Goal: Information Seeking & Learning: Learn about a topic

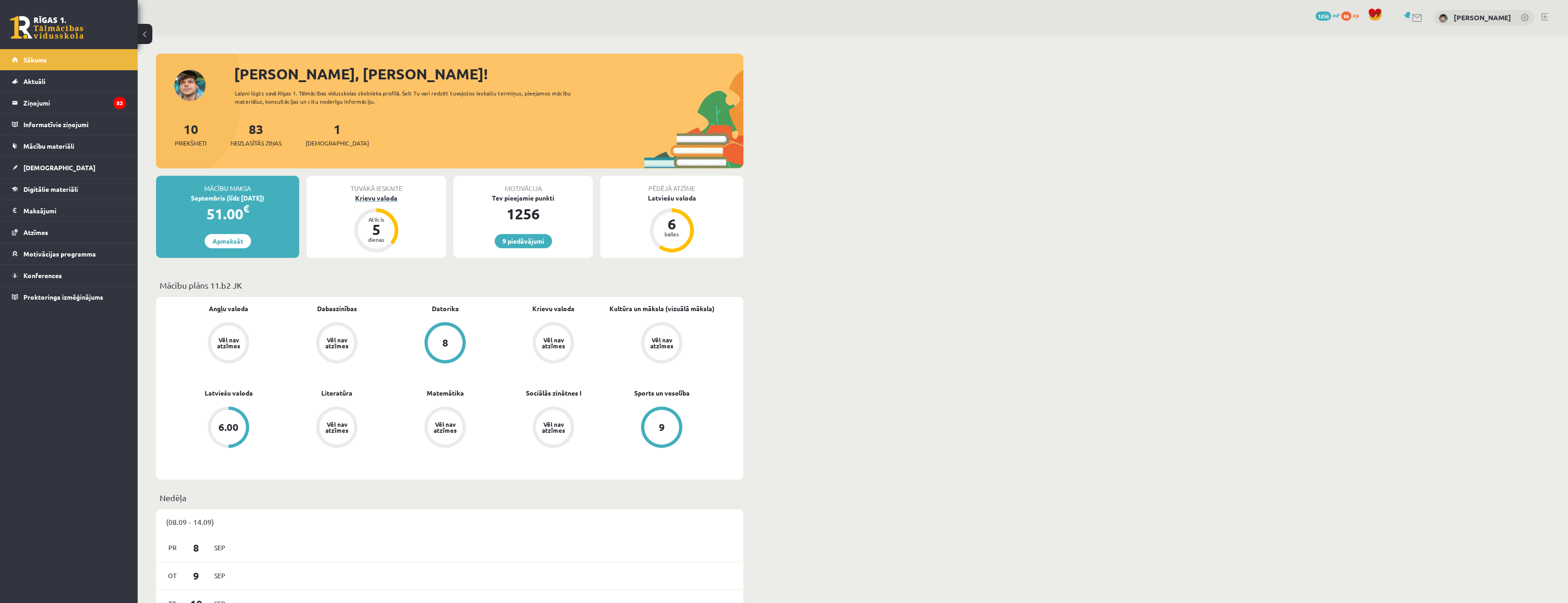
click at [391, 234] on div "Atlicis 5 dienas" at bounding box center [376, 231] width 37 height 37
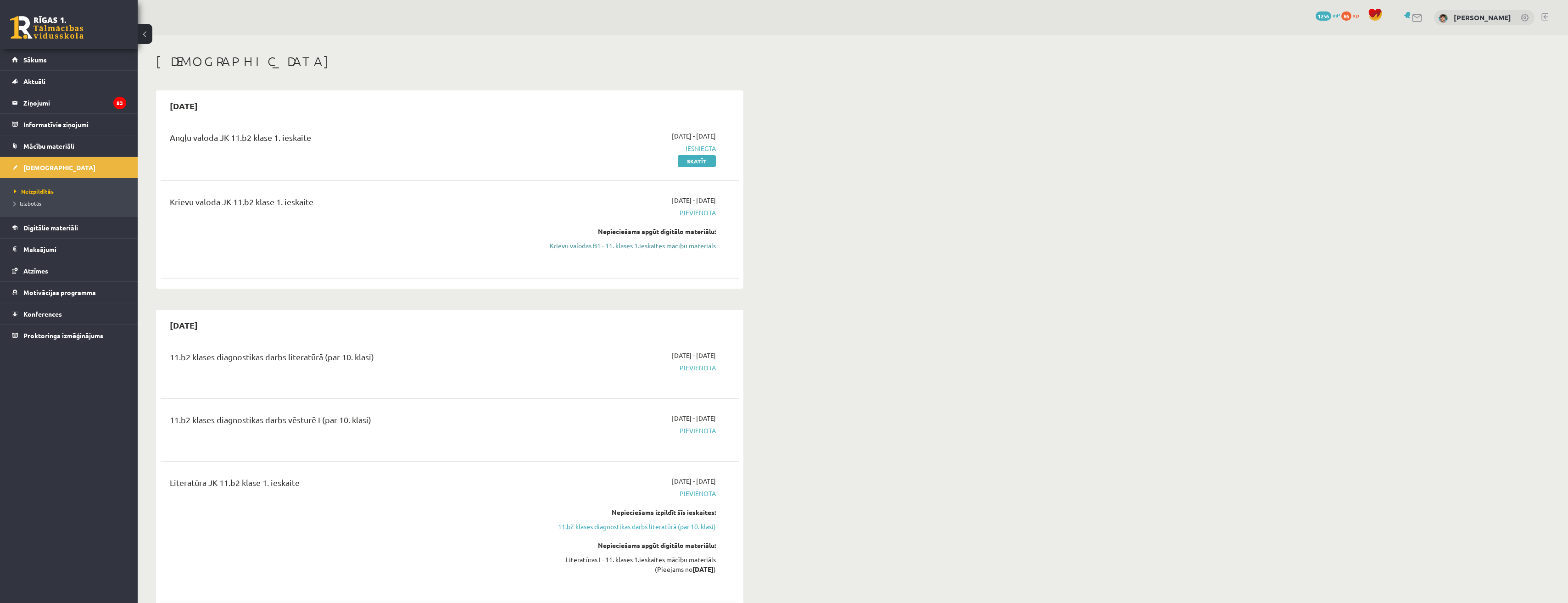
click at [679, 245] on link "Krievu valodas B1 - 11. klases 1.ieskaites mācību materiāls" at bounding box center [629, 246] width 173 height 10
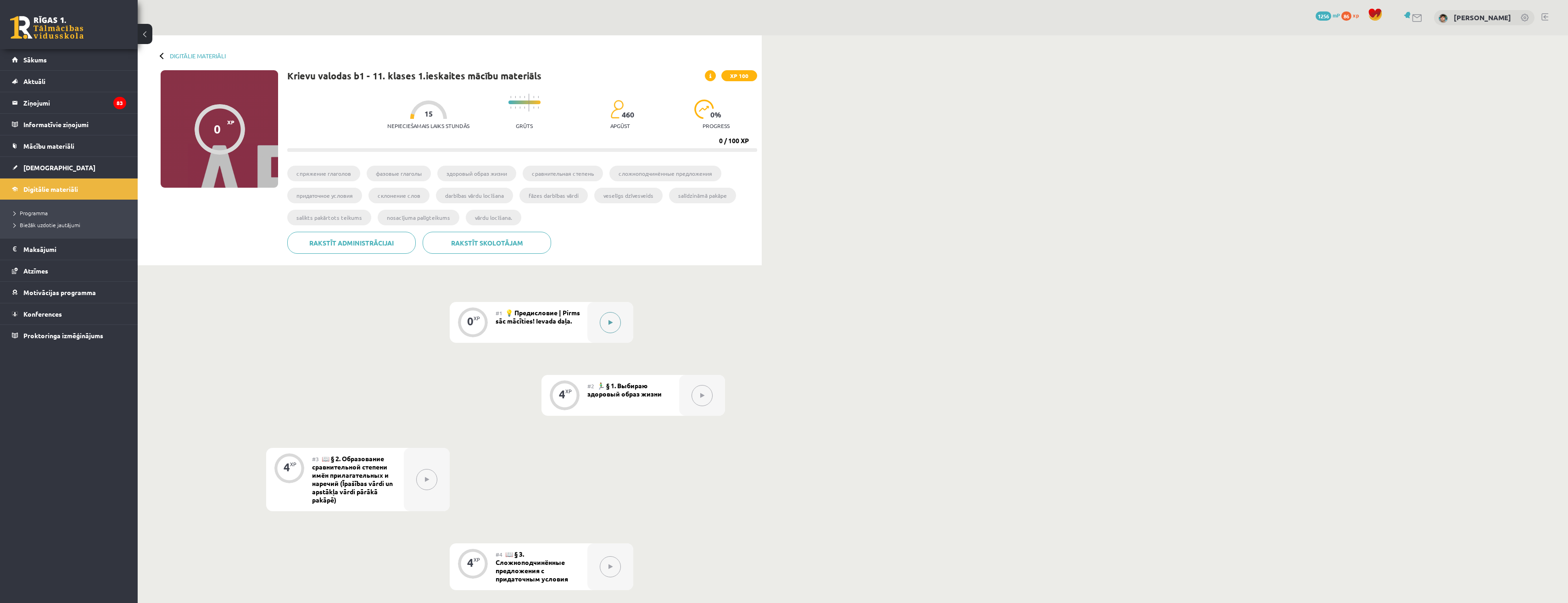
click at [622, 327] on div at bounding box center [610, 322] width 46 height 41
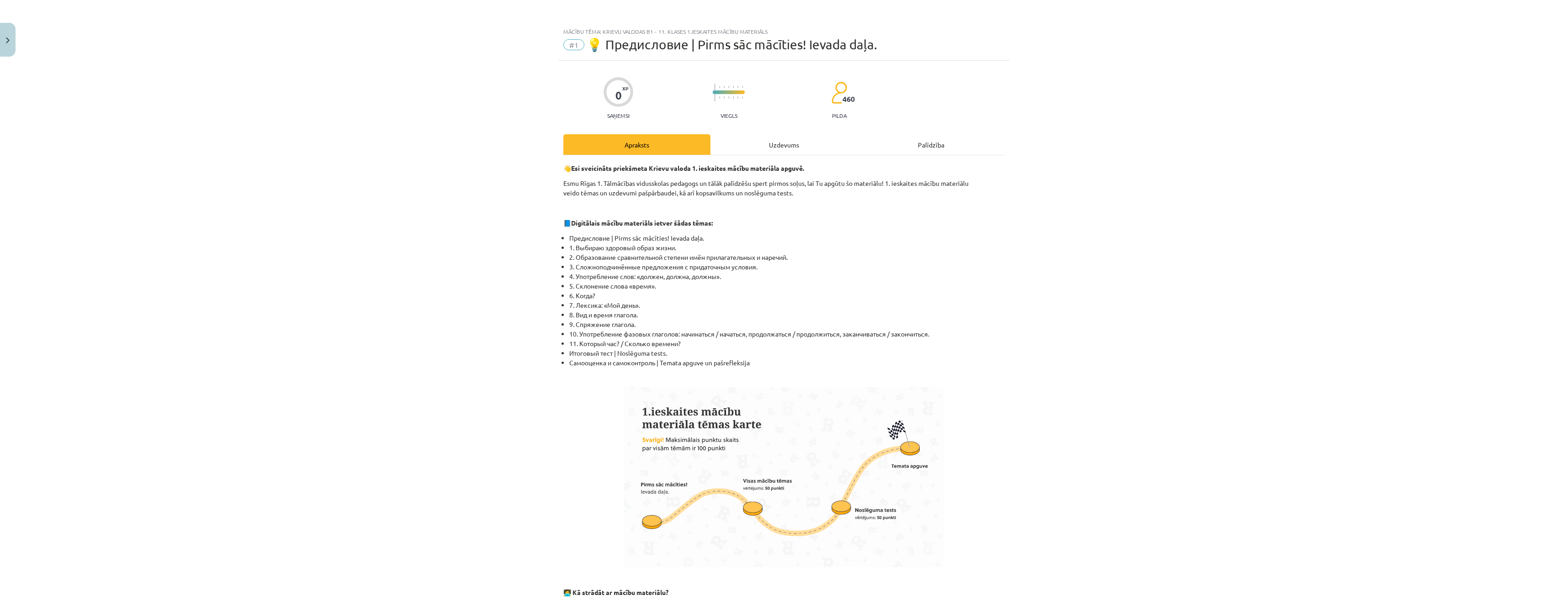
drag, startPoint x: 772, startPoint y: 132, endPoint x: 775, endPoint y: 140, distance: 8.5
click at [773, 134] on div "0 XP Saņemsi Viegls 460 pilda Apraksts Uzdevums Palīdzība 👋 Esi sveicināts prie…" at bounding box center [783, 485] width 452 height 849
click at [776, 142] on div "Uzdevums" at bounding box center [784, 145] width 147 height 21
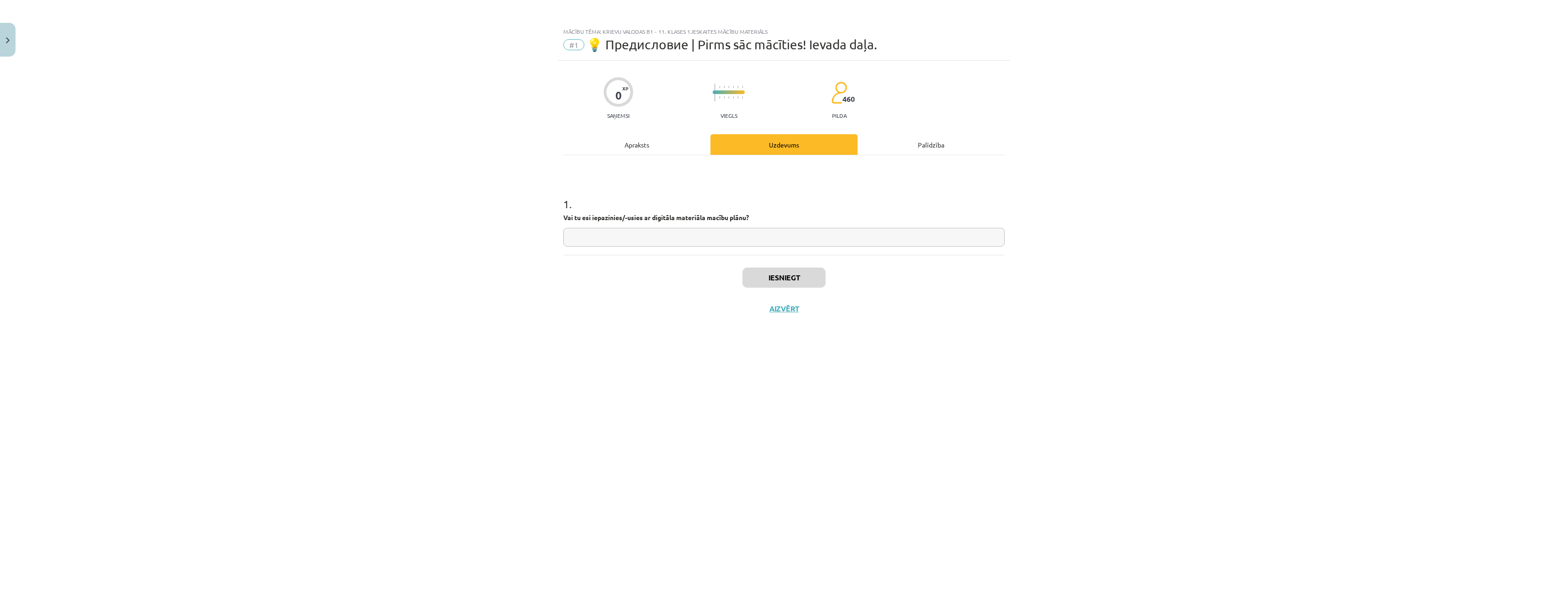
click at [631, 146] on div "Apraksts" at bounding box center [637, 145] width 147 height 21
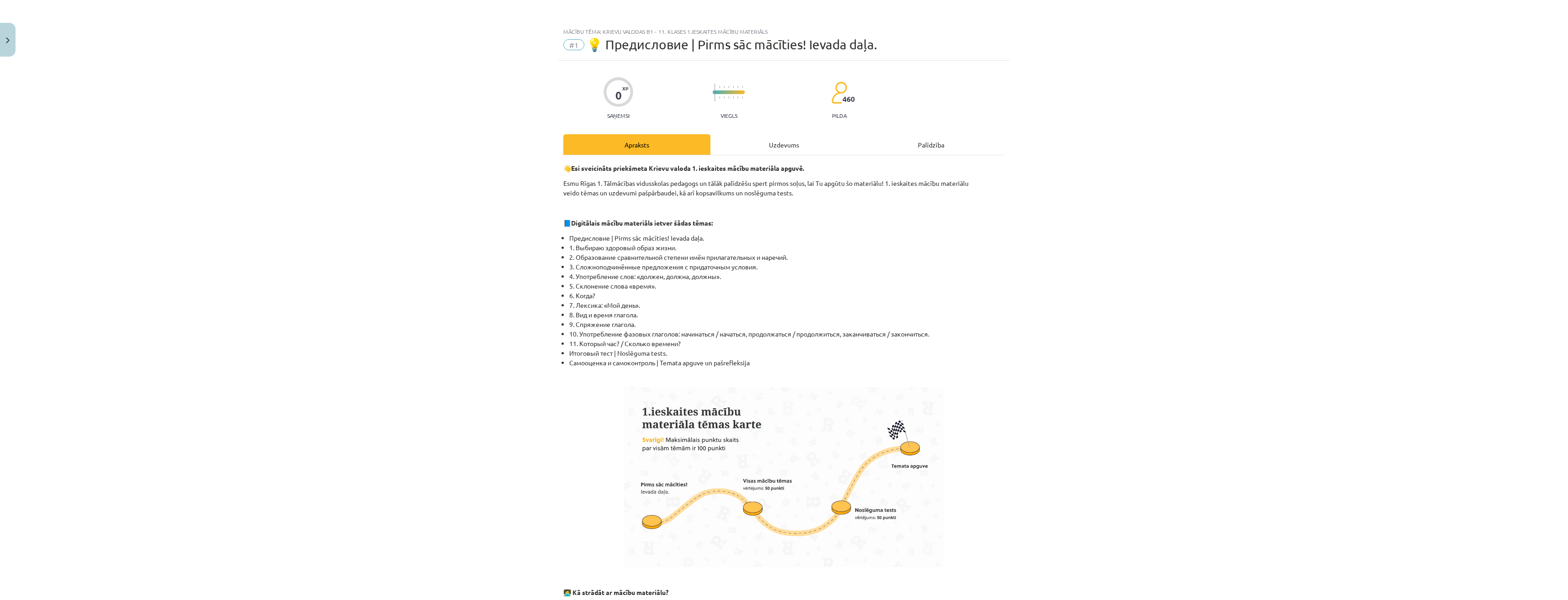
click at [772, 144] on div "Uzdevums" at bounding box center [784, 145] width 147 height 21
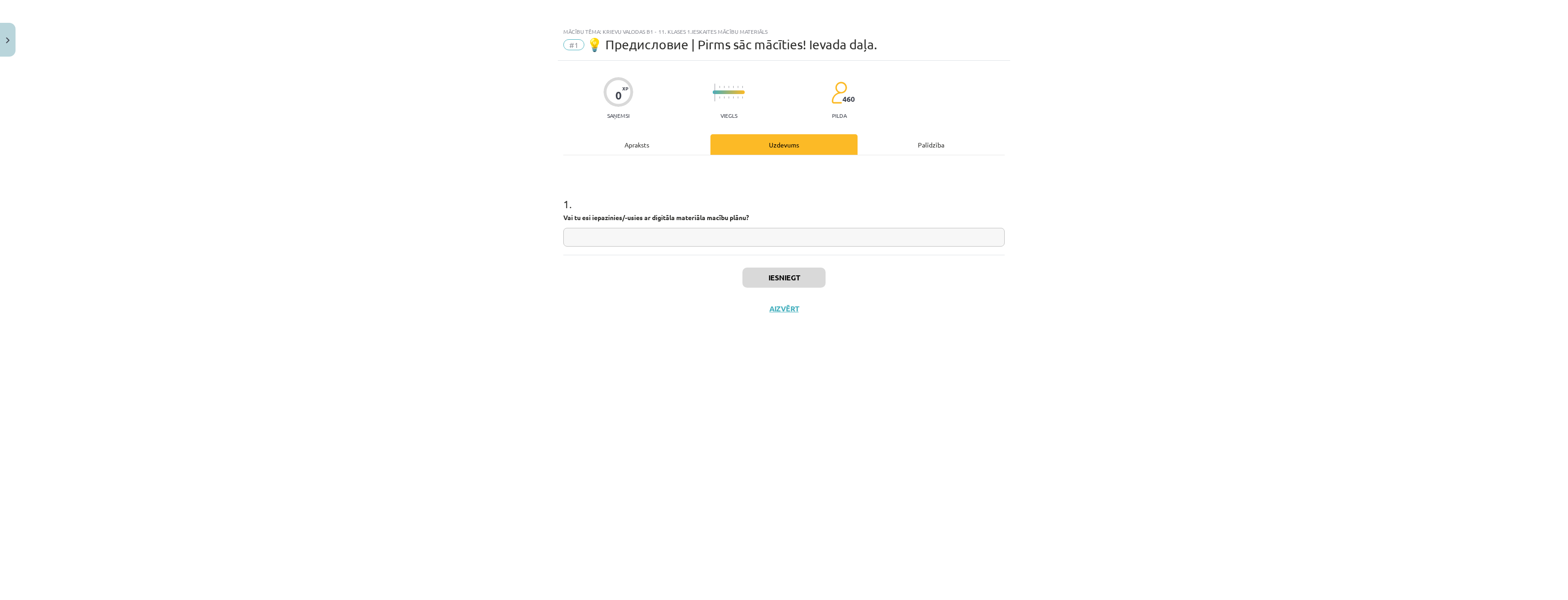
click at [753, 235] on input "text" at bounding box center [783, 237] width 441 height 19
type input "**********"
click at [769, 267] on div "Iesniegt Aizvērt" at bounding box center [783, 287] width 441 height 64
click at [769, 278] on button "Iesniegt" at bounding box center [784, 277] width 83 height 20
click at [771, 268] on button "Iesniegt" at bounding box center [784, 277] width 83 height 20
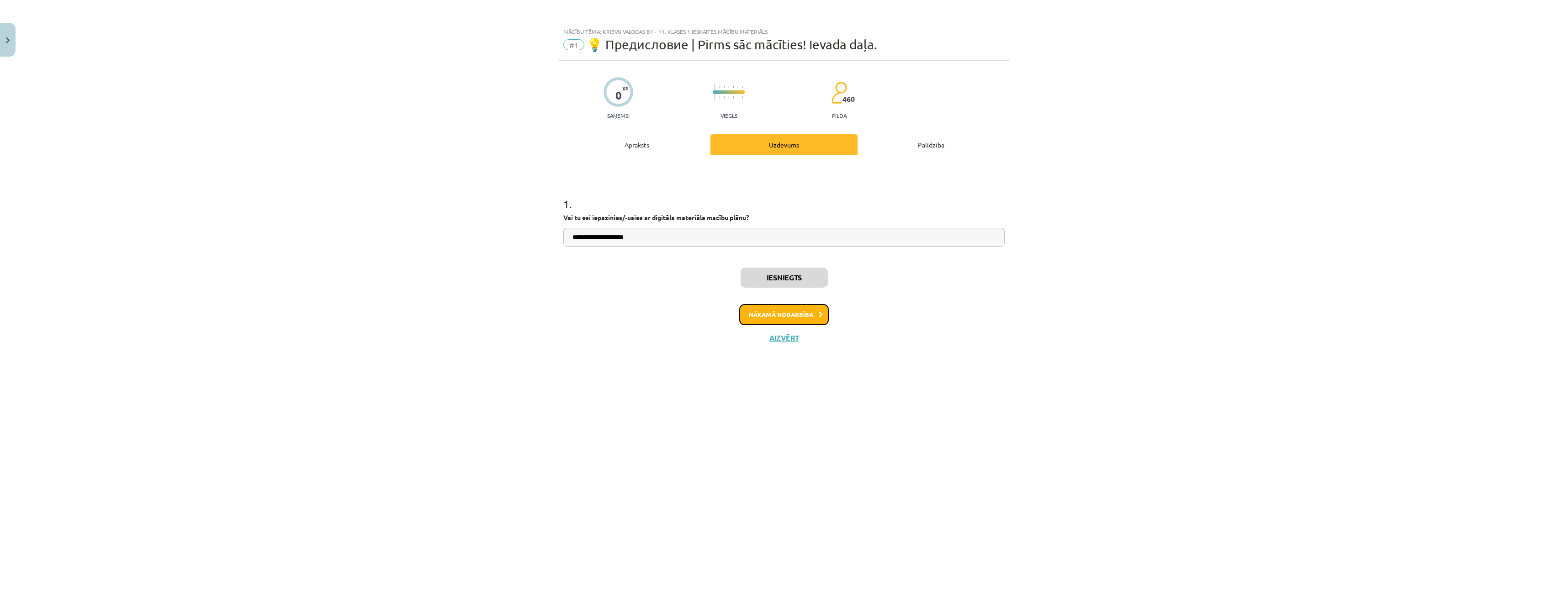
click at [772, 310] on button "Nākamā nodarbība" at bounding box center [783, 315] width 89 height 21
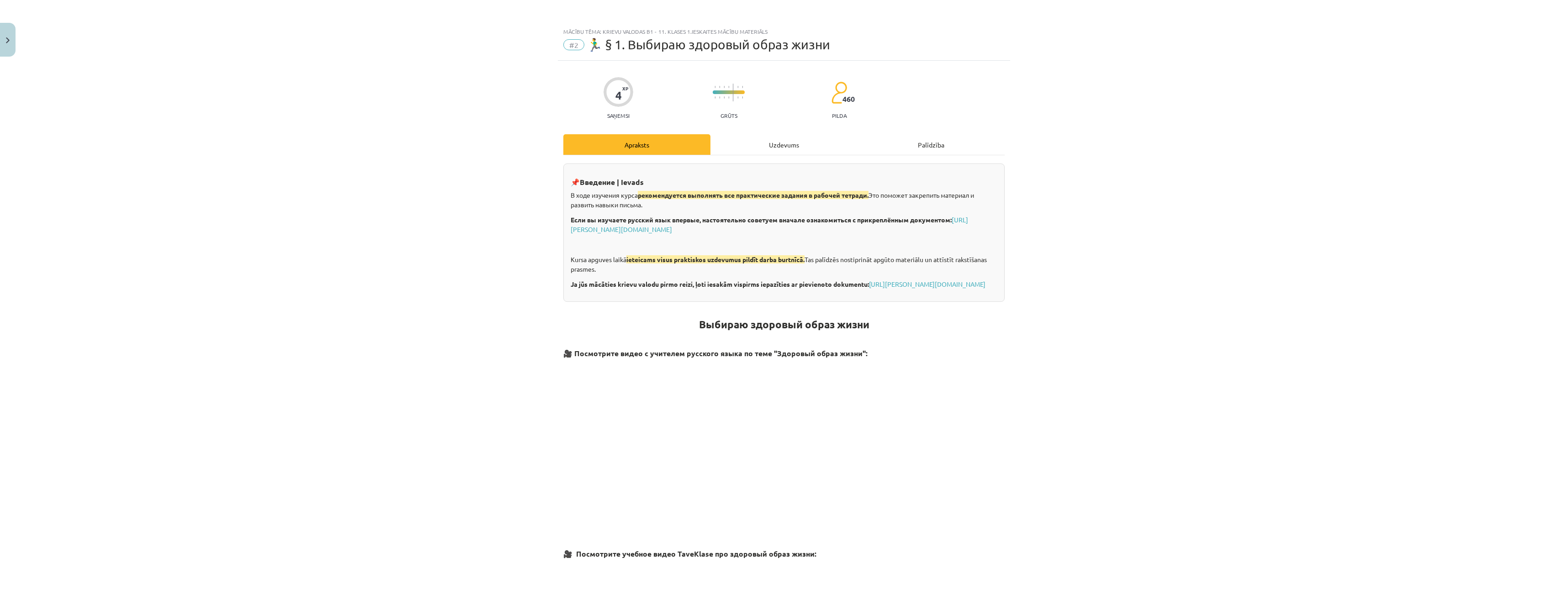
click at [779, 138] on div "Uzdevums" at bounding box center [784, 145] width 147 height 21
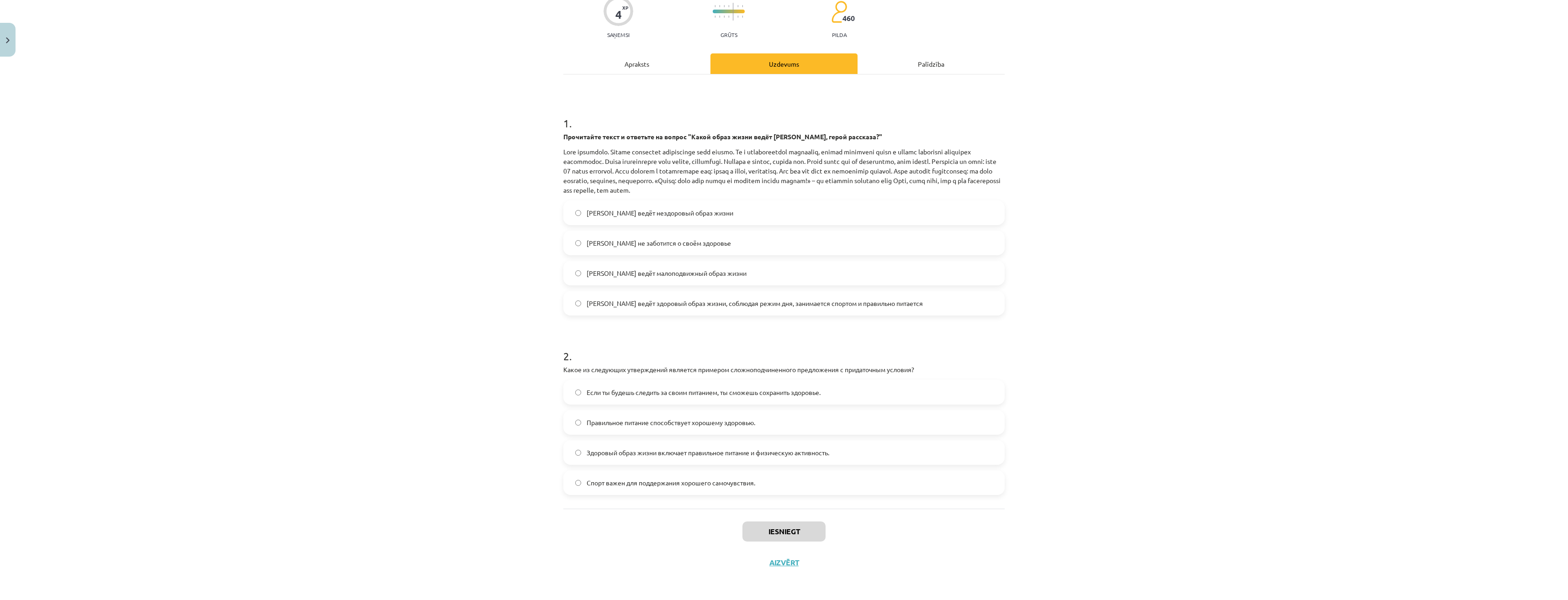
scroll to position [82, 0]
click at [632, 53] on div "Apraksts" at bounding box center [637, 63] width 147 height 21
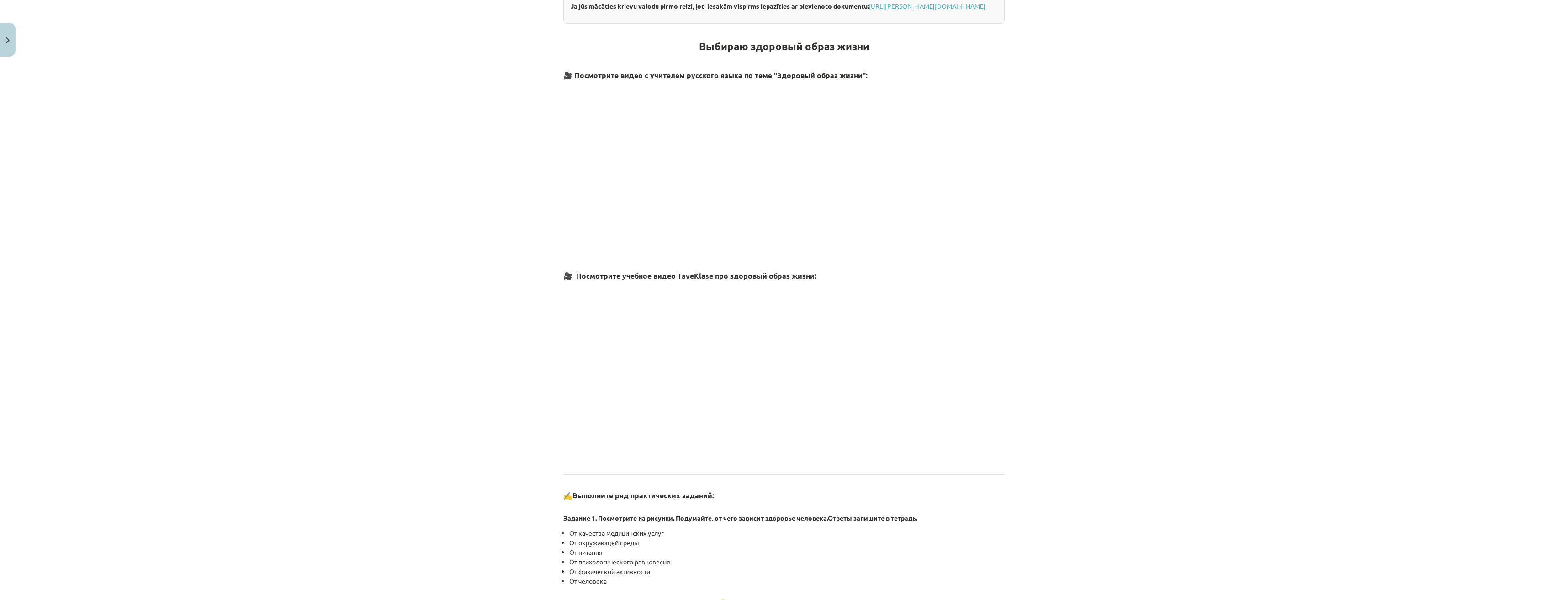
scroll to position [297, 0]
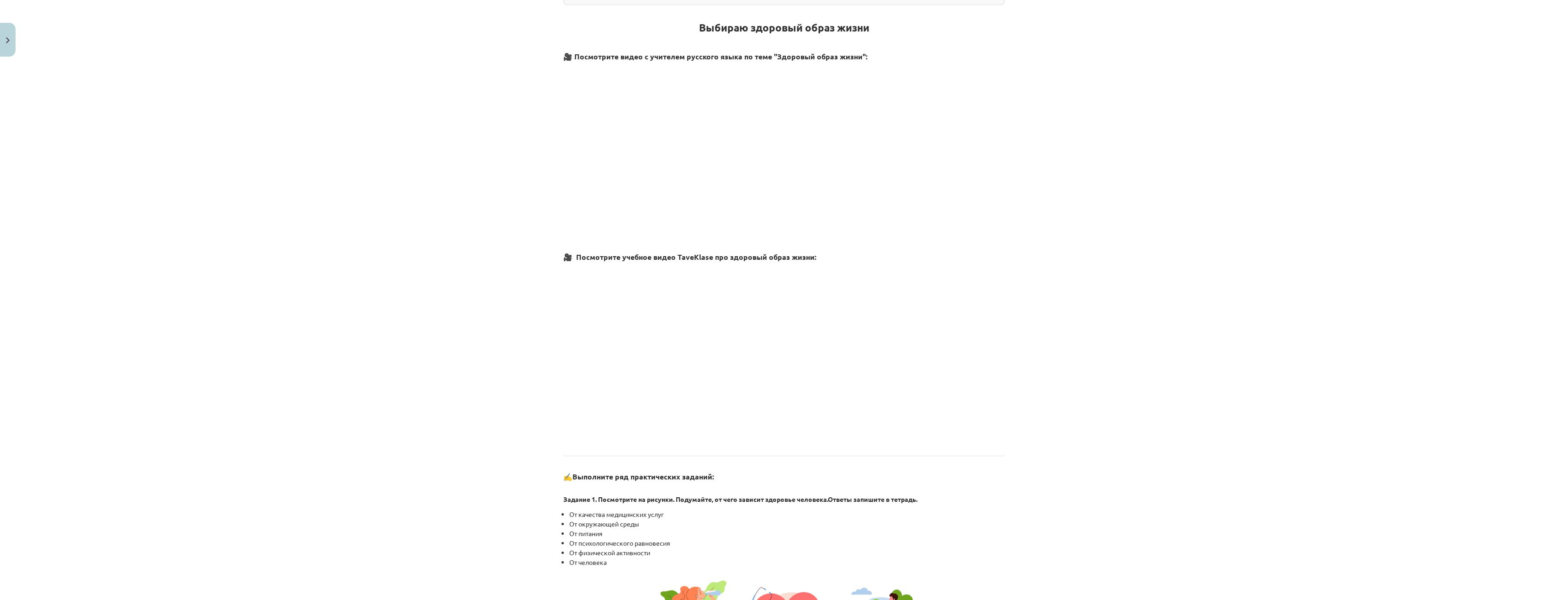
click at [1052, 422] on div "Mācību tēma: Krievu valodas b1 - 11. klases 1.ieskaites mācību materiāls #2 🏃‍♂…" at bounding box center [784, 300] width 1568 height 600
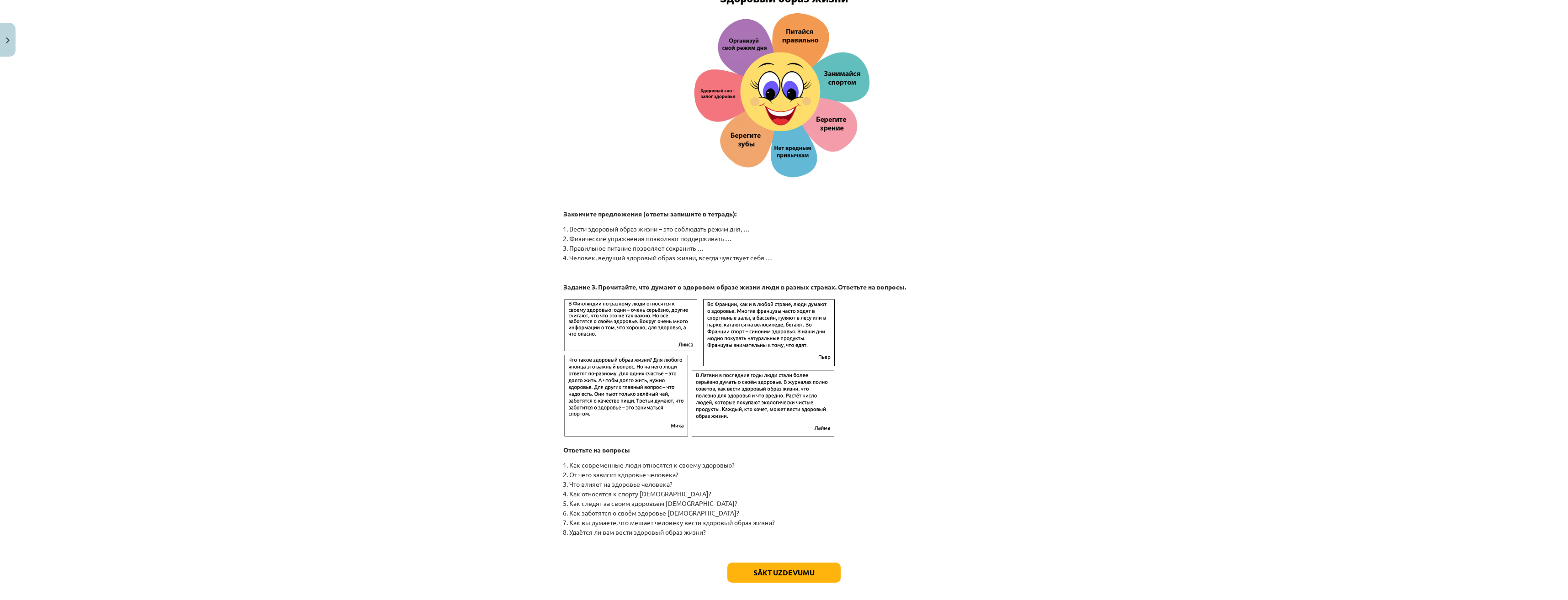
scroll to position [1201, 0]
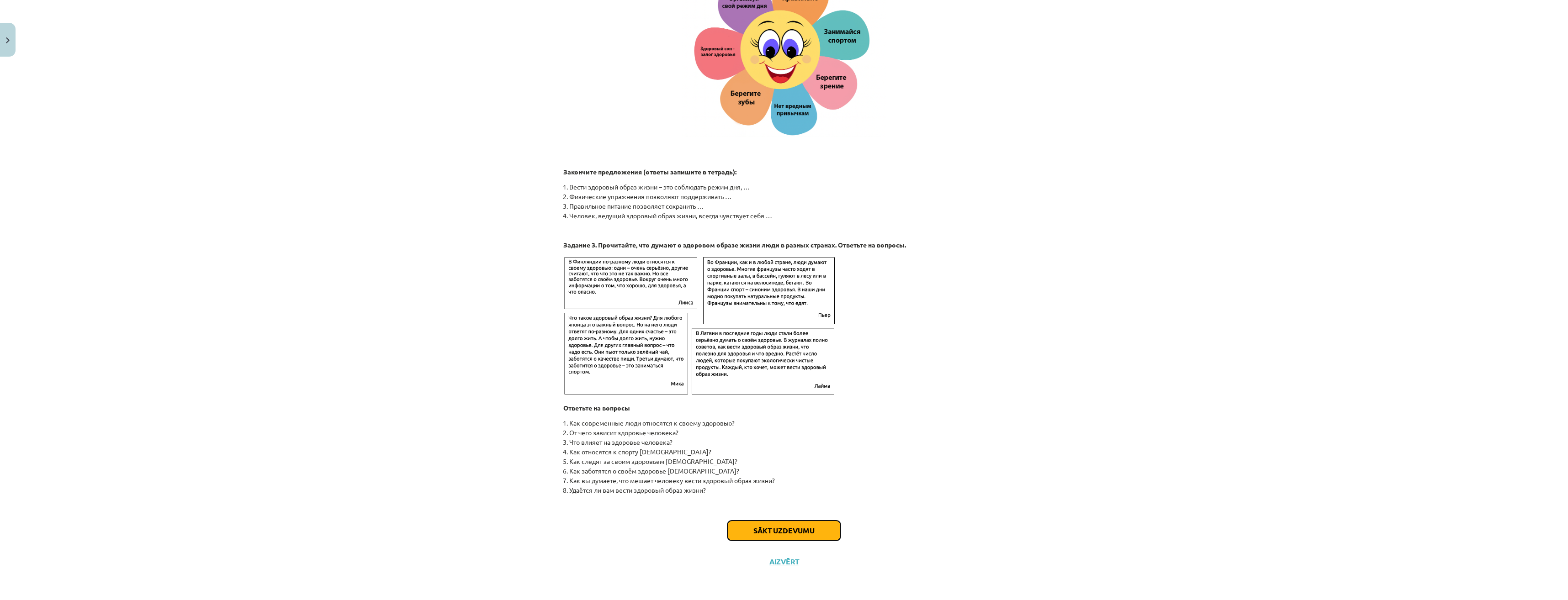
click at [789, 523] on button "Sākt uzdevumu" at bounding box center [784, 531] width 113 height 20
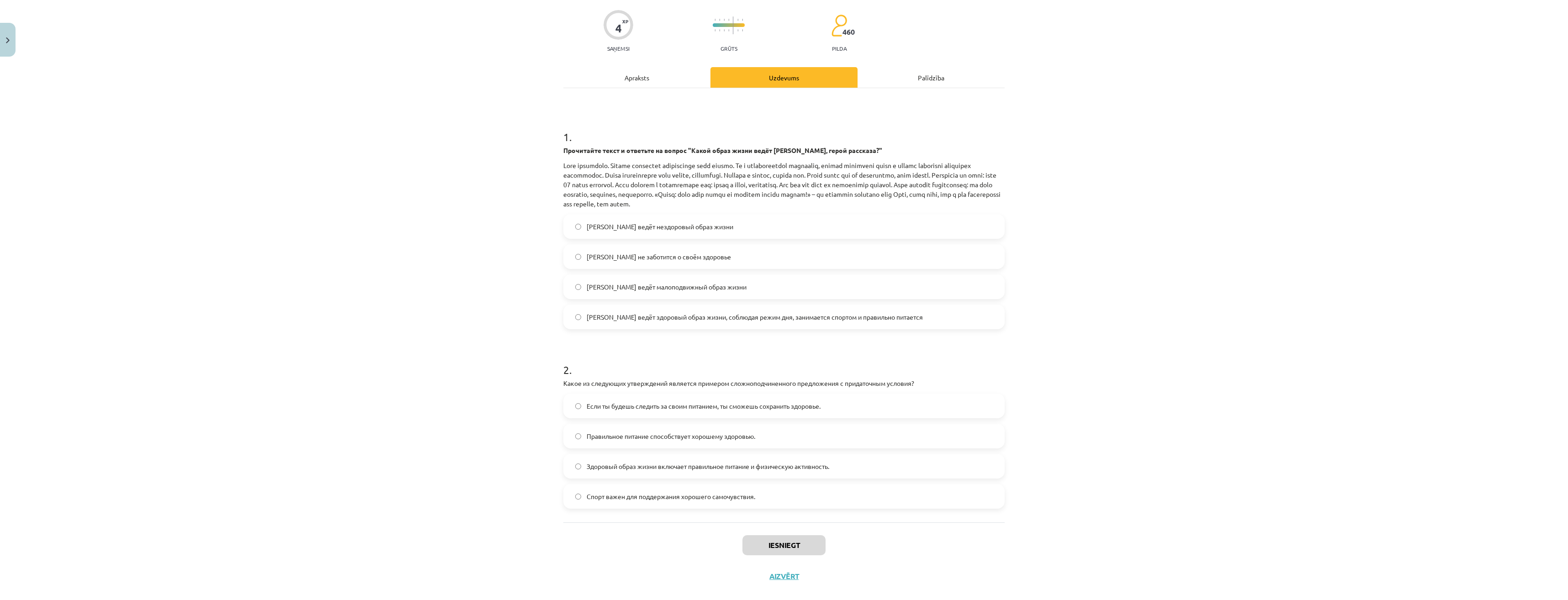
scroll to position [69, 0]
click at [587, 405] on span "Если ты будешь следить за своим питанием, ты сможешь сохранить здоровье." at bounding box center [704, 405] width 234 height 10
click at [684, 318] on span "[PERSON_NAME] ведёт здоровый образ жизни, соблюдая режим дня, занимается спорто…" at bounding box center [755, 316] width 336 height 10
click at [754, 548] on button "Iesniegt" at bounding box center [784, 543] width 83 height 20
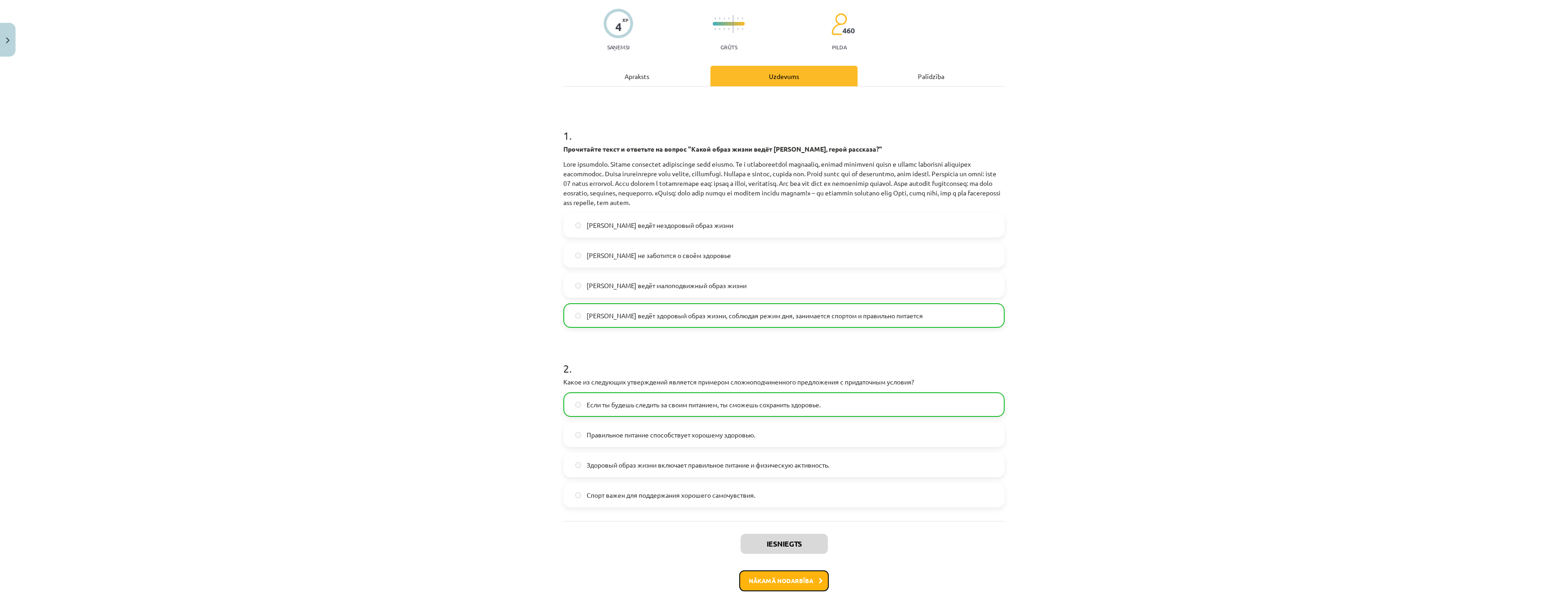
click at [787, 578] on button "Nākamā nodarbība" at bounding box center [783, 581] width 89 height 21
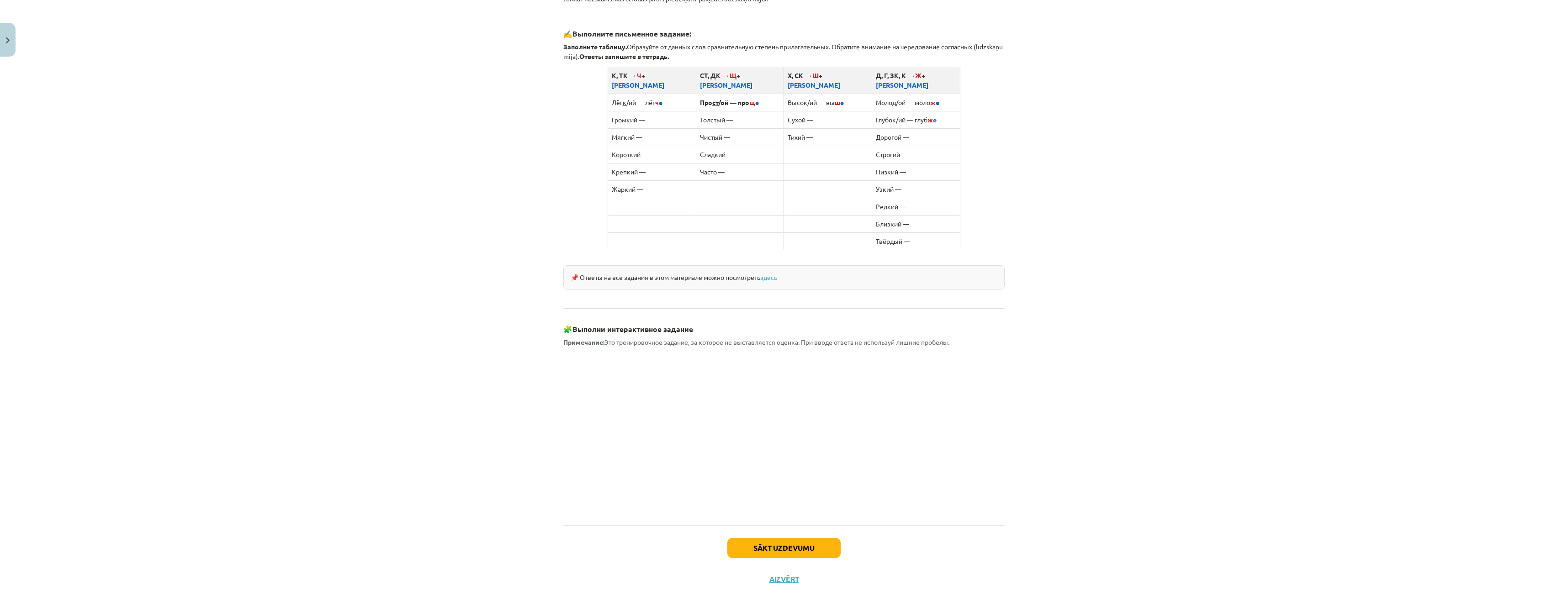
scroll to position [558, 0]
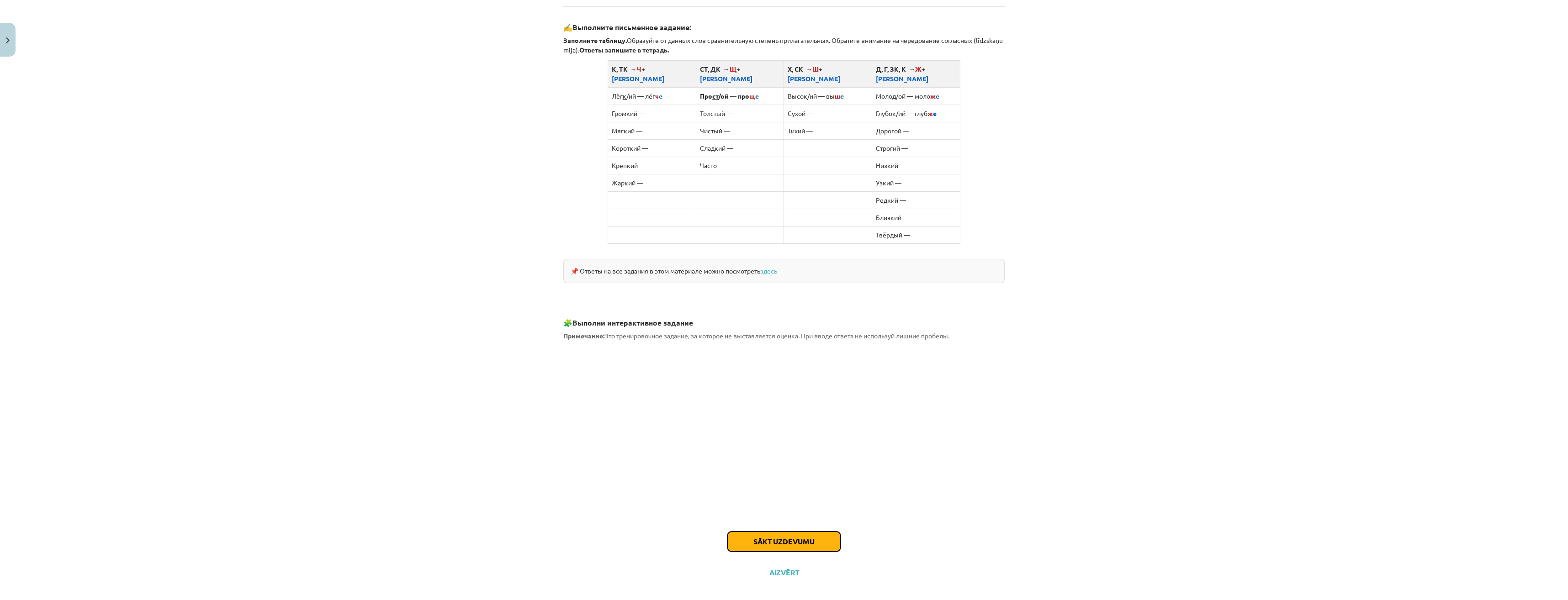
click at [752, 532] on button "Sākt uzdevumu" at bounding box center [784, 542] width 113 height 20
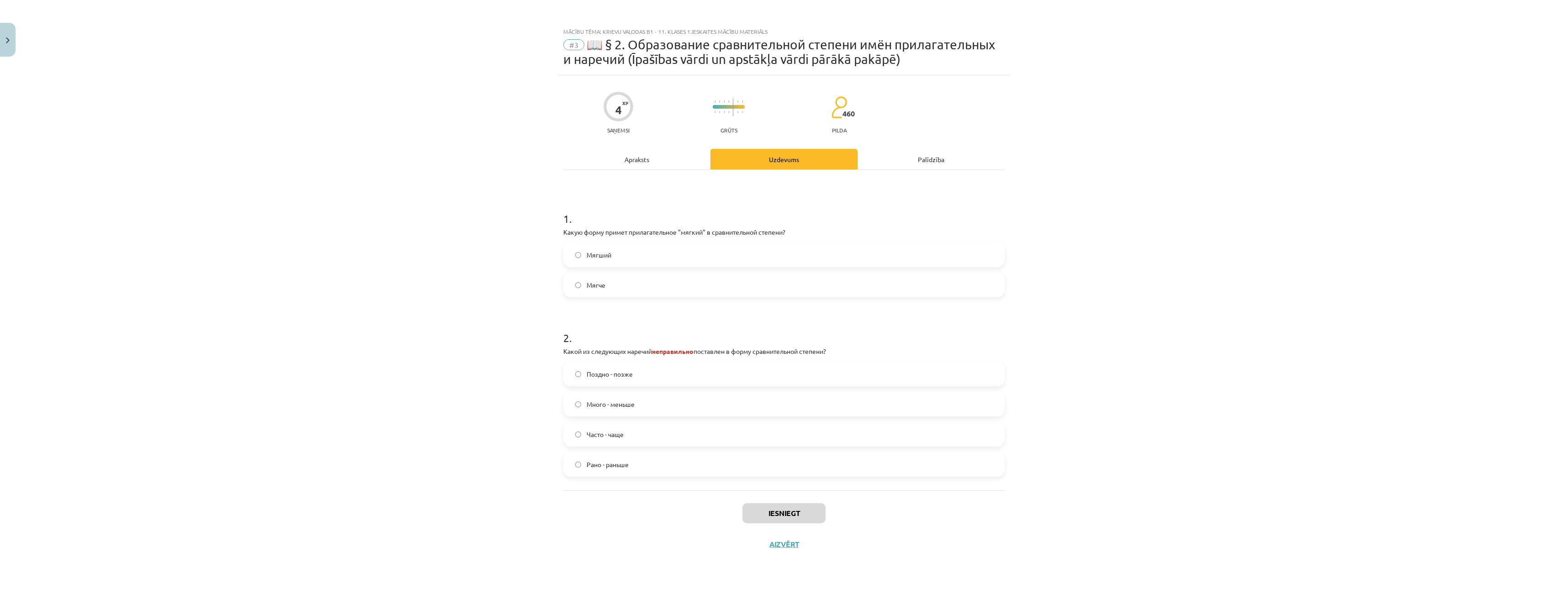
click at [626, 285] on label "Мягче" at bounding box center [784, 285] width 439 height 23
click at [612, 406] on span "Много - меньше" at bounding box center [611, 405] width 48 height 10
click at [763, 512] on button "Iesniegt" at bounding box center [784, 513] width 83 height 20
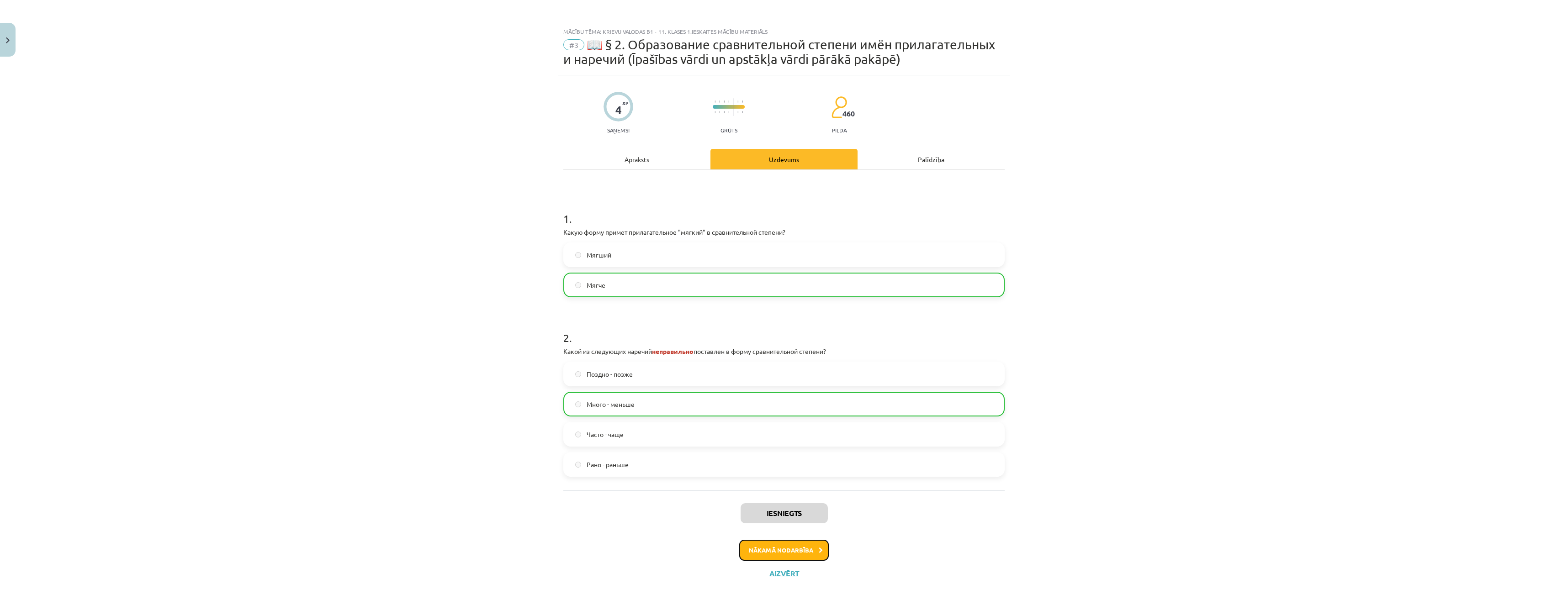
click at [799, 554] on button "Nākamā nodarbība" at bounding box center [783, 550] width 89 height 21
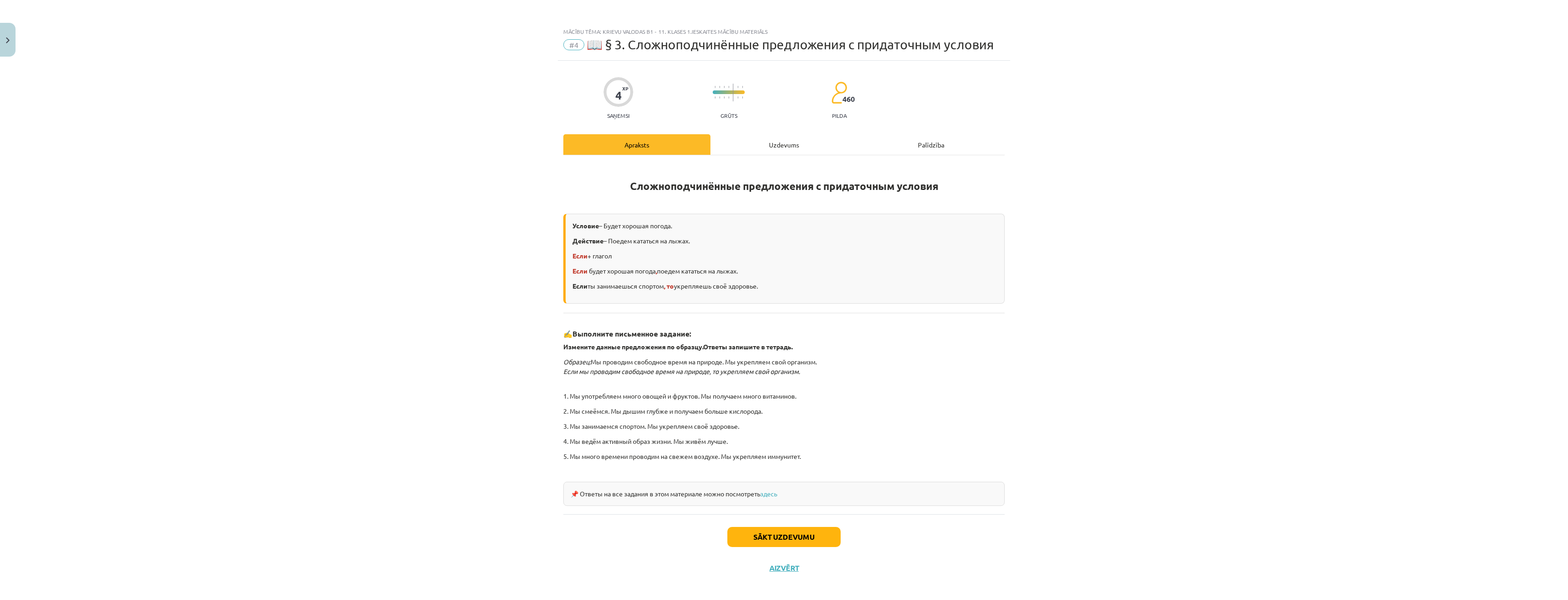
scroll to position [5, 0]
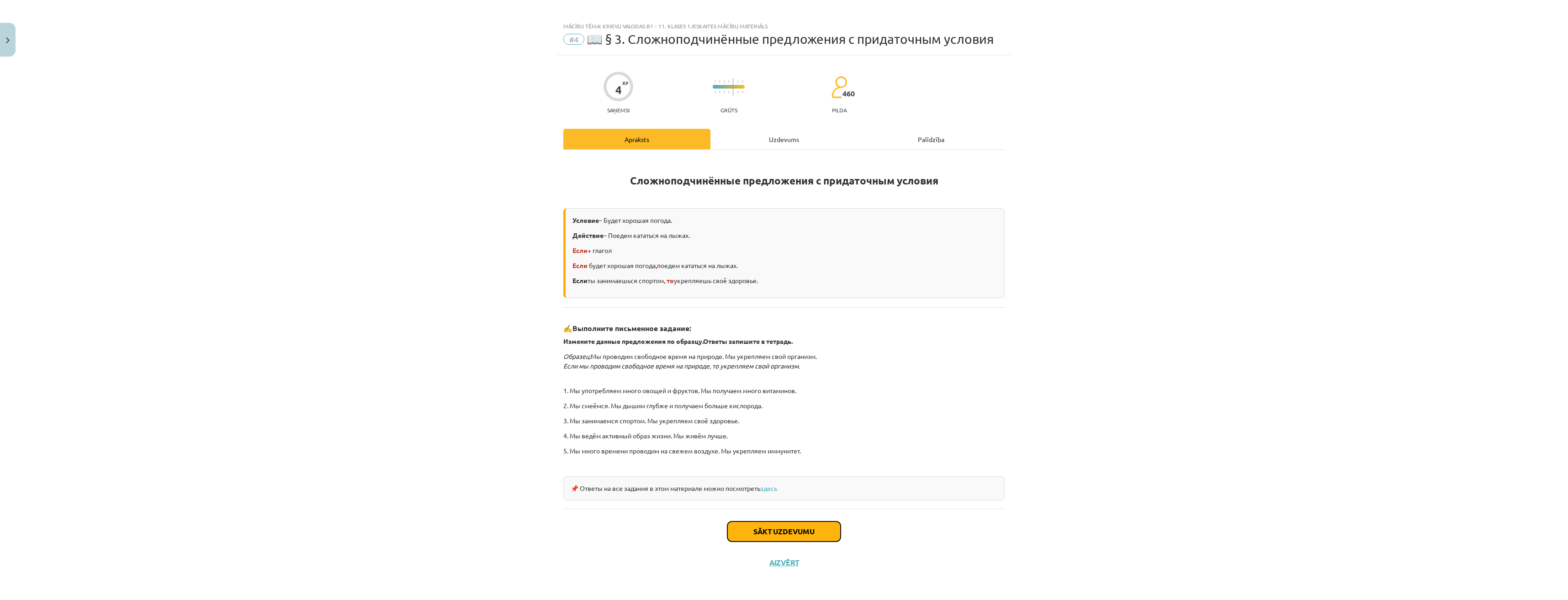
click at [793, 522] on button "Sākt uzdevumu" at bounding box center [784, 531] width 113 height 20
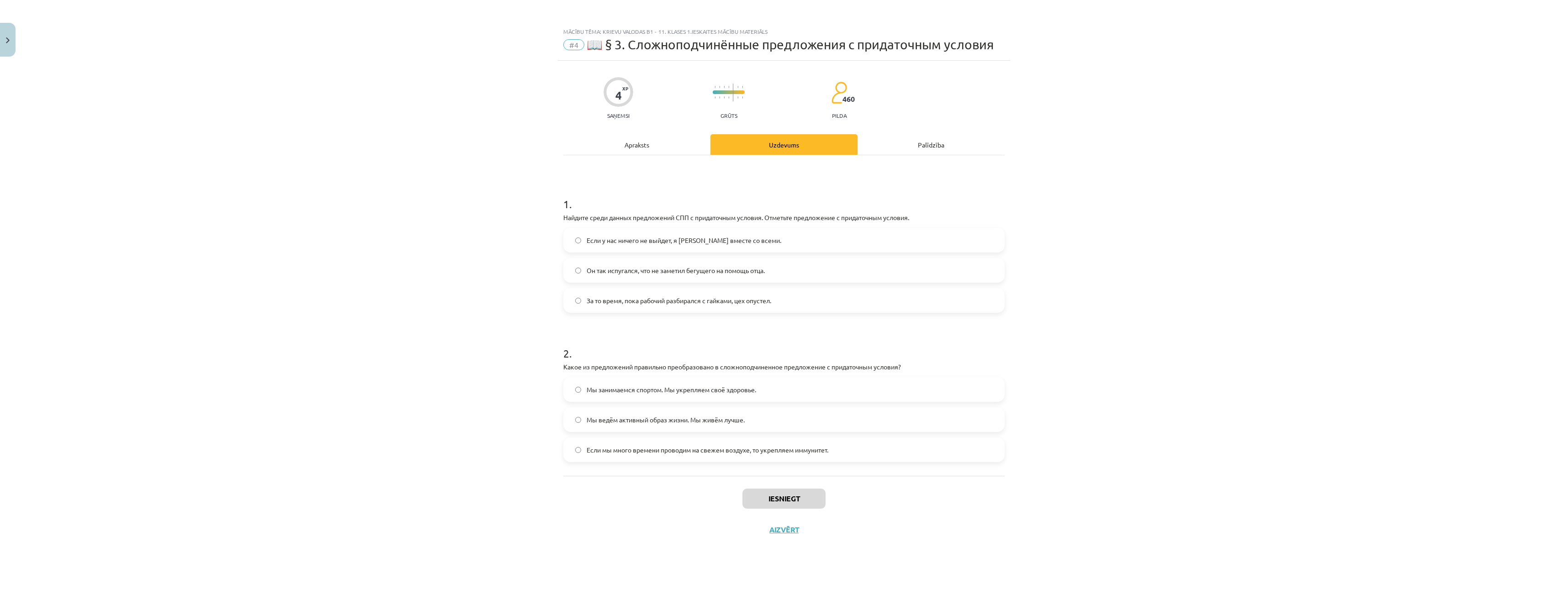
scroll to position [0, 0]
click at [629, 243] on span "Если у нас ничего не выйдет, я [PERSON_NAME] вместе со всеми." at bounding box center [684, 240] width 195 height 10
click at [611, 453] on span "Если мы много времени проводим на свежем воздухе, то укрепляем иммунитет." at bounding box center [707, 450] width 242 height 10
click at [788, 499] on button "Iesniegt" at bounding box center [784, 498] width 83 height 20
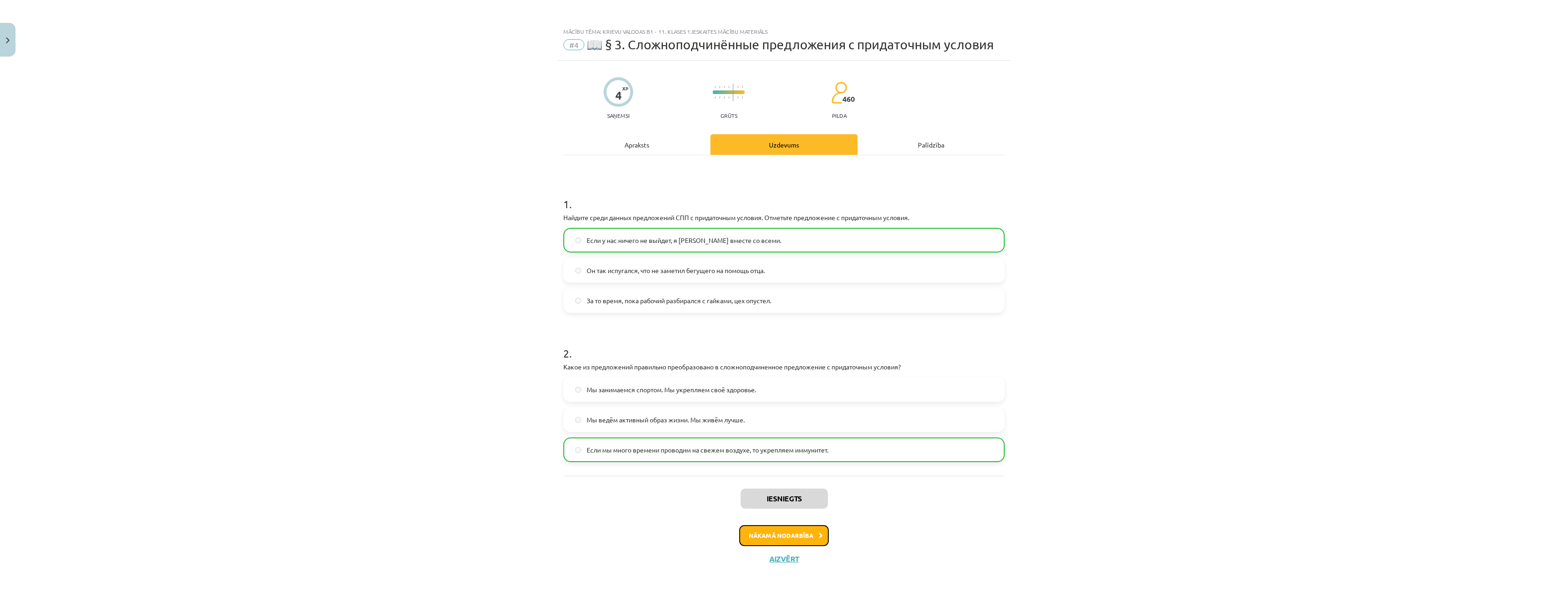
click at [791, 538] on button "Nākamā nodarbība" at bounding box center [783, 535] width 89 height 21
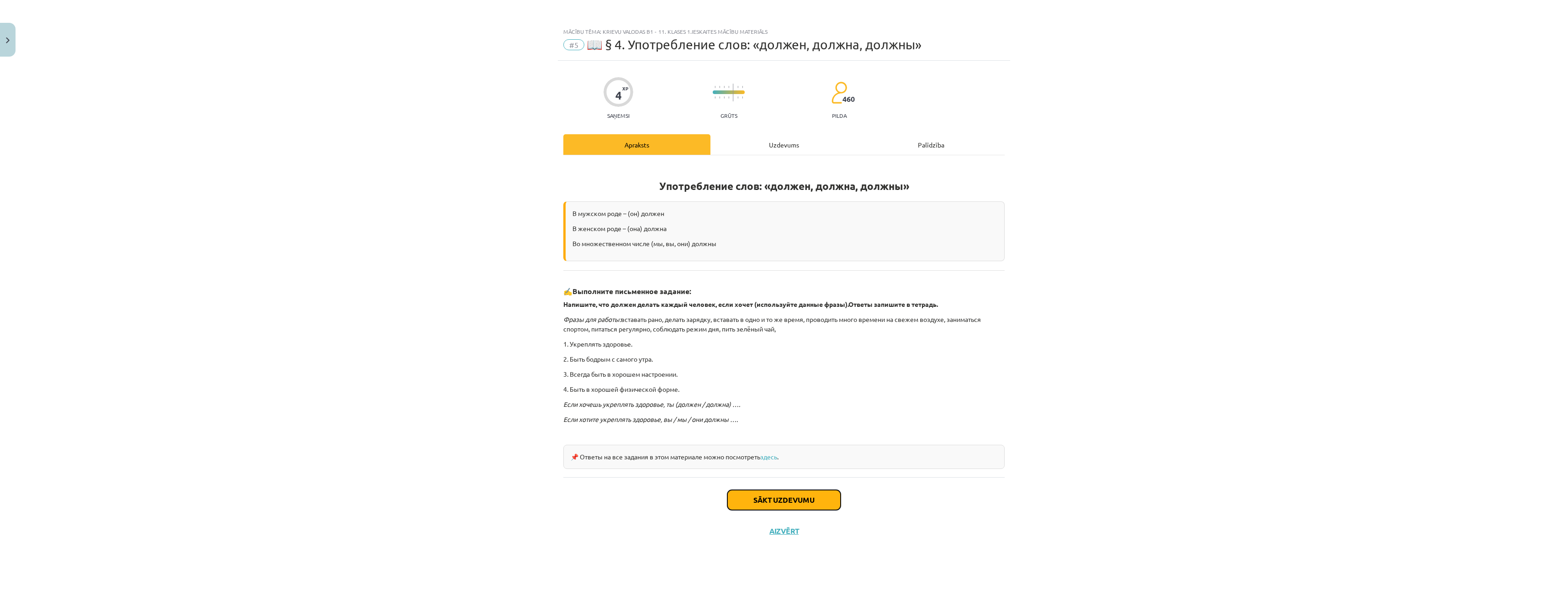
click at [803, 503] on button "Sākt uzdevumu" at bounding box center [784, 500] width 113 height 20
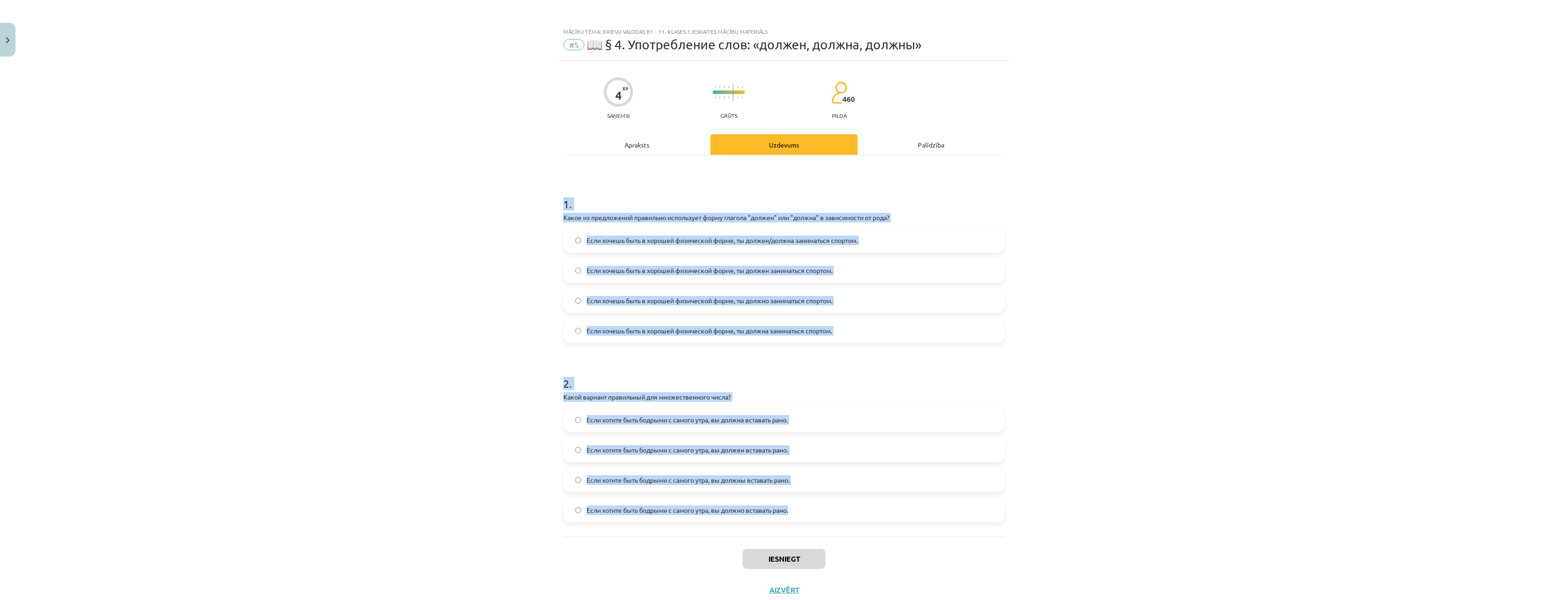
drag, startPoint x: 554, startPoint y: 197, endPoint x: 850, endPoint y: 516, distance: 435.2
click at [850, 516] on div "Mācību tēma: Krievu valodas b1 - 11. klases 1.ieskaites mācību materiāls #5 📖 §…" at bounding box center [784, 300] width 1568 height 600
copy form "9 . Lorem ip dolorsitame consectet adipiscing elits doeiusm "tempor" inc "utlab…"
click at [464, 195] on div "Mācību tēma: Krievu valodas b1 - 11. klases 1.ieskaites mācību materiāls #5 📖 §…" at bounding box center [784, 300] width 1568 height 600
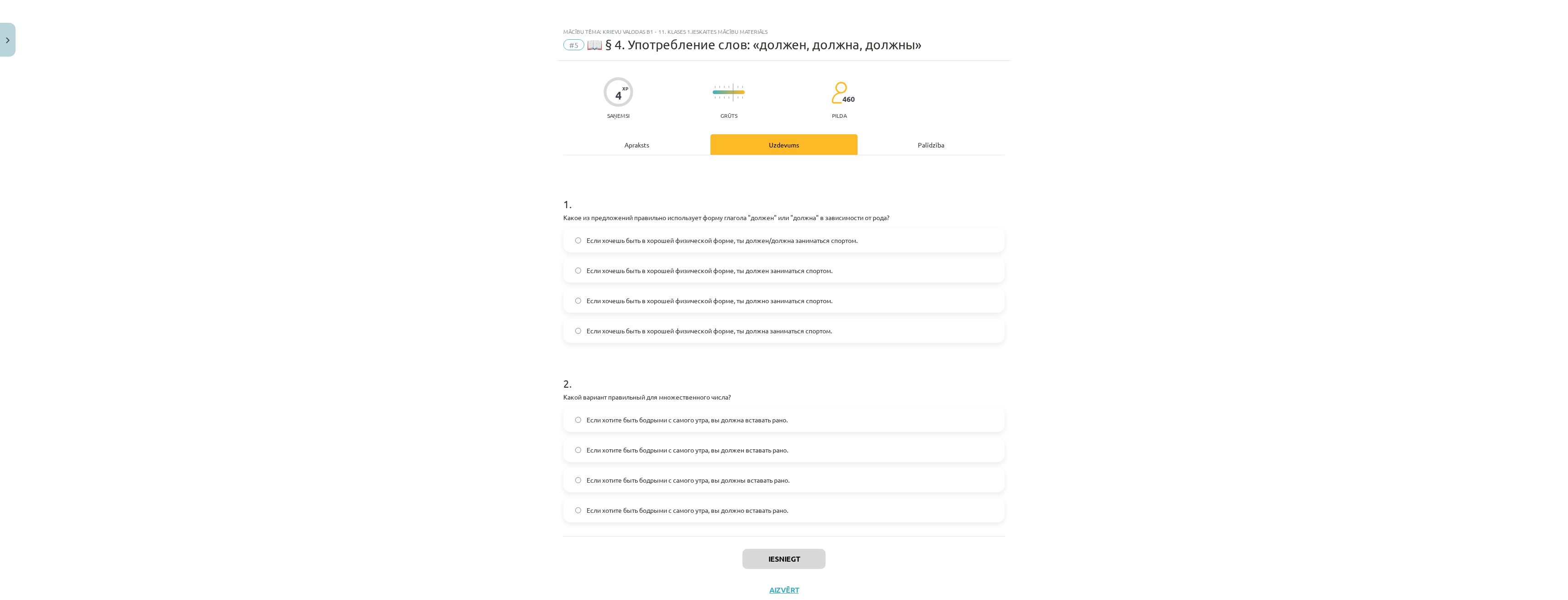
drag, startPoint x: 741, startPoint y: 225, endPoint x: 632, endPoint y: 138, distance: 139.5
click at [632, 138] on div "Apraksts" at bounding box center [637, 145] width 147 height 21
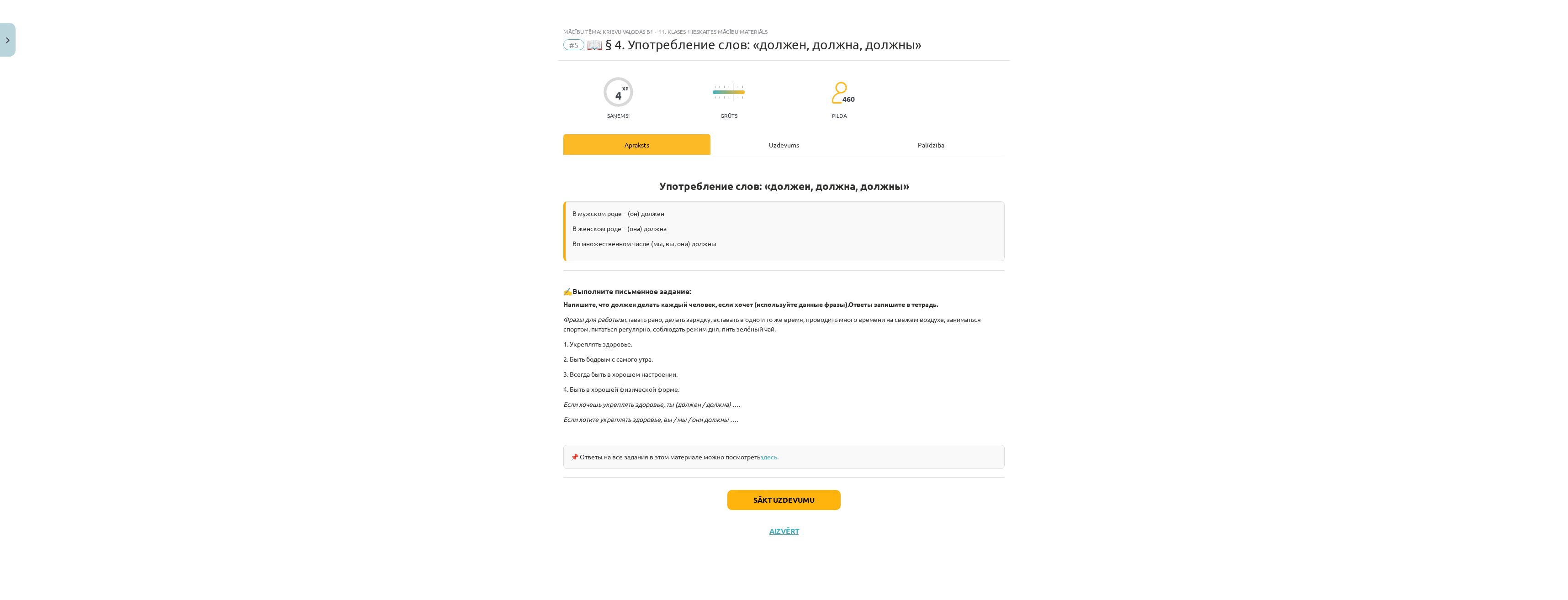
click at [783, 144] on div "Uzdevums" at bounding box center [784, 145] width 147 height 21
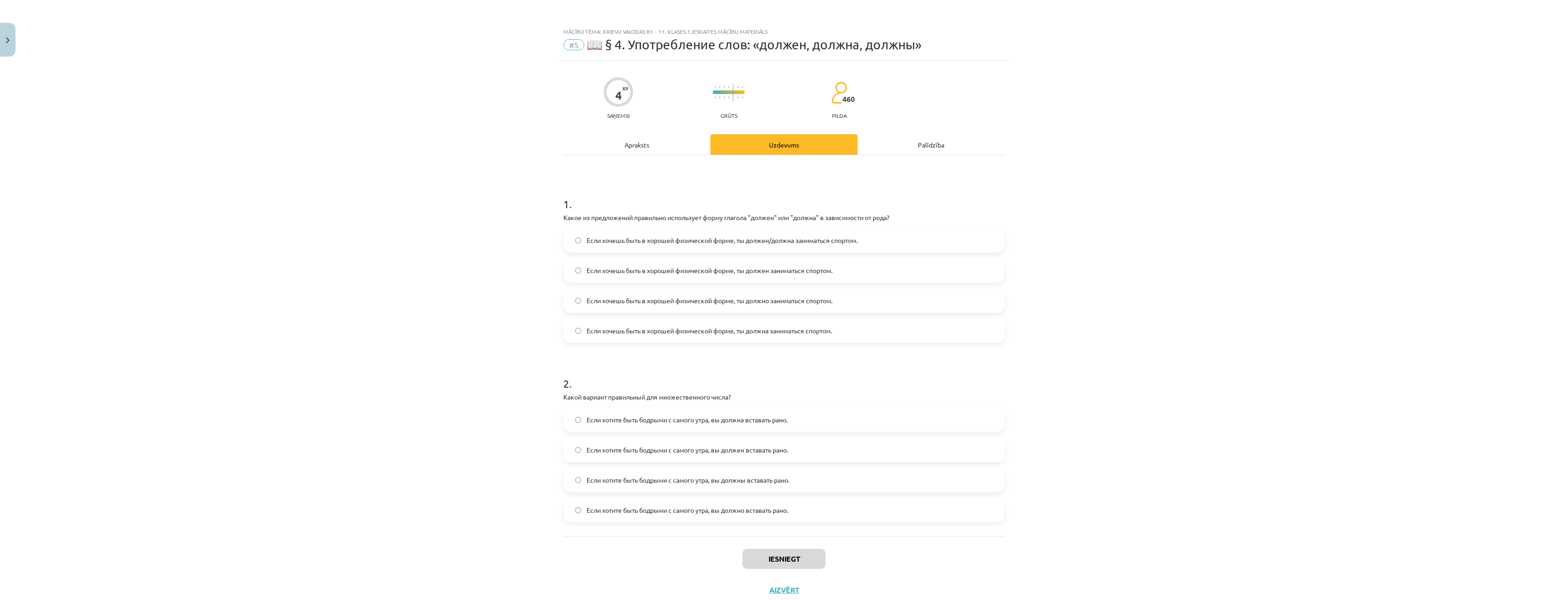
click at [771, 245] on span "Если хочешь быть в хорошей физической форме, ты должен/должна заниматься спорто…" at bounding box center [722, 240] width 271 height 10
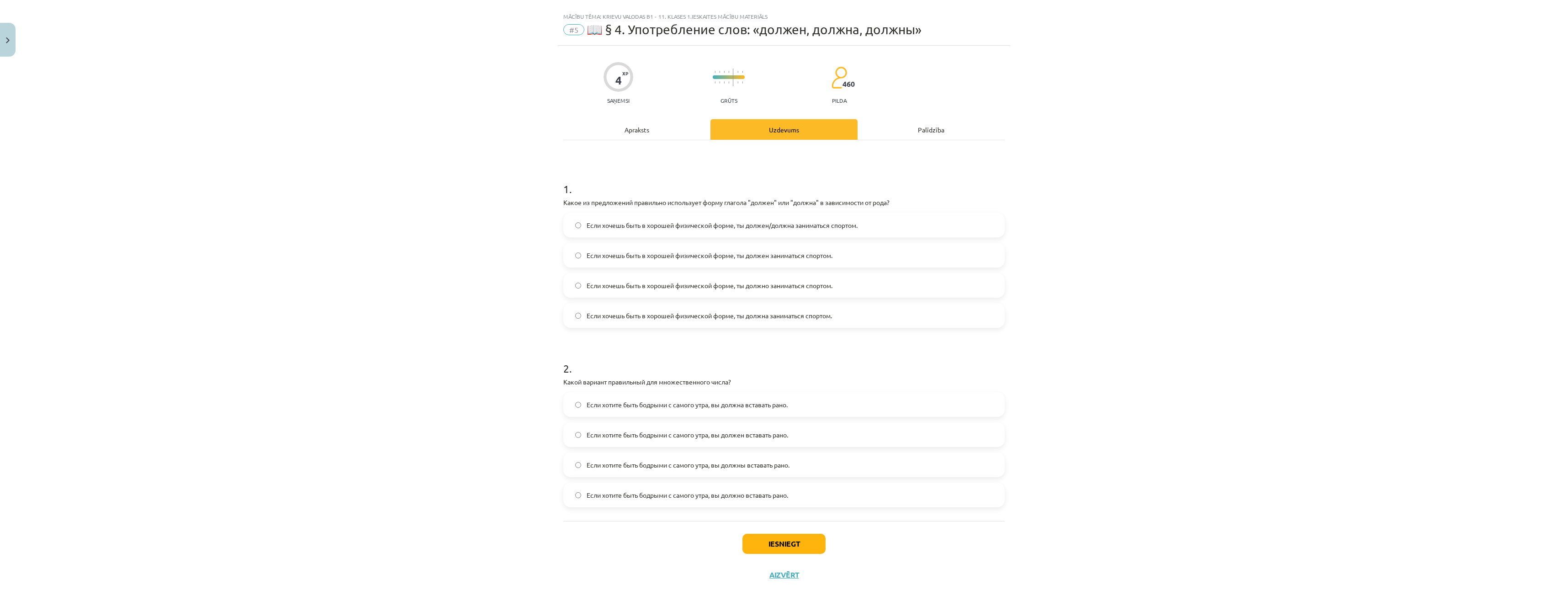
scroll to position [29, 0]
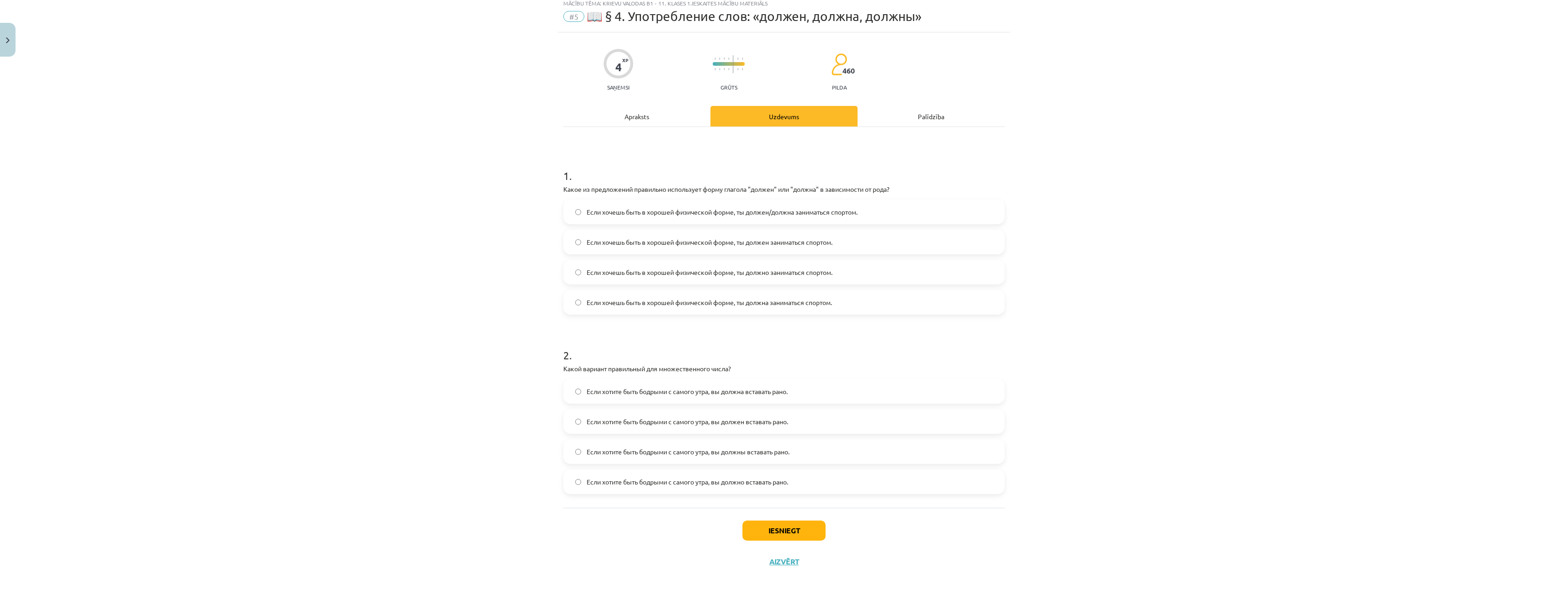
click at [719, 455] on span "Если хотите быть бодрыми с самого утра, вы должны вставать рано." at bounding box center [688, 452] width 203 height 10
click at [788, 528] on button "Iesniegt" at bounding box center [784, 531] width 83 height 20
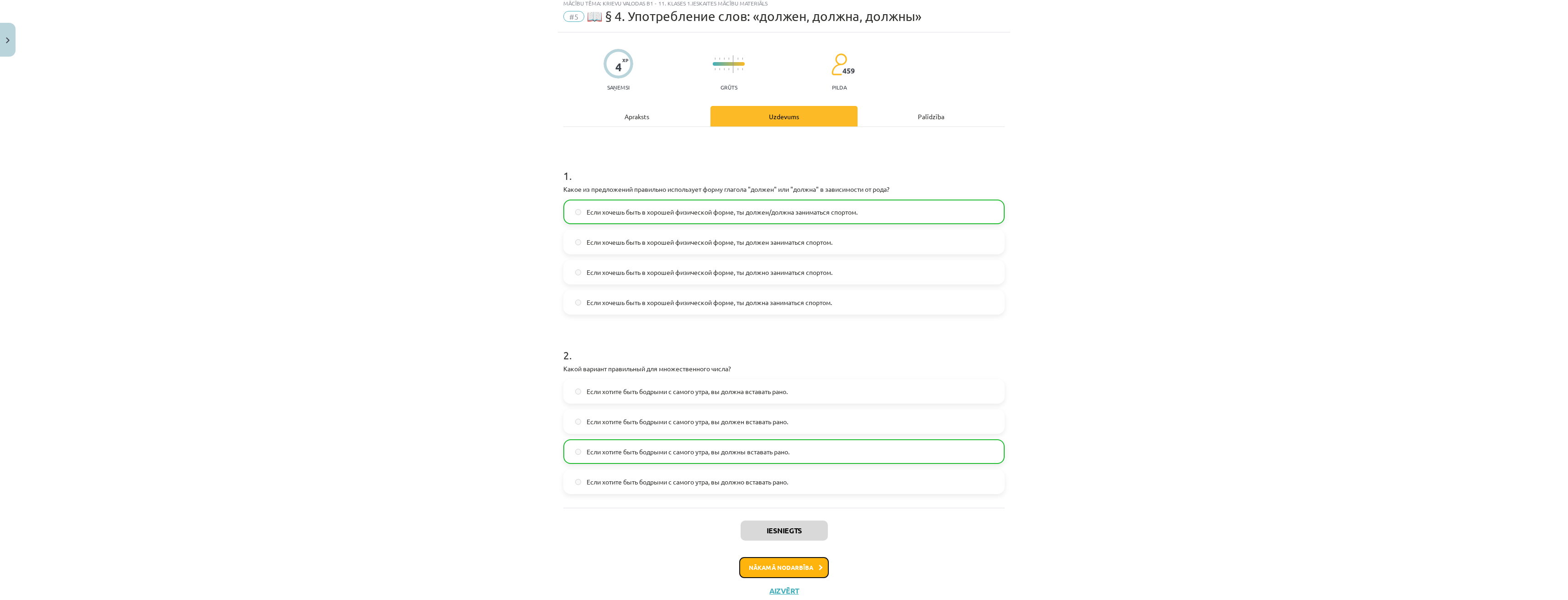
drag, startPoint x: 791, startPoint y: 521, endPoint x: 774, endPoint y: 560, distance: 42.5
click at [774, 560] on button "Nākamā nodarbība" at bounding box center [783, 568] width 89 height 21
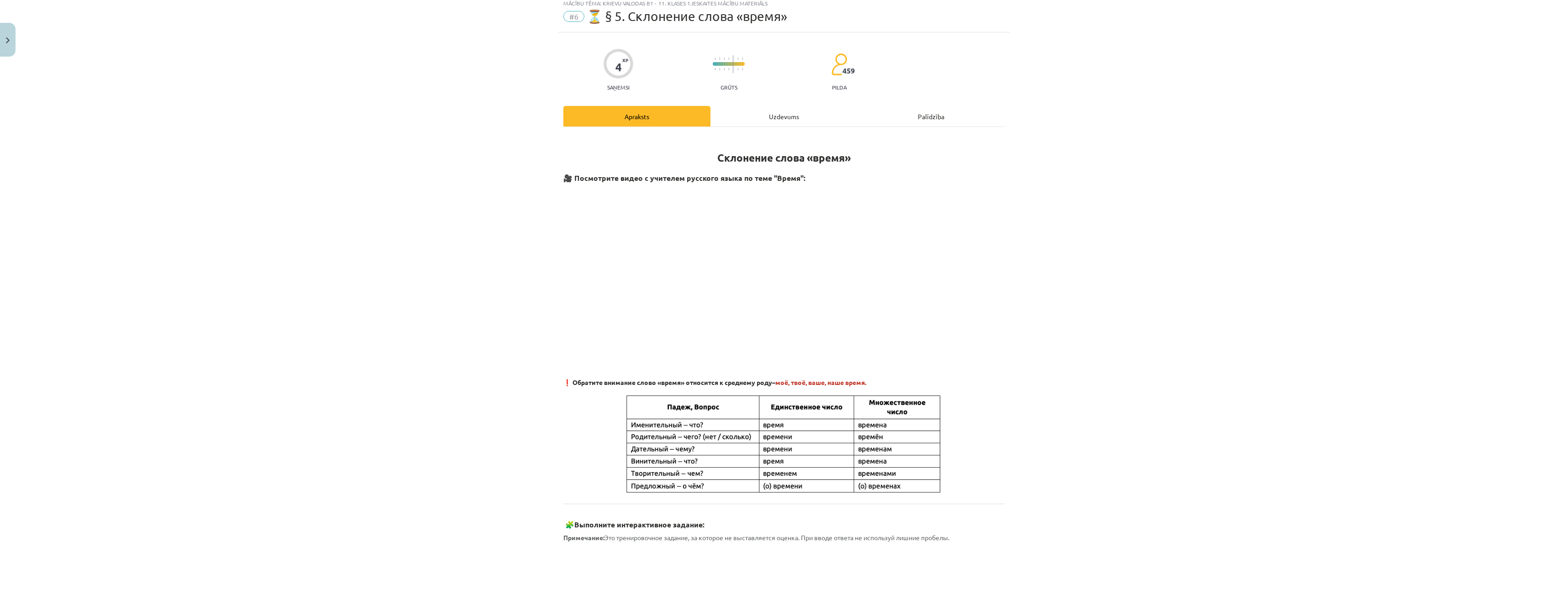
scroll to position [23, 0]
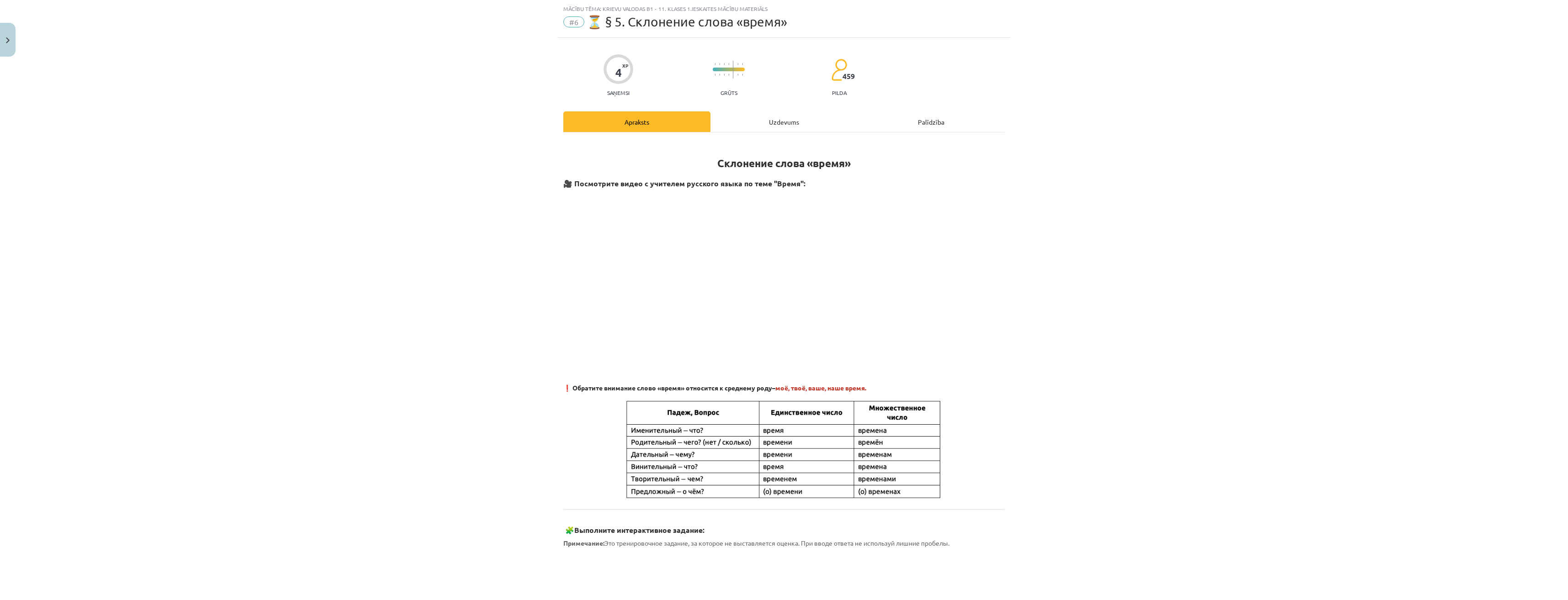
click at [771, 125] on div "Uzdevums" at bounding box center [784, 122] width 147 height 21
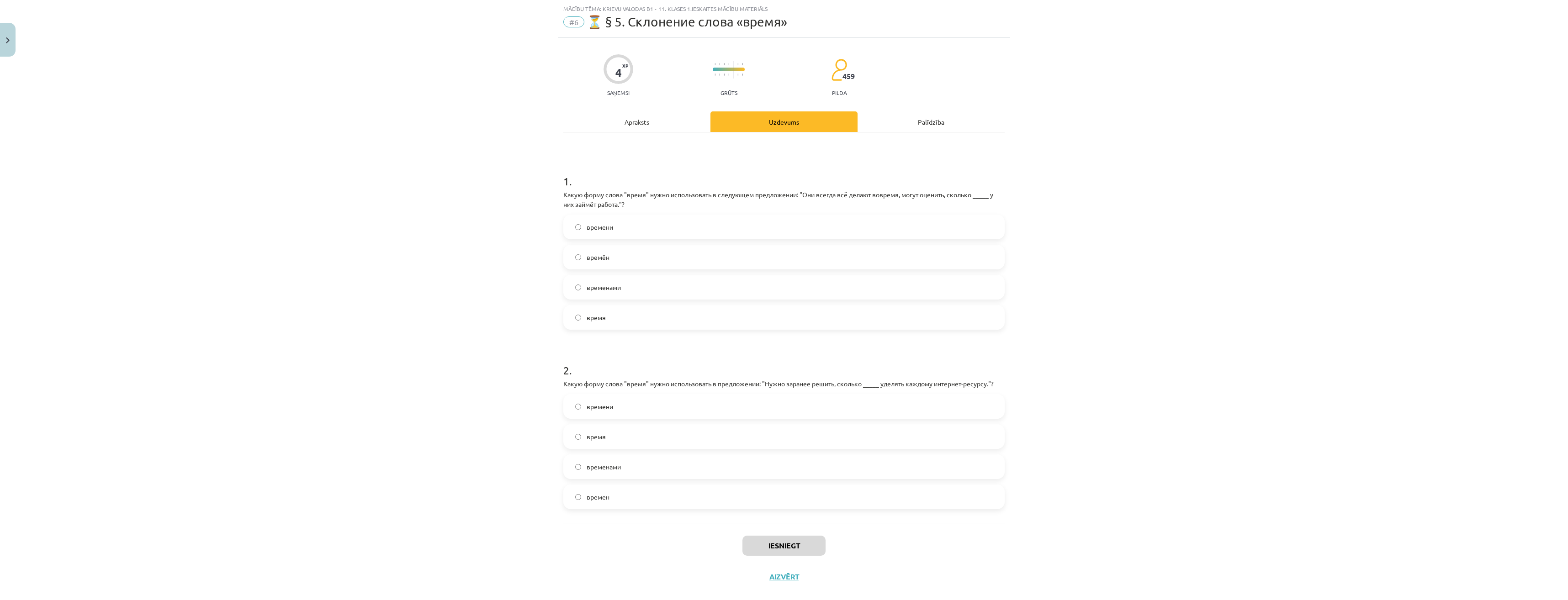
scroll to position [38, 0]
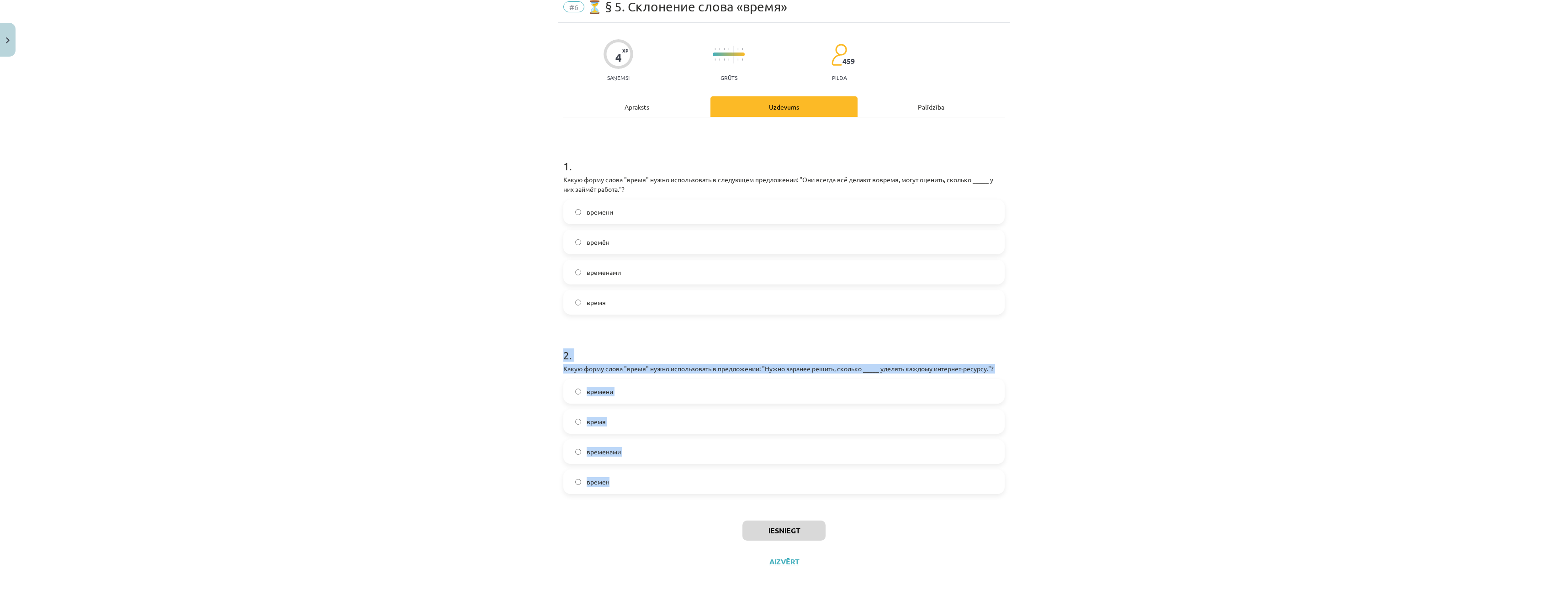
drag, startPoint x: 548, startPoint y: 355, endPoint x: 837, endPoint y: 486, distance: 317.3
click at [837, 486] on div "Mācību tēma: Krievu valodas b1 - 11. klases 1.ieskaites mācību materiāls #6 ⏳ §…" at bounding box center [784, 300] width 1568 height 600
drag, startPoint x: 837, startPoint y: 486, endPoint x: 506, endPoint y: 382, distance: 347.0
click at [506, 382] on div "Mācību tēma: Krievu valodas b1 - 11. klases 1.ieskaites mācību materiāls #6 ⏳ §…" at bounding box center [784, 300] width 1568 height 600
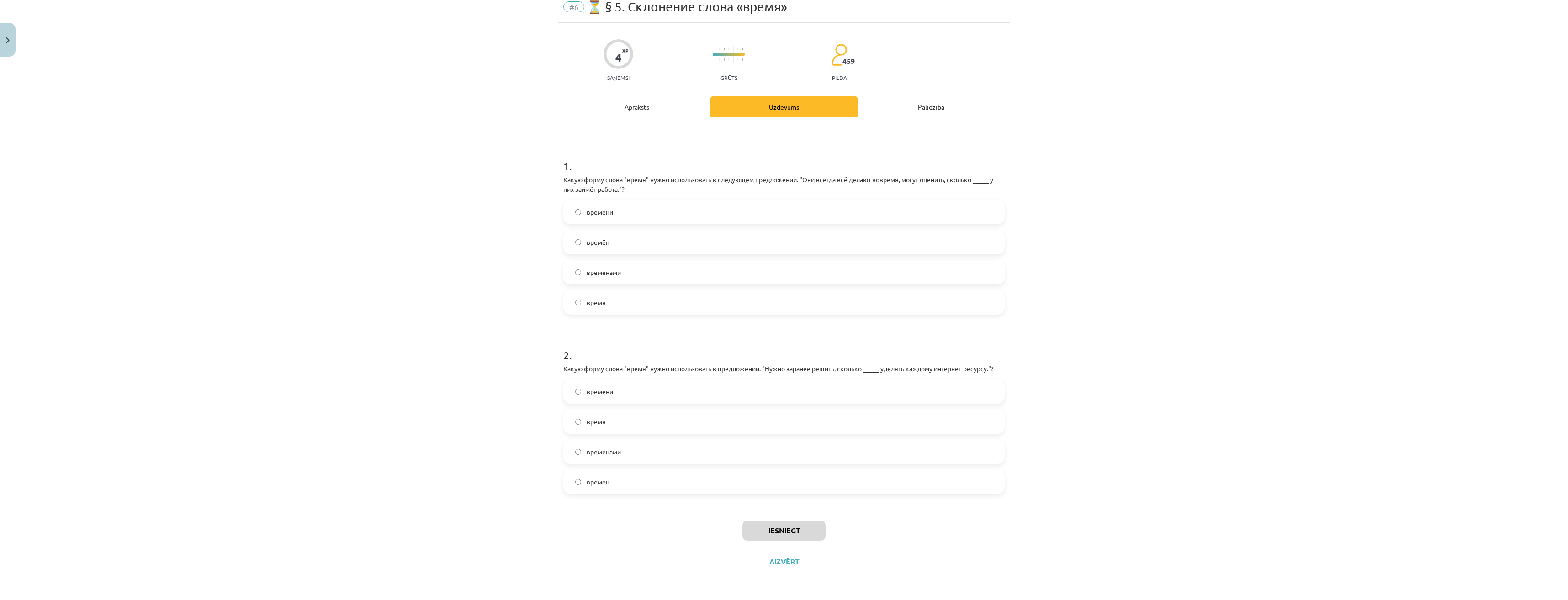
drag, startPoint x: 495, startPoint y: 140, endPoint x: 502, endPoint y: 156, distance: 17.5
click at [495, 140] on div "Mācību tēma: Krievu valodas b1 - 11. klases 1.ieskaites mācību materiāls #6 ⏳ §…" at bounding box center [784, 300] width 1568 height 600
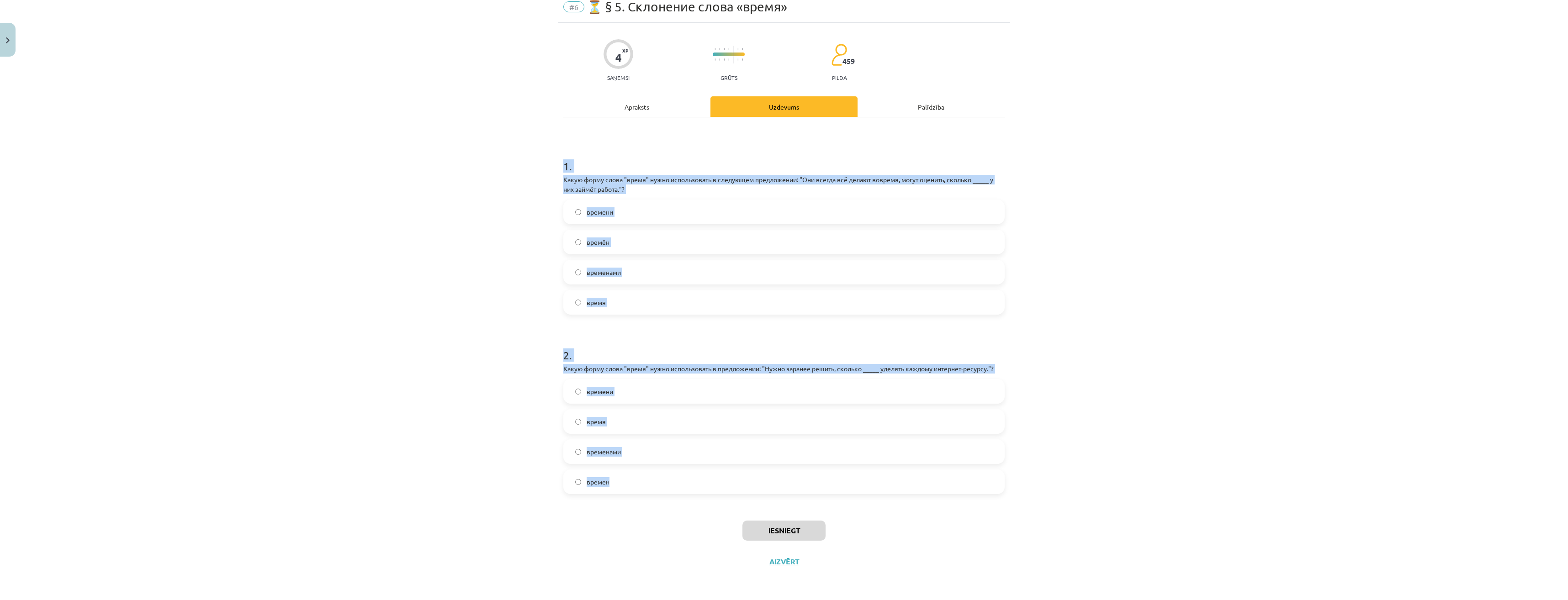
drag, startPoint x: 523, startPoint y: 149, endPoint x: 1048, endPoint y: 483, distance: 622.2
click at [1048, 483] on div "Mācību tēma: Krievu valodas b1 - 11. klases 1.ieskaites mācību materiāls #6 ⏳ §…" at bounding box center [784, 300] width 1568 height 600
copy form "1 . Какую форму слова "время" нужно использовать в следующем предложении: "Они …"
click at [580, 423] on label "время" at bounding box center [784, 422] width 439 height 23
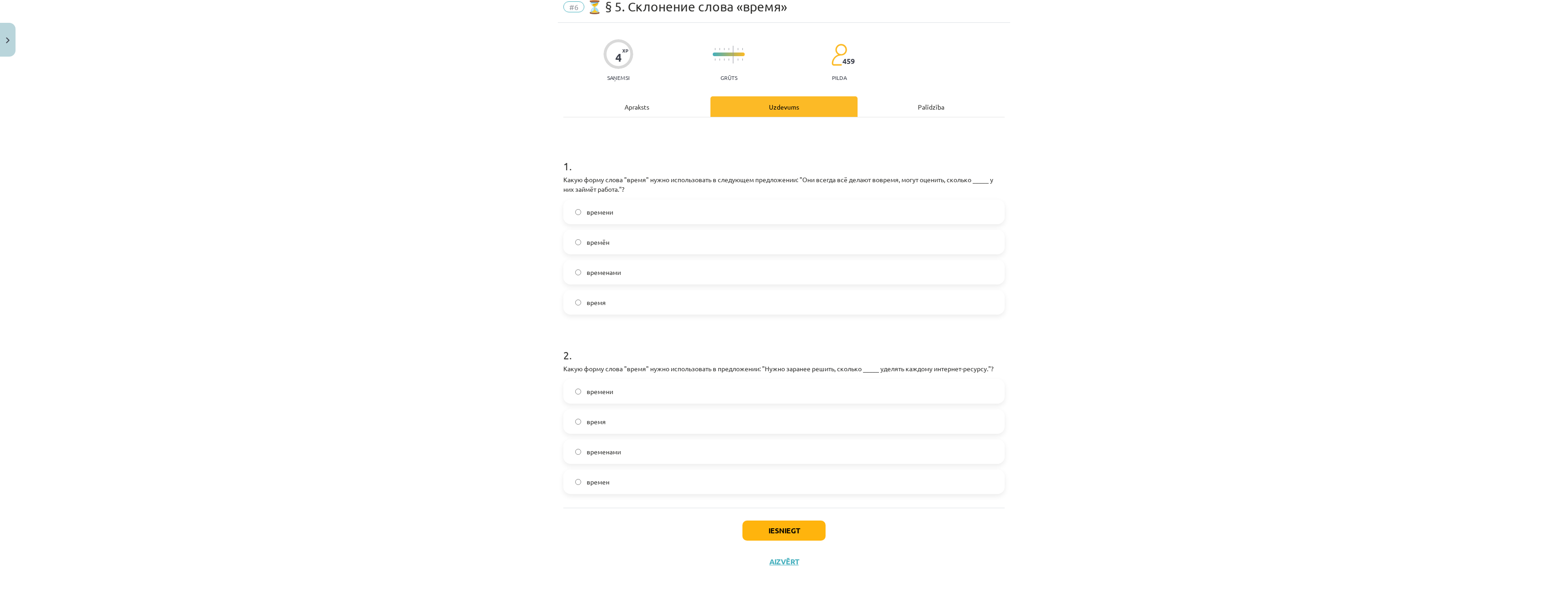
click at [601, 393] on span "времени" at bounding box center [600, 392] width 27 height 10
click at [809, 532] on button "Iesniegt" at bounding box center [784, 531] width 83 height 20
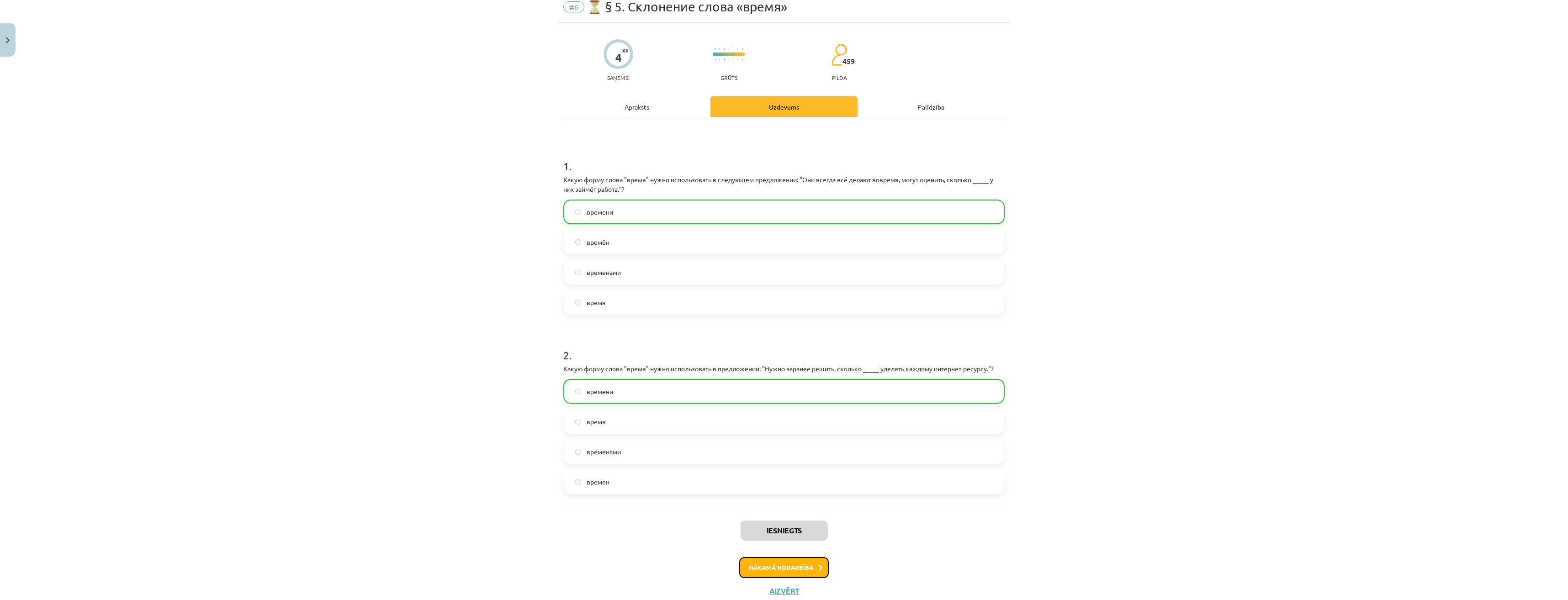
click at [802, 567] on button "Nākamā nodarbība" at bounding box center [783, 568] width 89 height 21
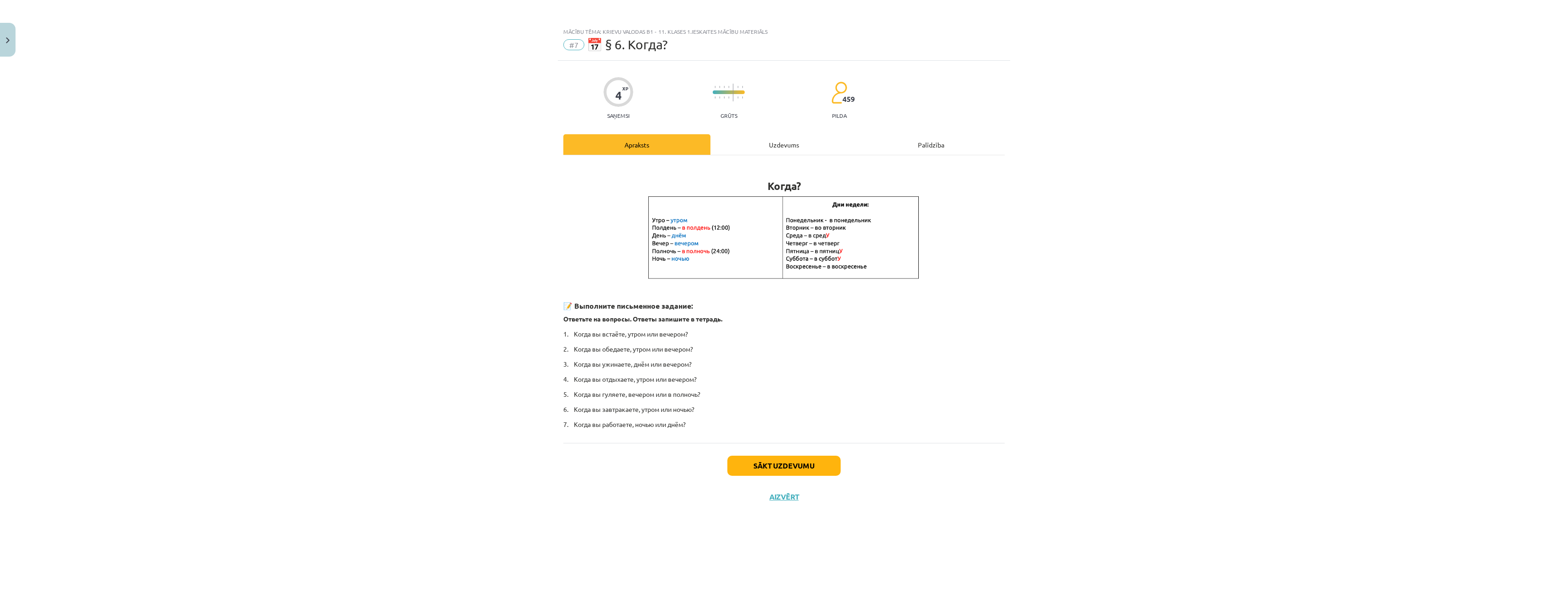
scroll to position [0, 0]
click at [783, 143] on div "Uzdevums" at bounding box center [784, 145] width 147 height 21
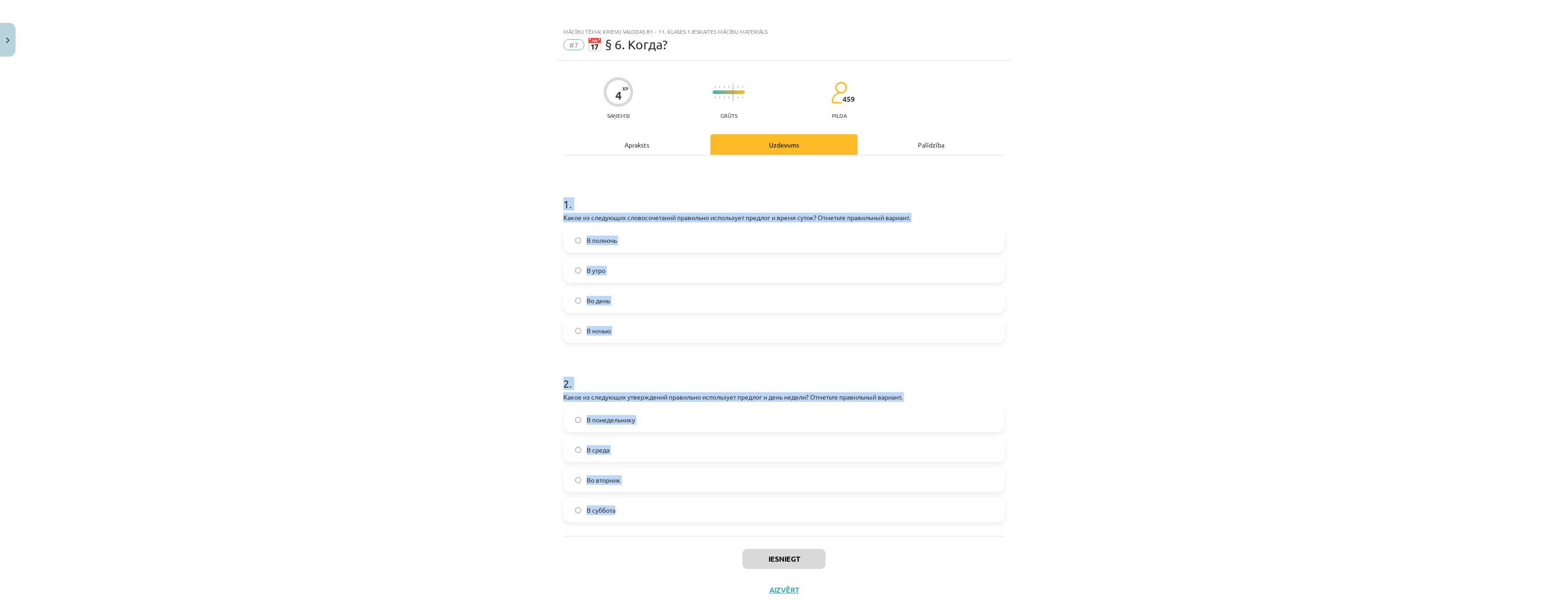
drag, startPoint x: 550, startPoint y: 196, endPoint x: 956, endPoint y: 519, distance: 518.8
click at [956, 519] on div "Mācību tēma: Krievu valodas b1 - 11. klases 1.ieskaites mācību materiāls #7 📅 §…" at bounding box center [784, 300] width 1568 height 600
copy form "1 . Какое из следующих словосочетаний правильно использует предлог и время суто…"
click at [612, 184] on h1 "1 ." at bounding box center [783, 196] width 441 height 29
click at [458, 172] on div "Mācību tēma: Krievu valodas b1 - 11. klases 1.ieskaites mācību materiāls #7 📅 §…" at bounding box center [784, 300] width 1568 height 600
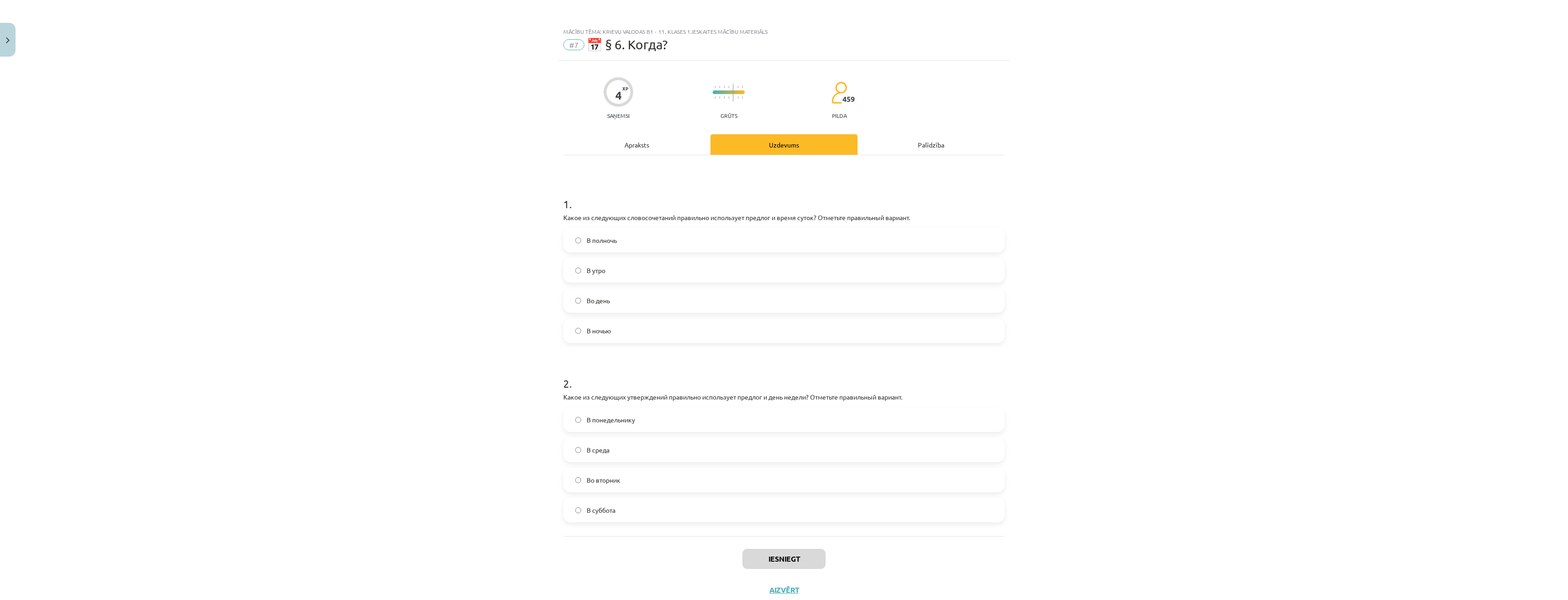
click at [591, 237] on span "В полночь" at bounding box center [602, 240] width 30 height 10
click at [629, 481] on label "Во вторник" at bounding box center [784, 480] width 439 height 23
click at [757, 554] on button "Iesniegt" at bounding box center [784, 559] width 83 height 20
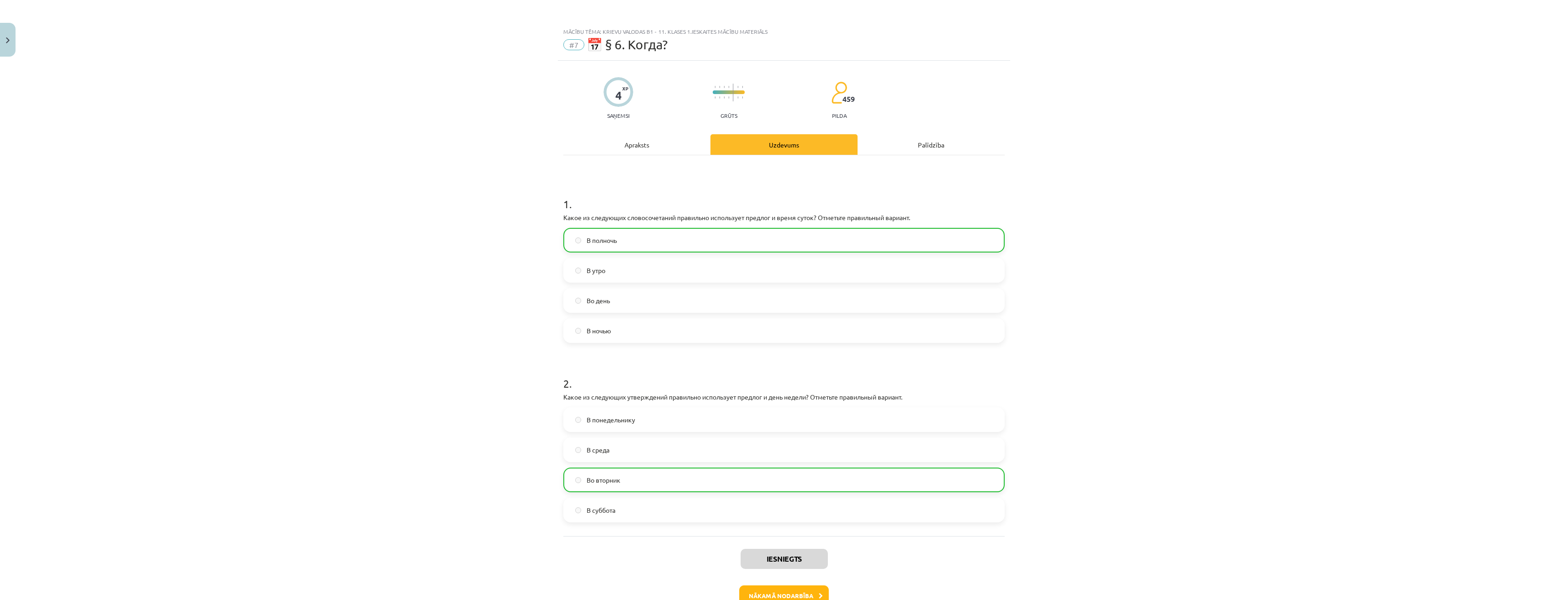
drag, startPoint x: 783, startPoint y: 417, endPoint x: 422, endPoint y: 420, distance: 361.0
click at [422, 420] on div "Mācību tēma: Krievu valodas b1 - 11. klases 1.ieskaites mācību materiāls #7 📅 §…" at bounding box center [784, 300] width 1568 height 600
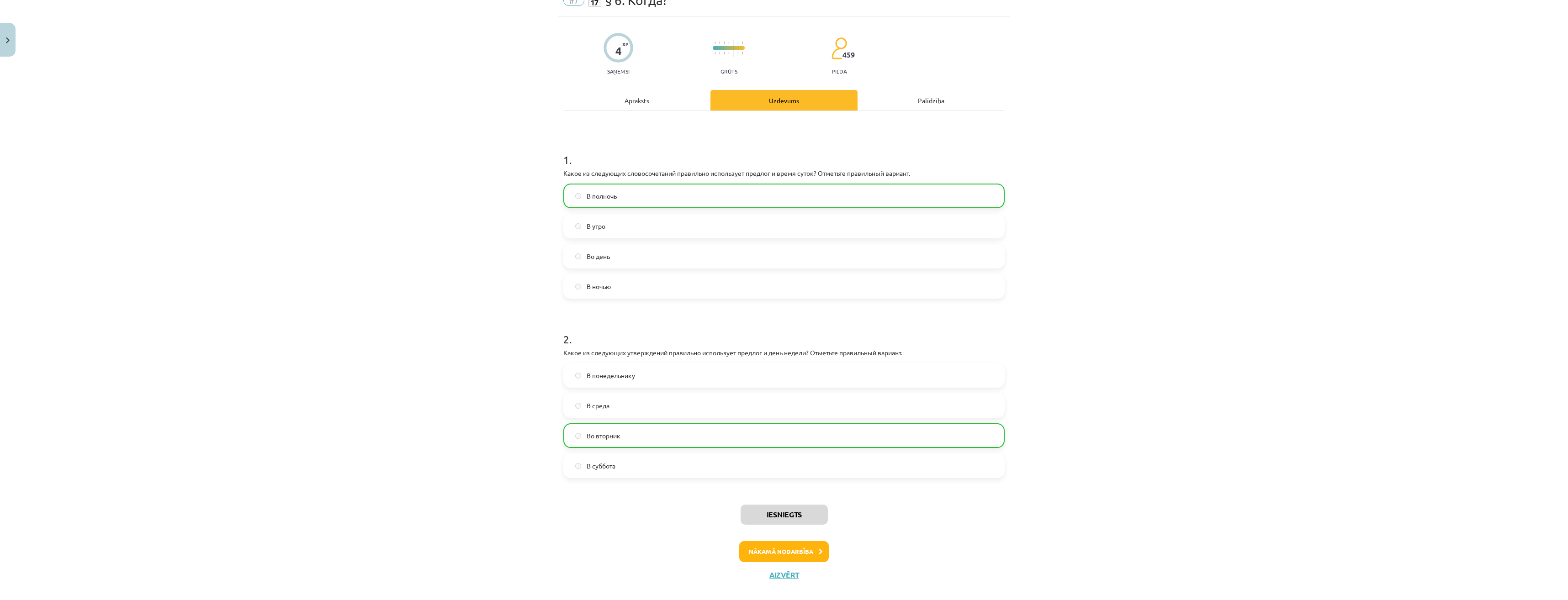
scroll to position [46, 0]
click at [785, 548] on button "Nākamā nodarbība" at bounding box center [783, 550] width 89 height 21
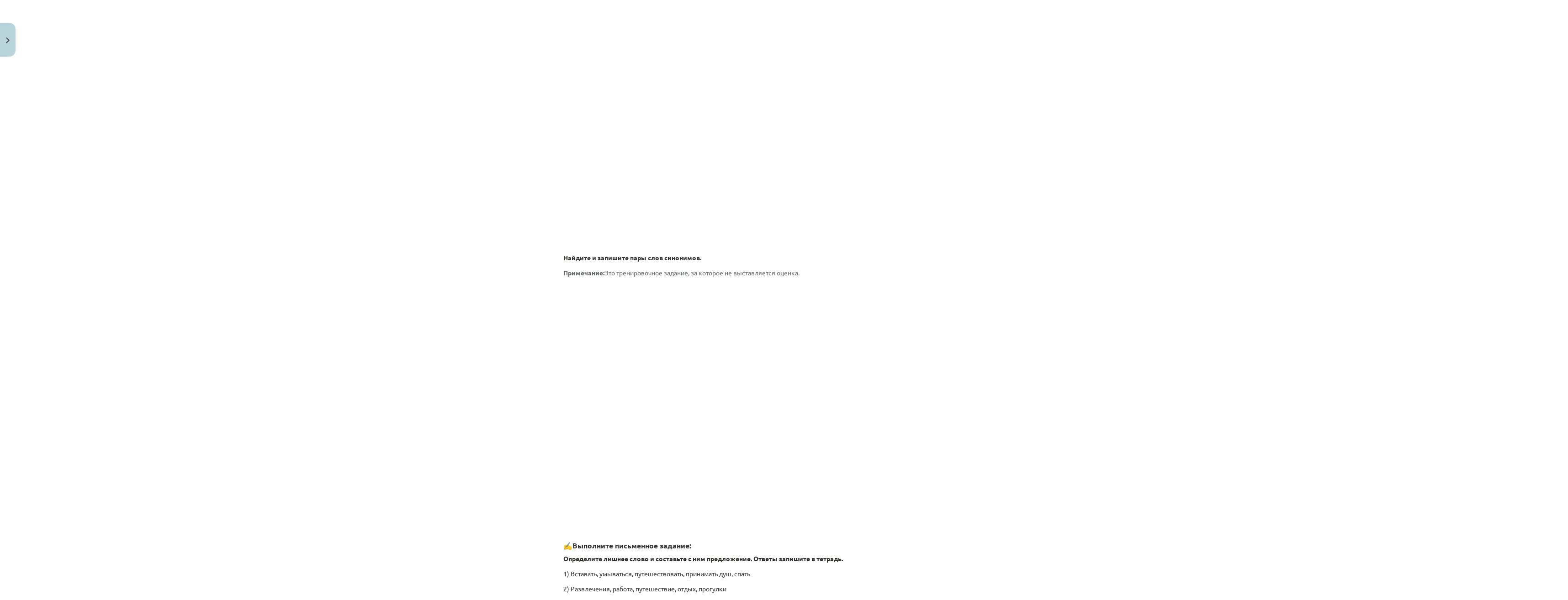
scroll to position [937, 0]
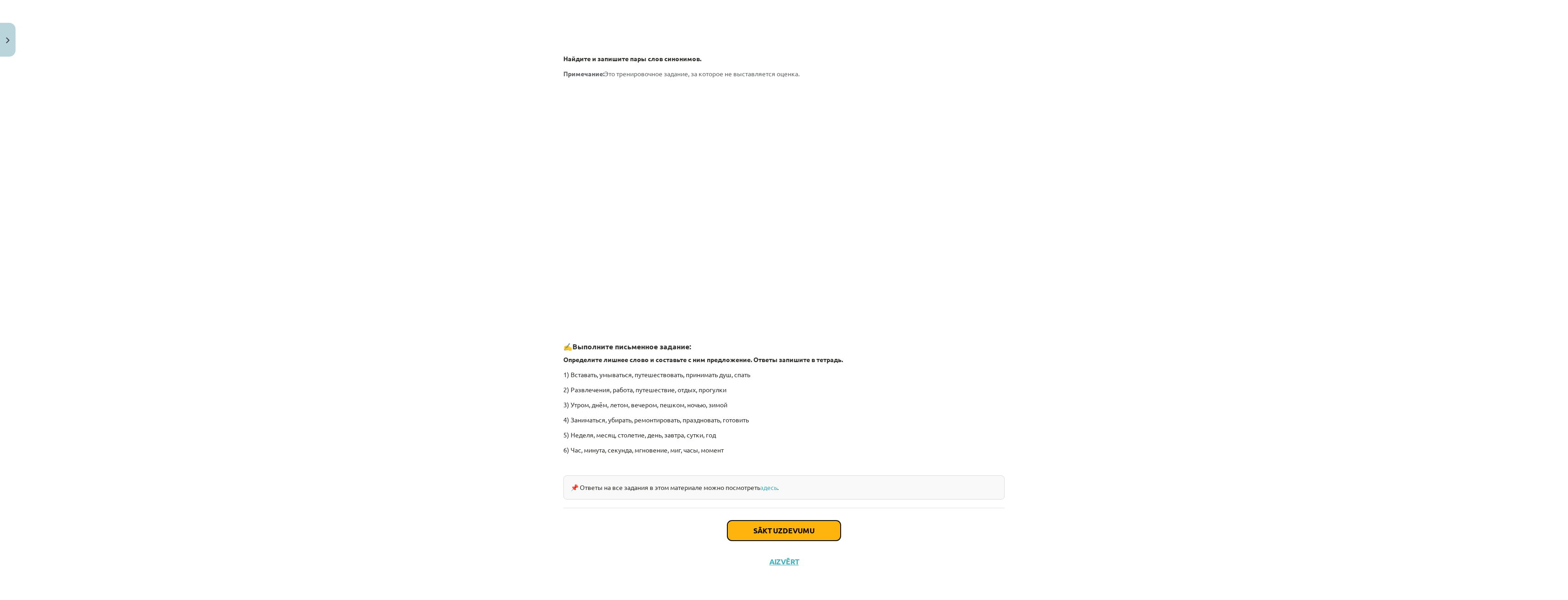
click at [788, 534] on button "Sākt uzdevumu" at bounding box center [784, 531] width 113 height 20
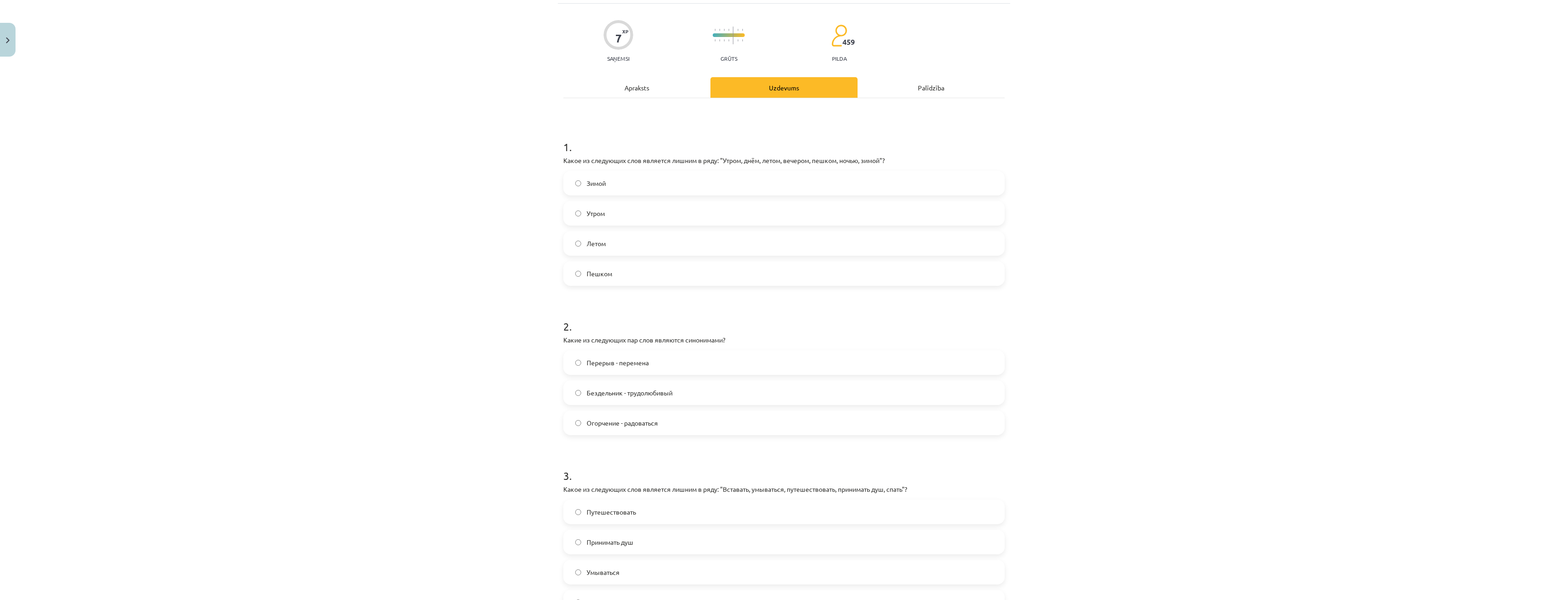
scroll to position [23, 0]
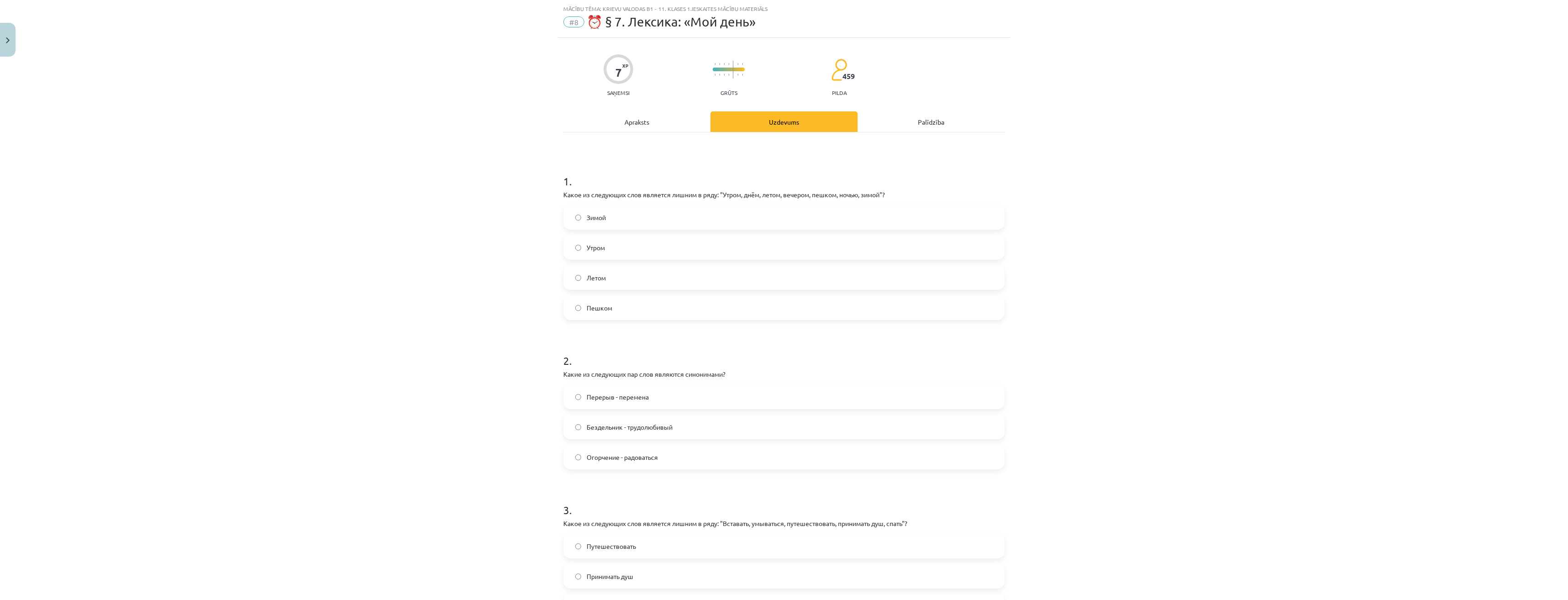
click at [972, 313] on label "Пешком" at bounding box center [784, 308] width 439 height 23
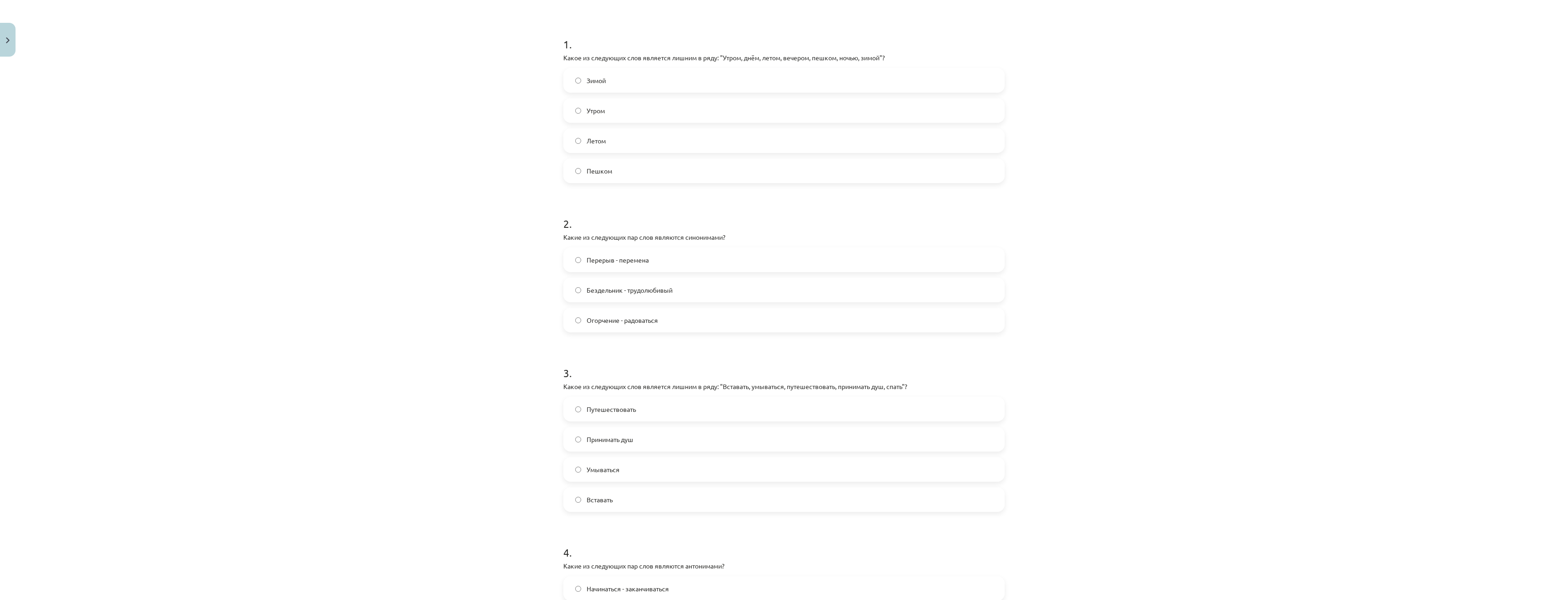
scroll to position [206, 0]
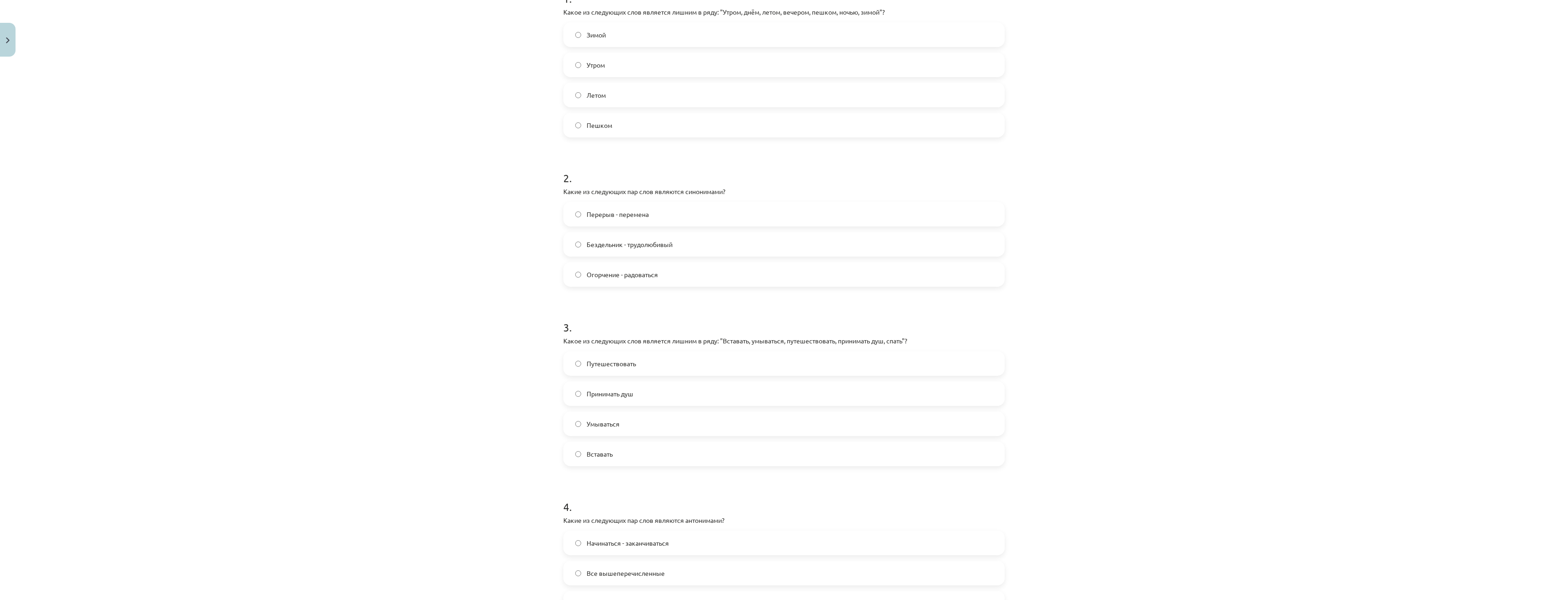
click at [613, 221] on label "Перерыв - перемена" at bounding box center [784, 214] width 439 height 23
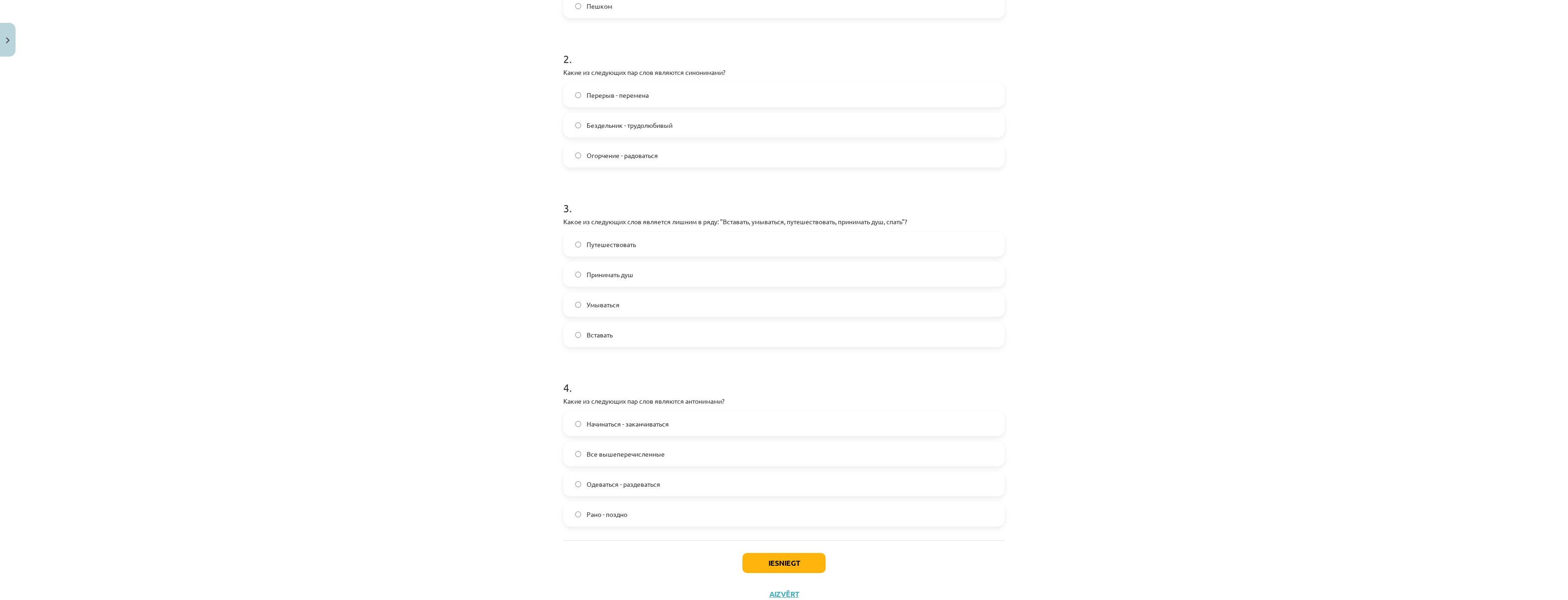
scroll to position [343, 0]
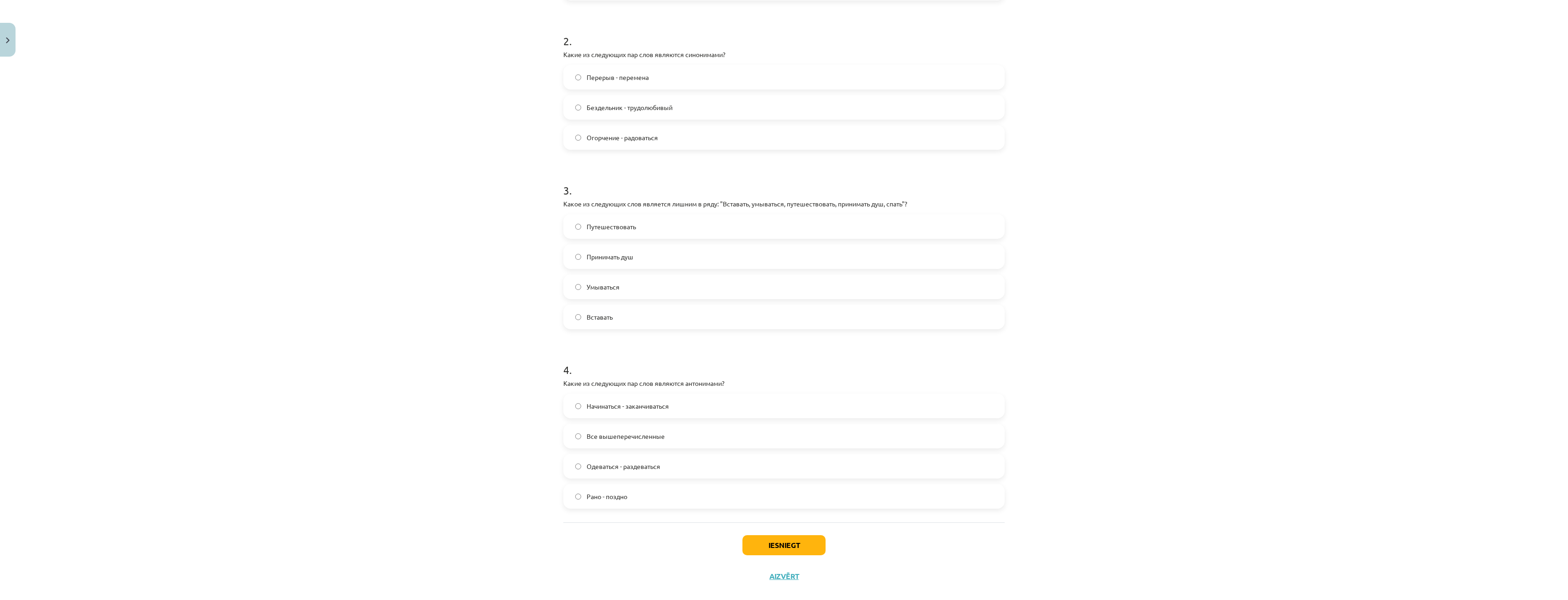
click at [632, 231] on span "Путешествовать" at bounding box center [611, 227] width 49 height 10
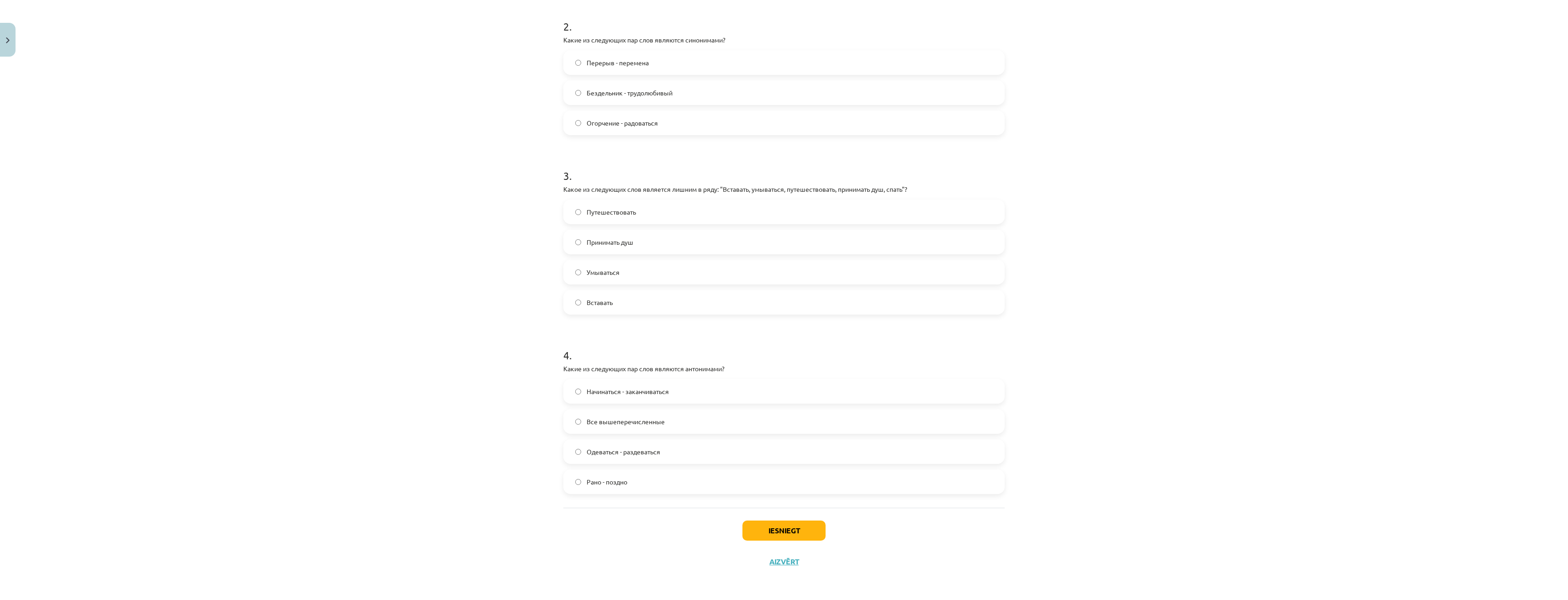
click at [653, 428] on label "Все вышеперечисленные" at bounding box center [784, 422] width 439 height 23
click at [761, 526] on button "Iesniegt" at bounding box center [784, 531] width 83 height 20
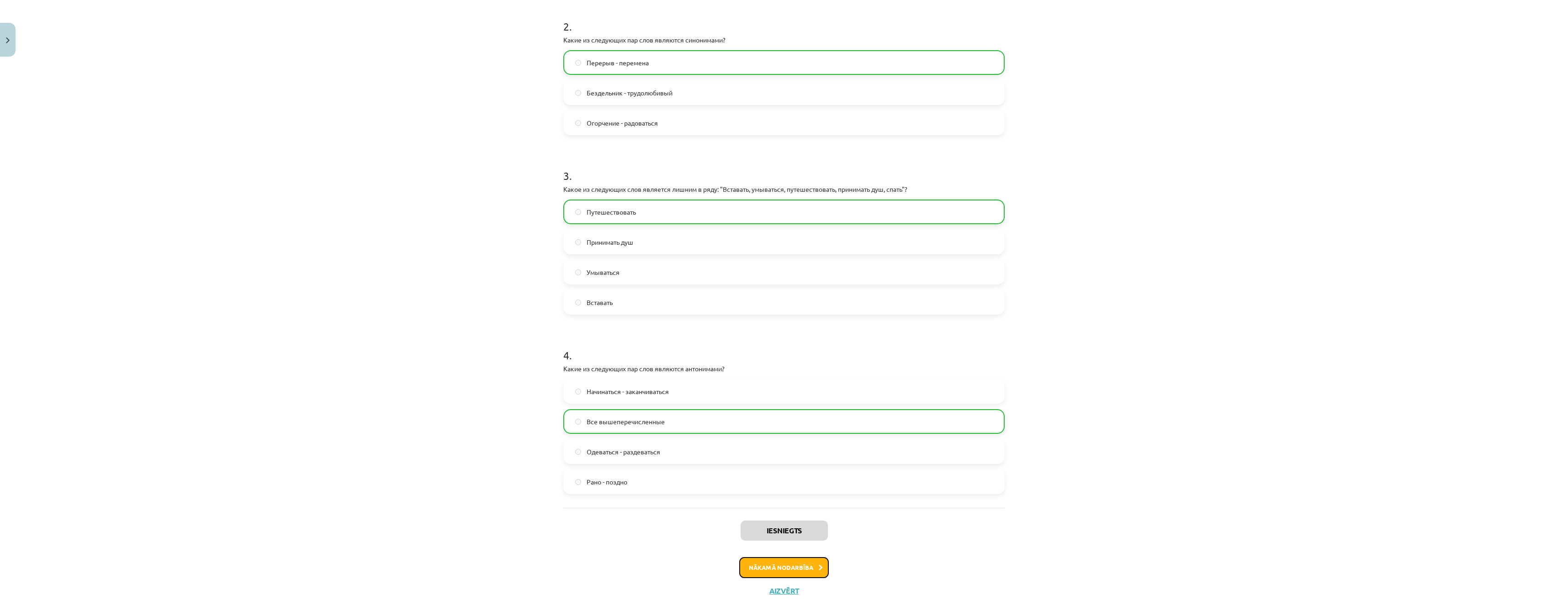
drag, startPoint x: 766, startPoint y: 497, endPoint x: 805, endPoint y: 562, distance: 75.8
click at [805, 562] on button "Nākamā nodarbība" at bounding box center [783, 568] width 89 height 21
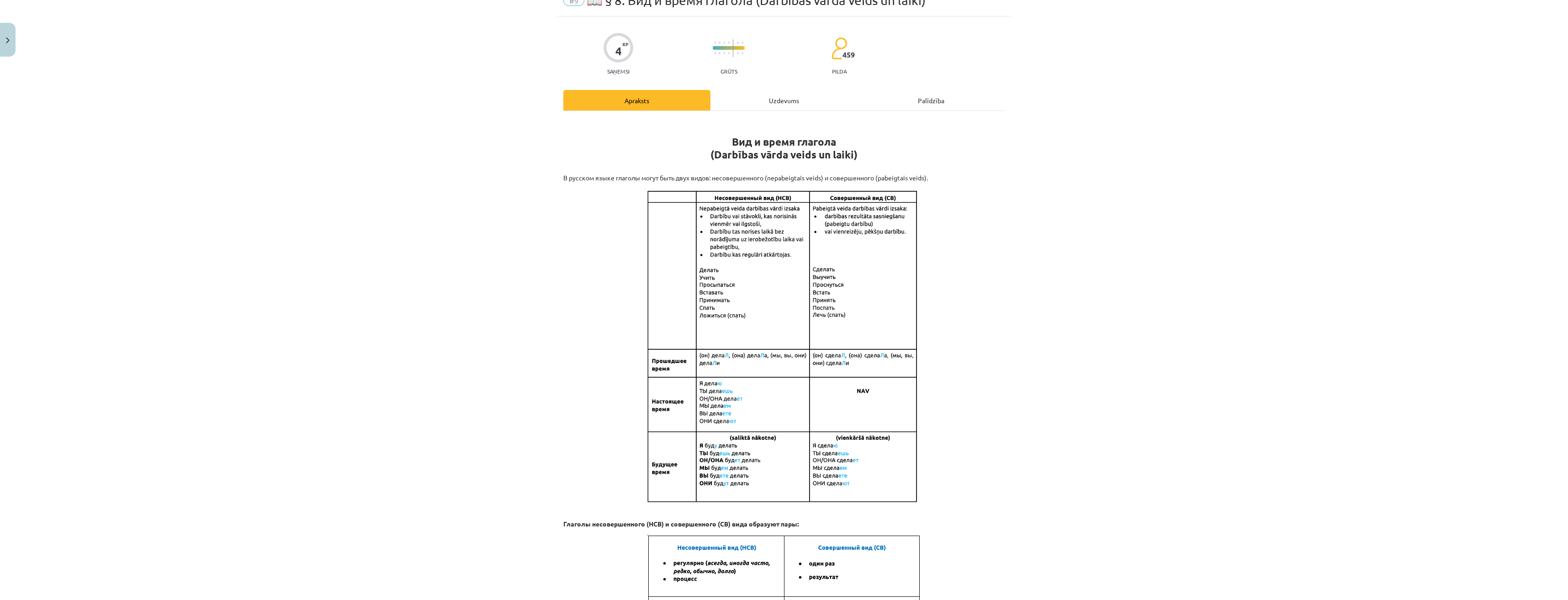
scroll to position [23, 0]
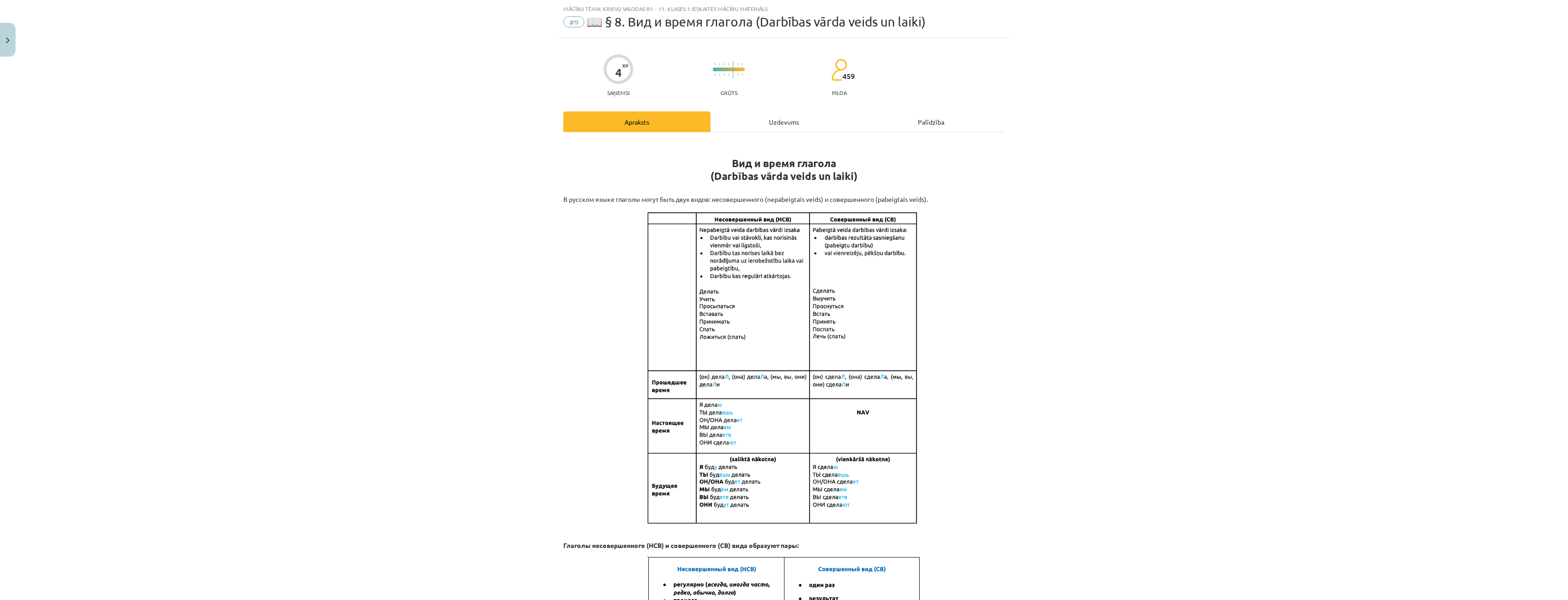
click at [794, 119] on div "Uzdevums" at bounding box center [784, 122] width 147 height 21
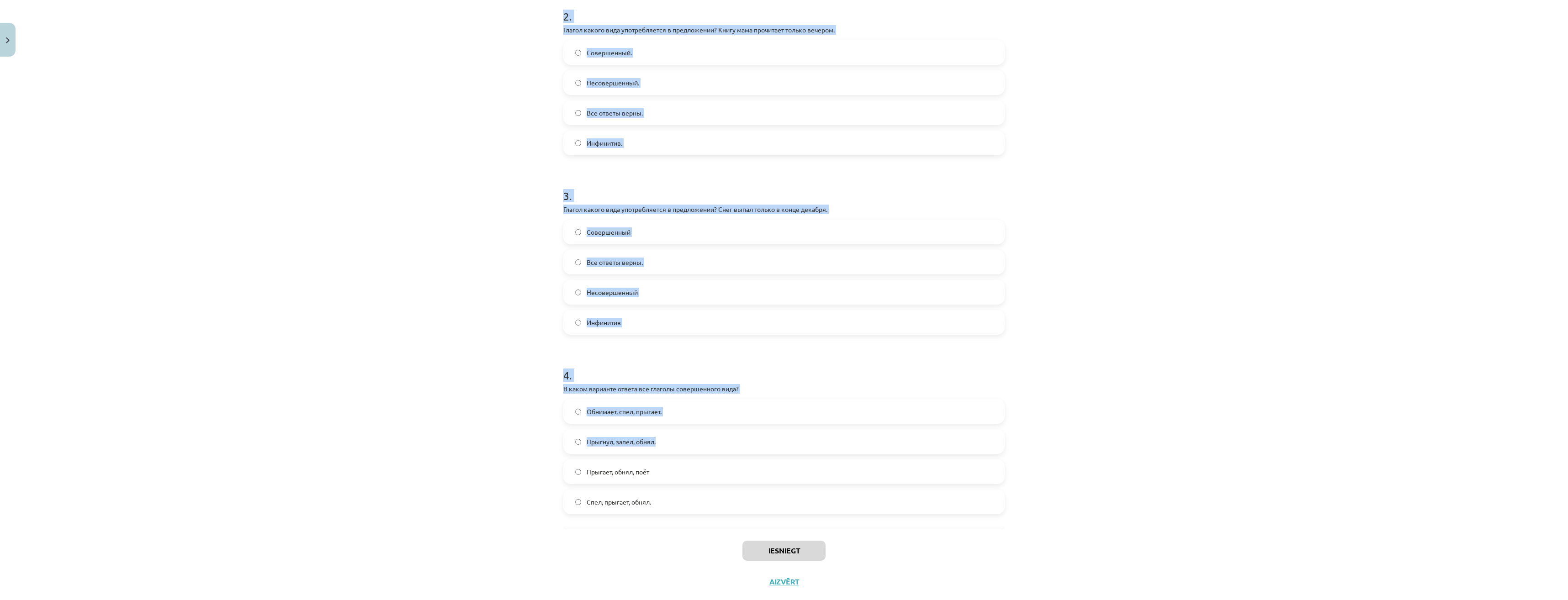
scroll to position [387, 0]
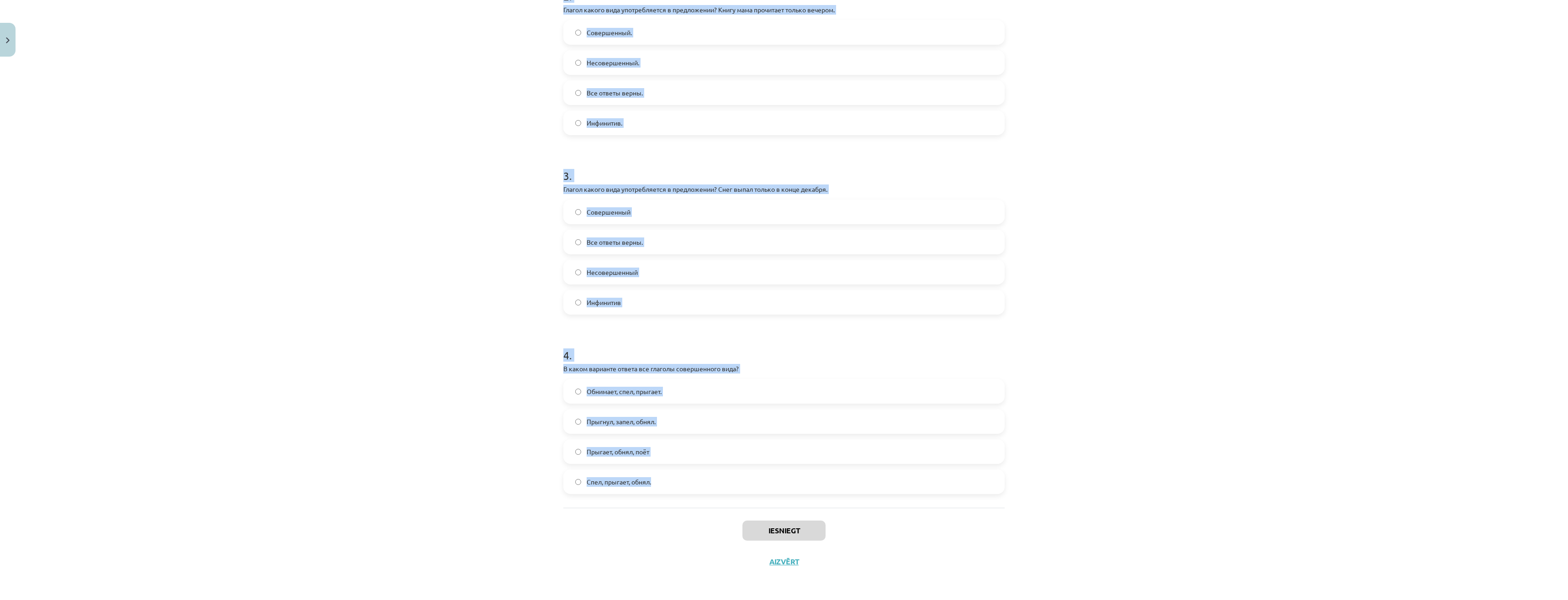
drag, startPoint x: 559, startPoint y: 192, endPoint x: 791, endPoint y: 484, distance: 372.9
click at [791, 484] on form "1 . В каком варианте ответа все глаголы несовершенного вида? Выходит, читает, б…" at bounding box center [783, 144] width 441 height 700
copy form "1 . L ipsum dolorsit ametco adi elitsed doeiusmodtempo inci? Utlabor, etdolo, m…"
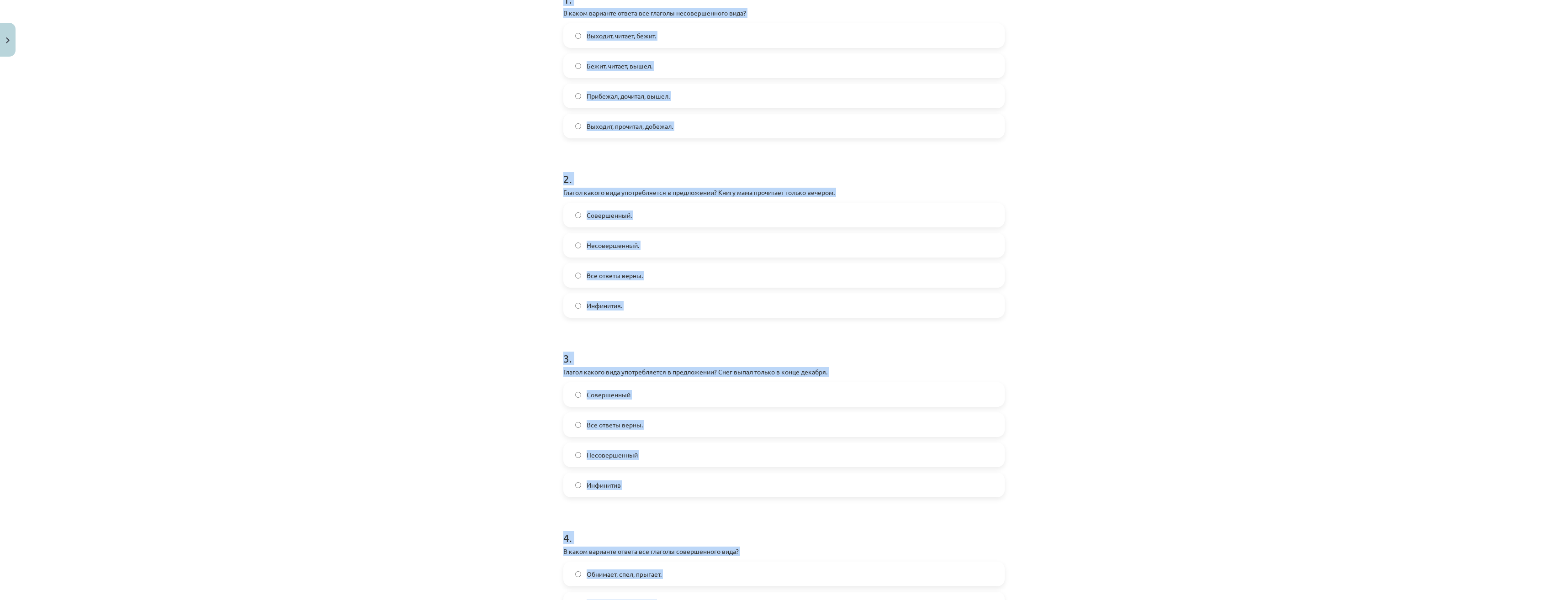
click at [463, 230] on div "Mācību tēma: Krievu valodas b1 - 11. klases 1.ieskaites mācību materiāls #9 📖 §…" at bounding box center [784, 300] width 1568 height 600
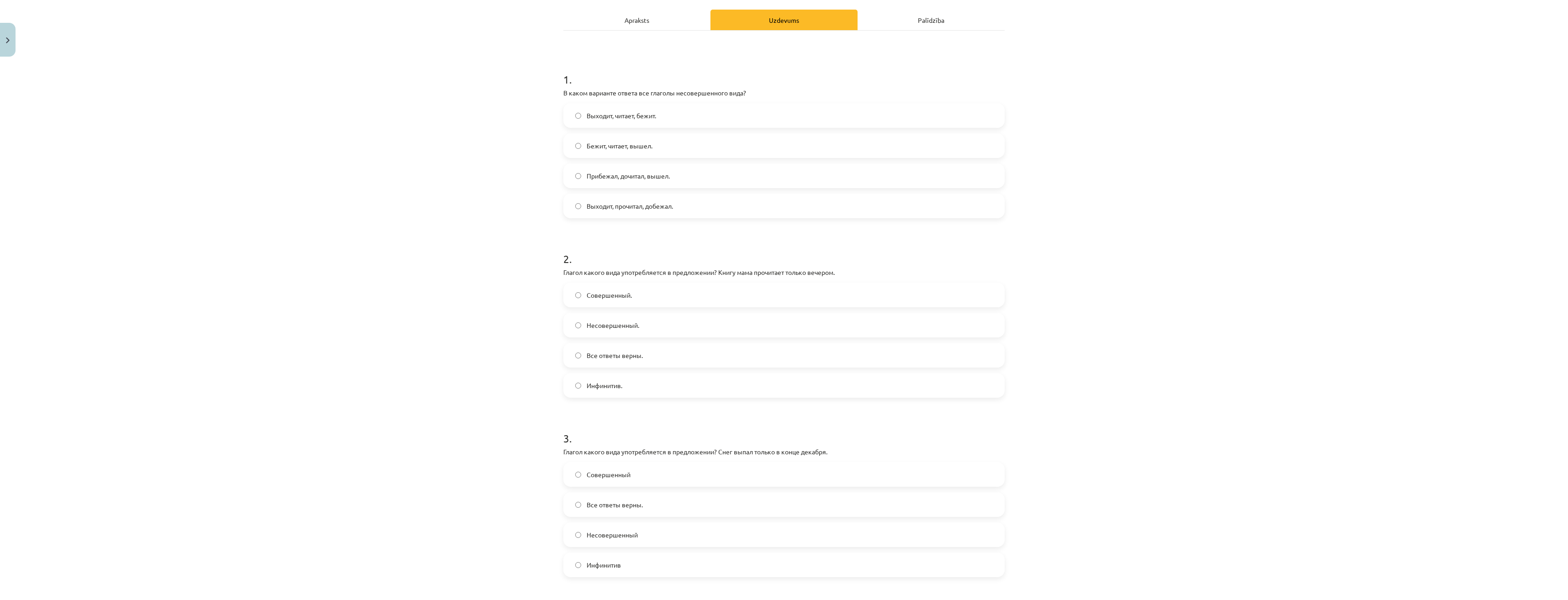
scroll to position [68, 0]
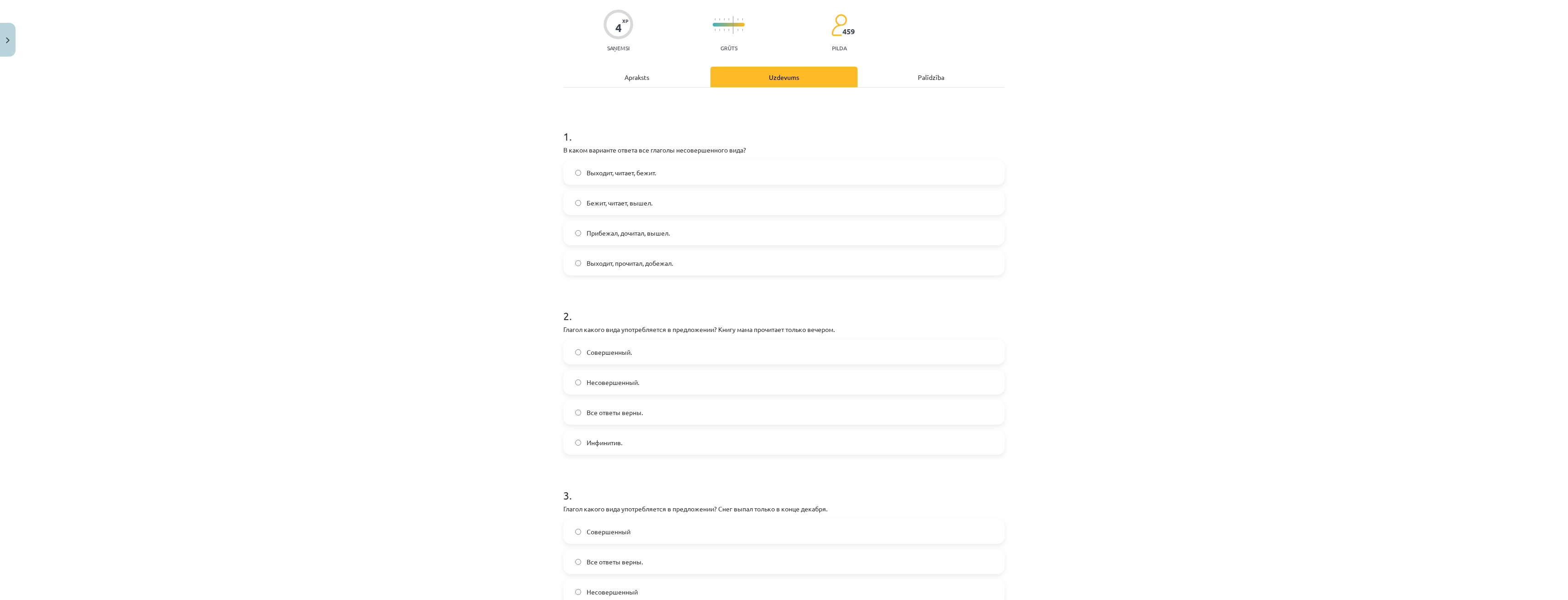
click at [635, 175] on span "Выходит, читает, бежит." at bounding box center [621, 173] width 69 height 10
click at [589, 351] on span "Совершенный." at bounding box center [609, 352] width 45 height 10
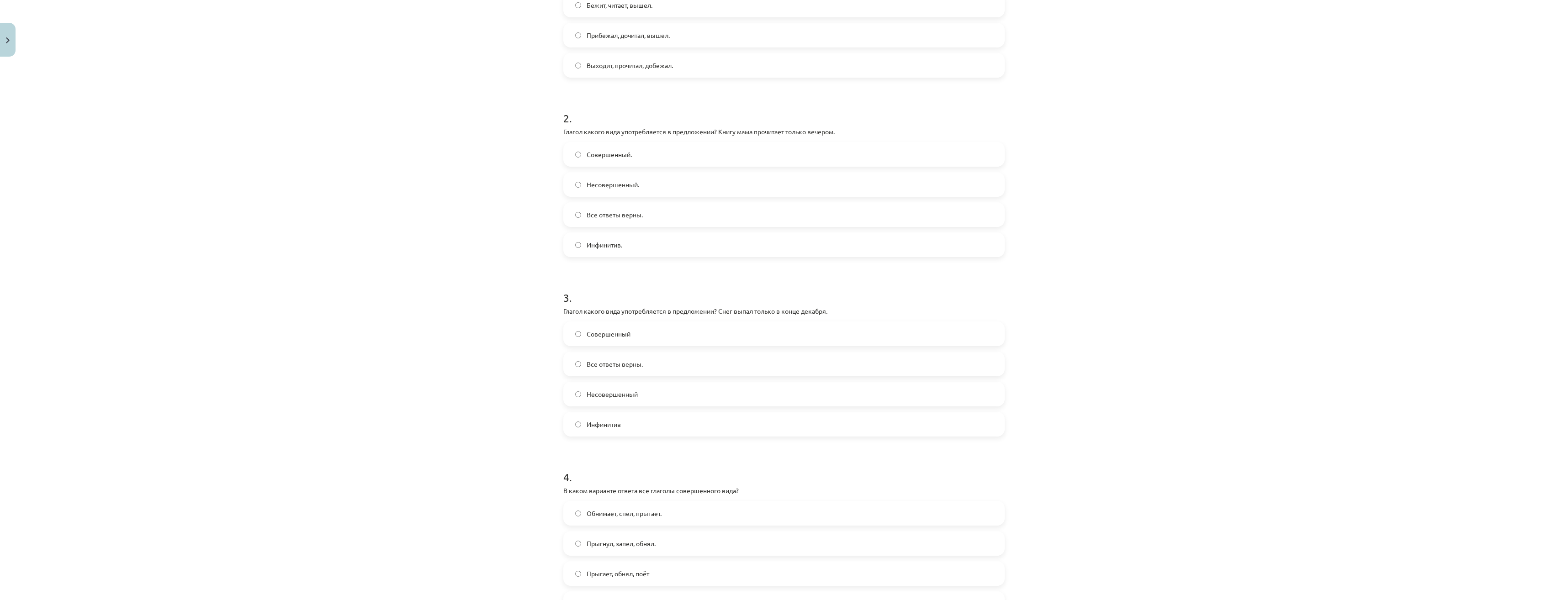
scroll to position [296, 0]
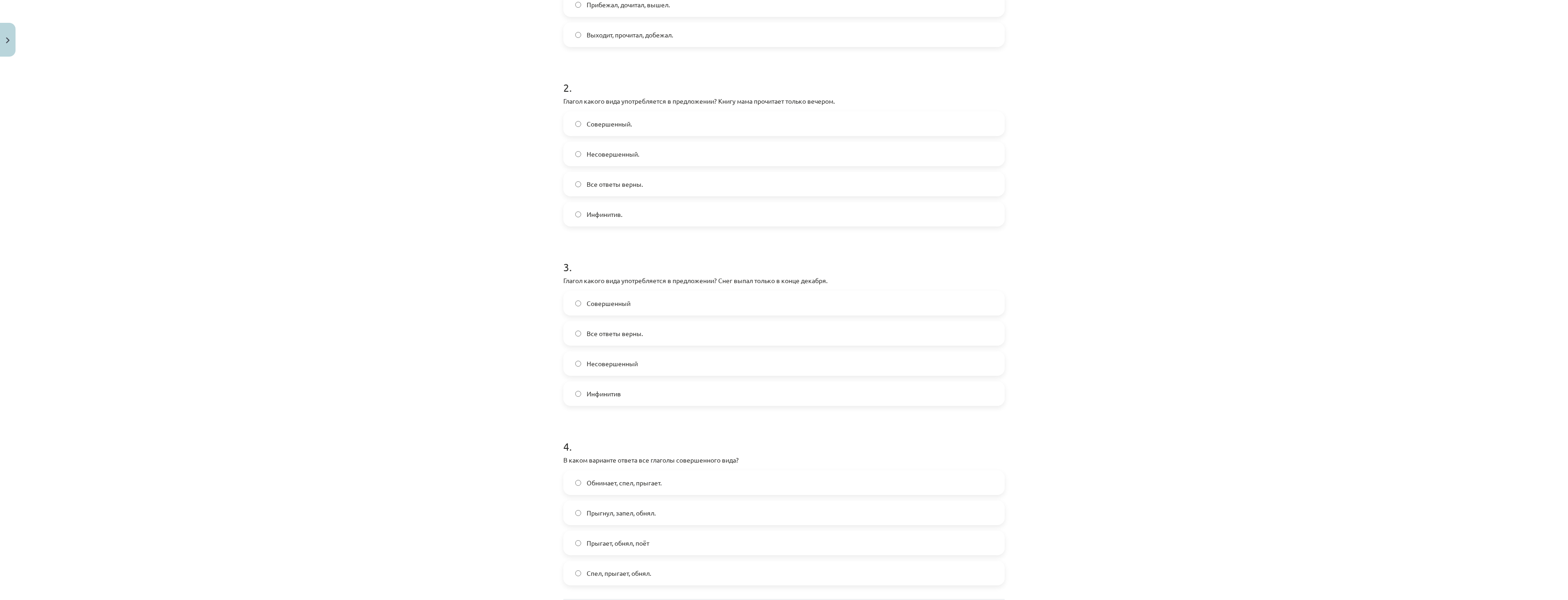
click at [607, 307] on span "Совершенный" at bounding box center [609, 304] width 44 height 10
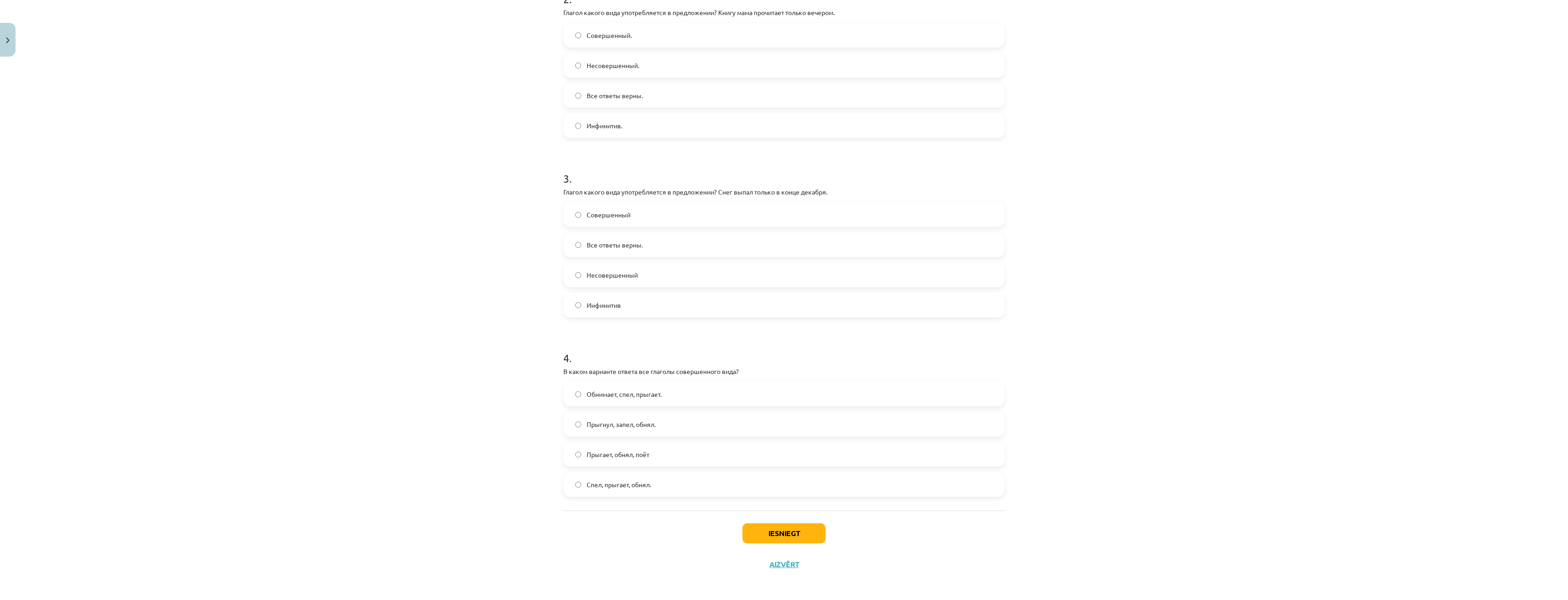
scroll to position [387, 0]
click at [615, 425] on span "Прыгнул, запел, обнял." at bounding box center [621, 422] width 69 height 10
click at [754, 525] on button "Iesniegt" at bounding box center [784, 531] width 83 height 20
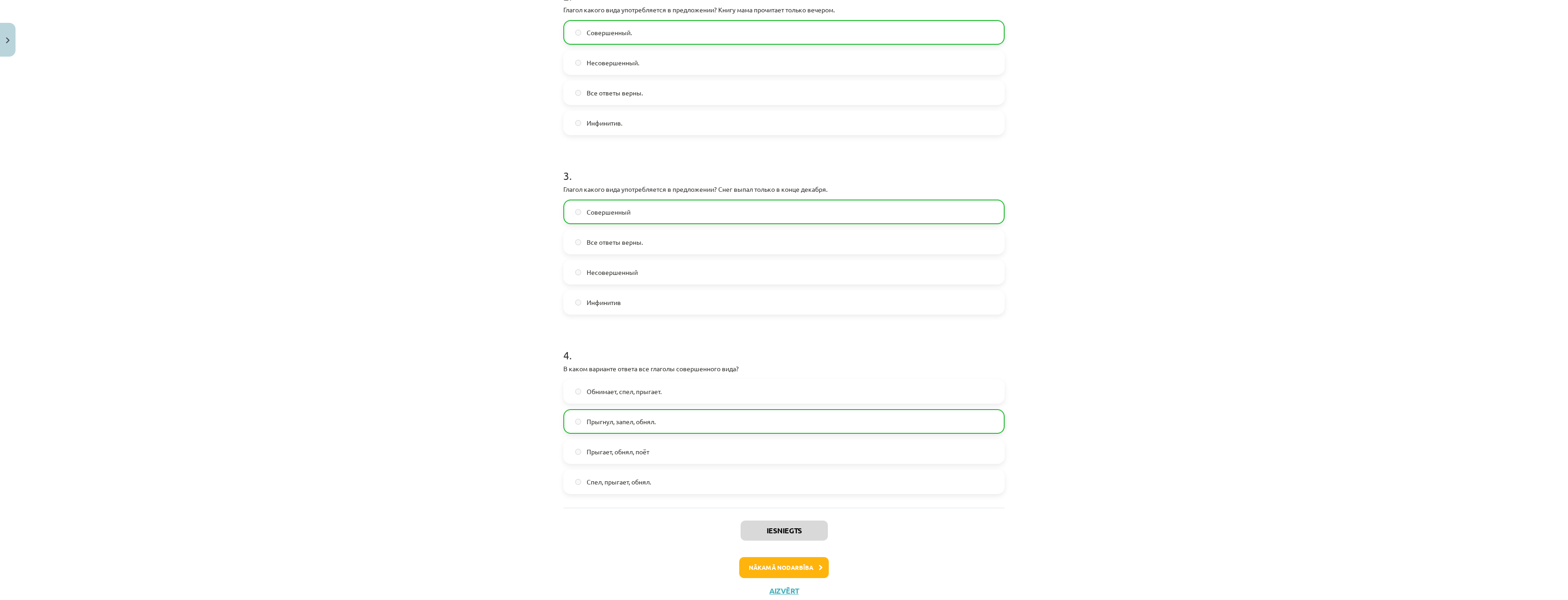
click at [777, 584] on div "Iesniegts Nākamā nodarbība Aizvērt" at bounding box center [783, 554] width 441 height 93
click at [780, 572] on button "Nākamā nodarbība" at bounding box center [783, 568] width 89 height 21
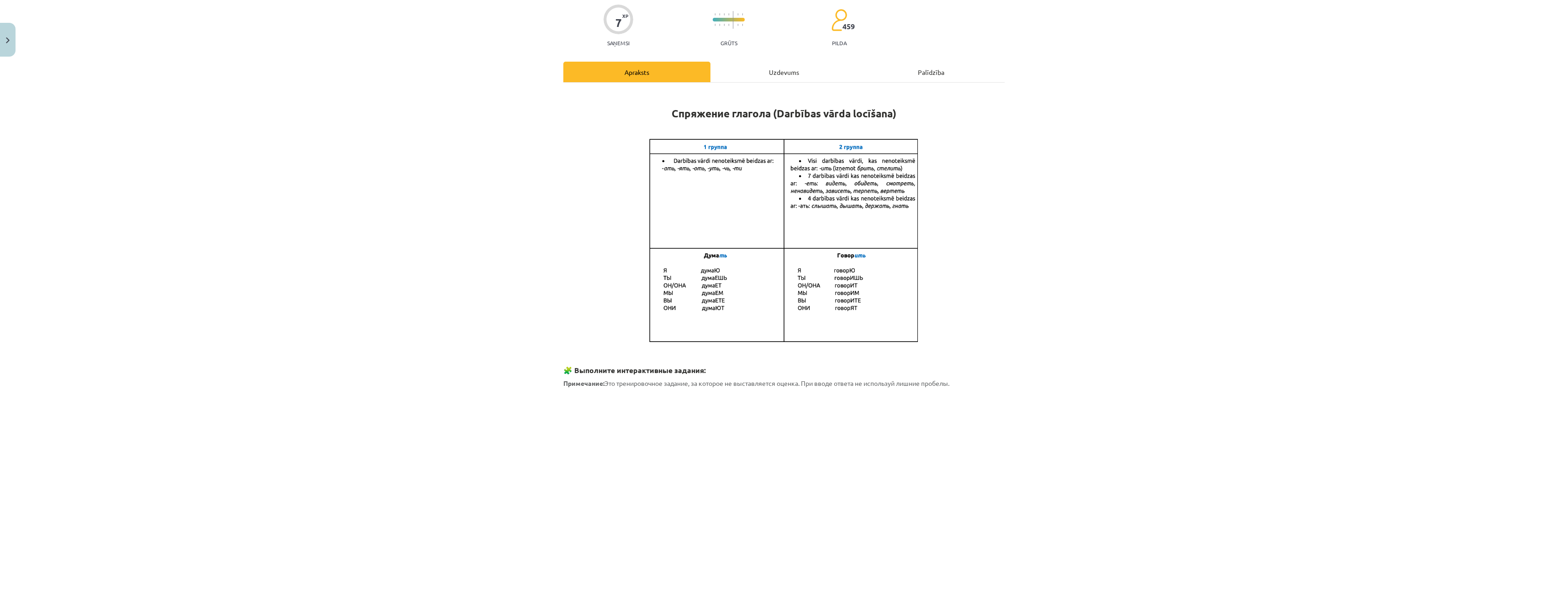
scroll to position [23, 0]
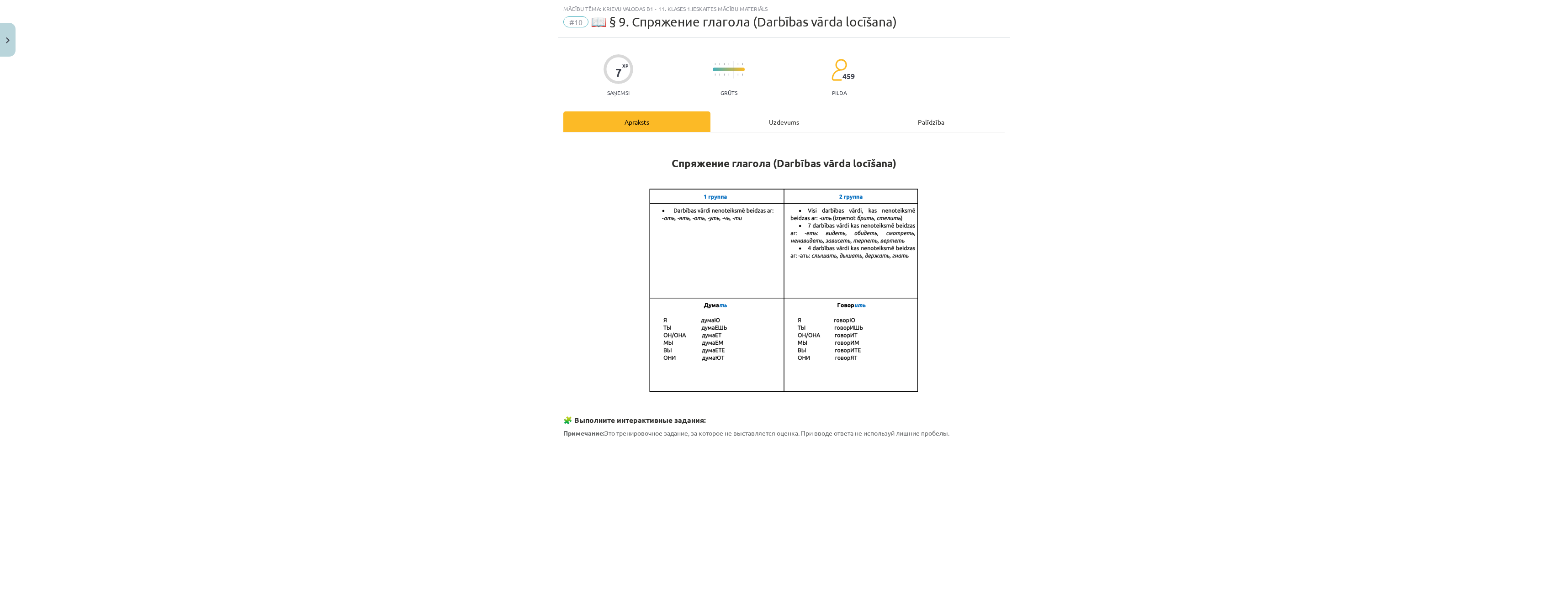
click at [774, 108] on div "7 XP Saņemsi Grūts 459 pilda Apraksts Uzdevums Palīdzība Спряжение глагола (Dar…" at bounding box center [783, 577] width 452 height 1078
click at [775, 122] on div "Uzdevums" at bounding box center [784, 122] width 147 height 21
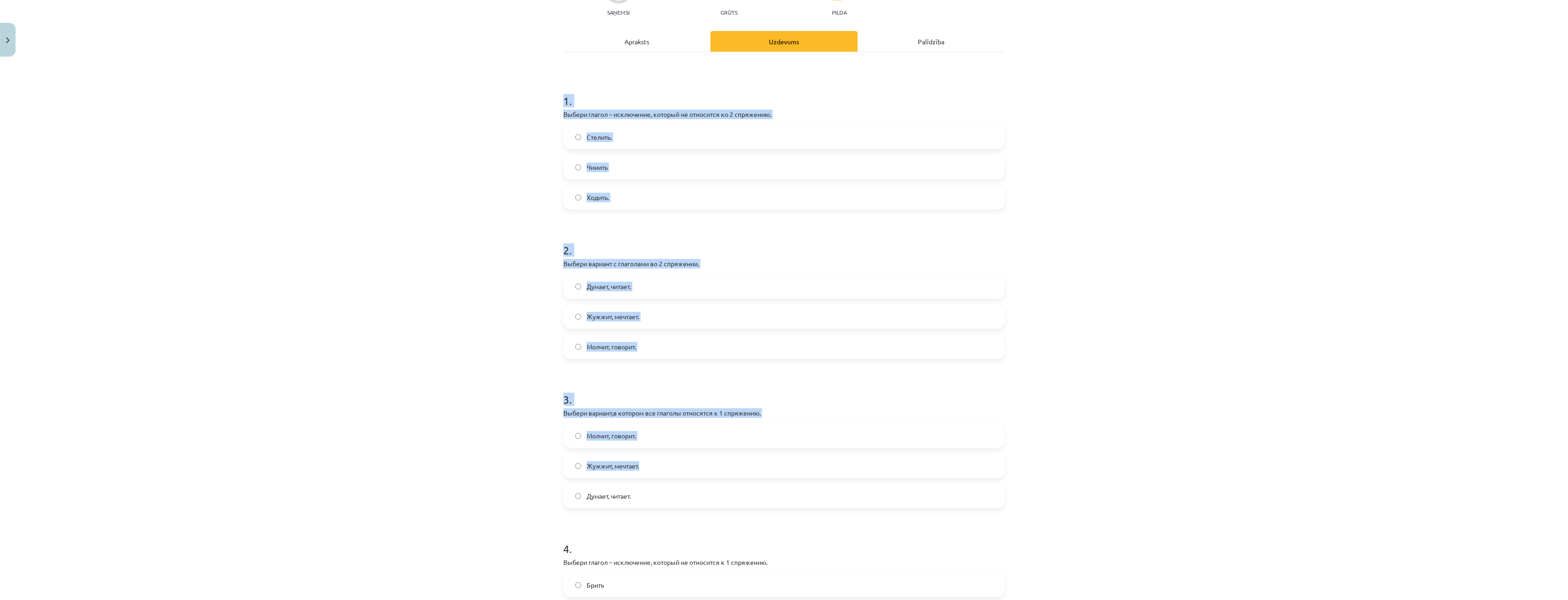
scroll to position [267, 0]
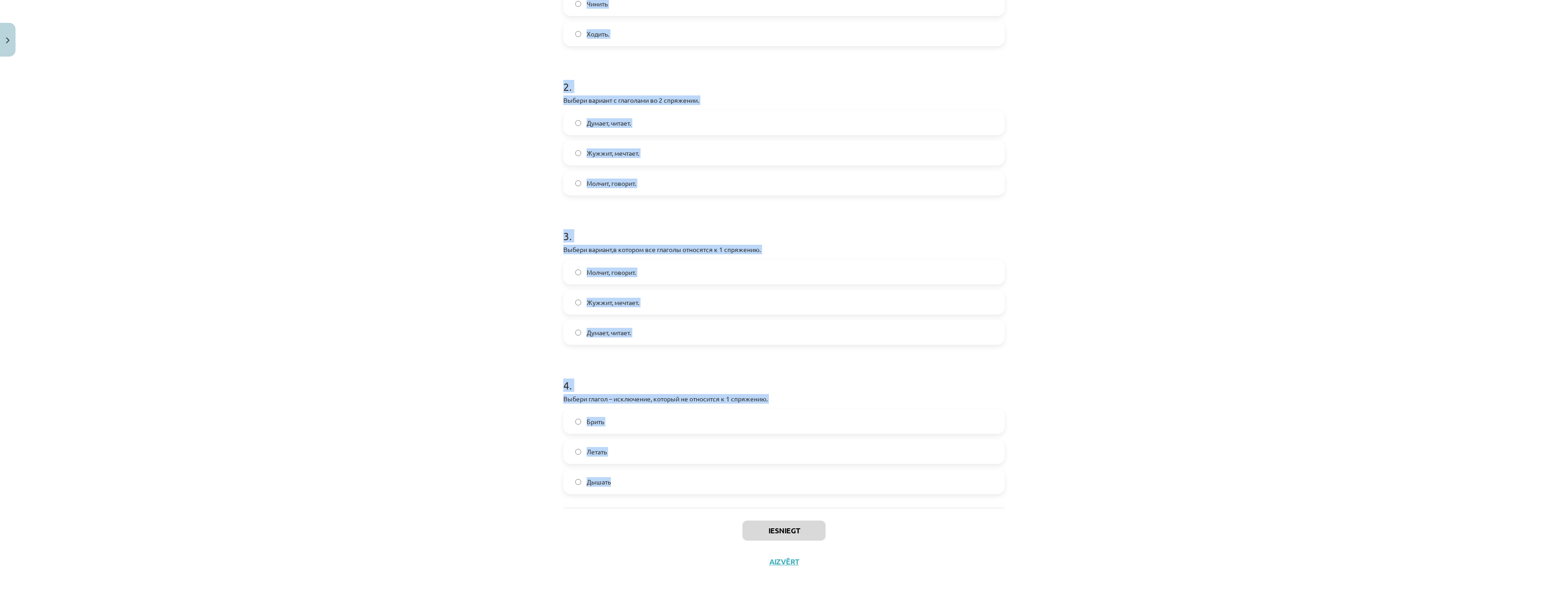
drag, startPoint x: 558, startPoint y: 162, endPoint x: 724, endPoint y: 489, distance: 366.7
click at [724, 489] on div "7 XP Saņemsi Grūts 459 pilda Apraksts Uzdevums Palīdzība 1 . Выбери глагол – ис…" at bounding box center [783, 185] width 452 height 783
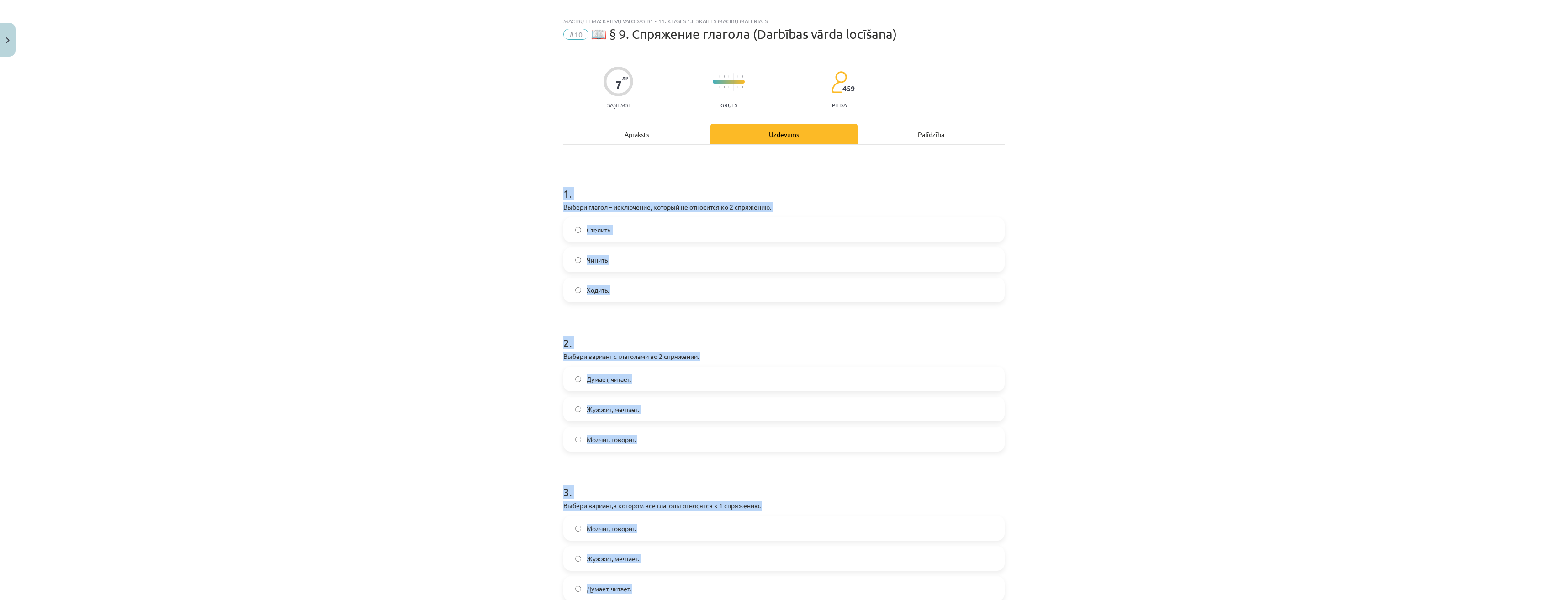
scroll to position [0, 0]
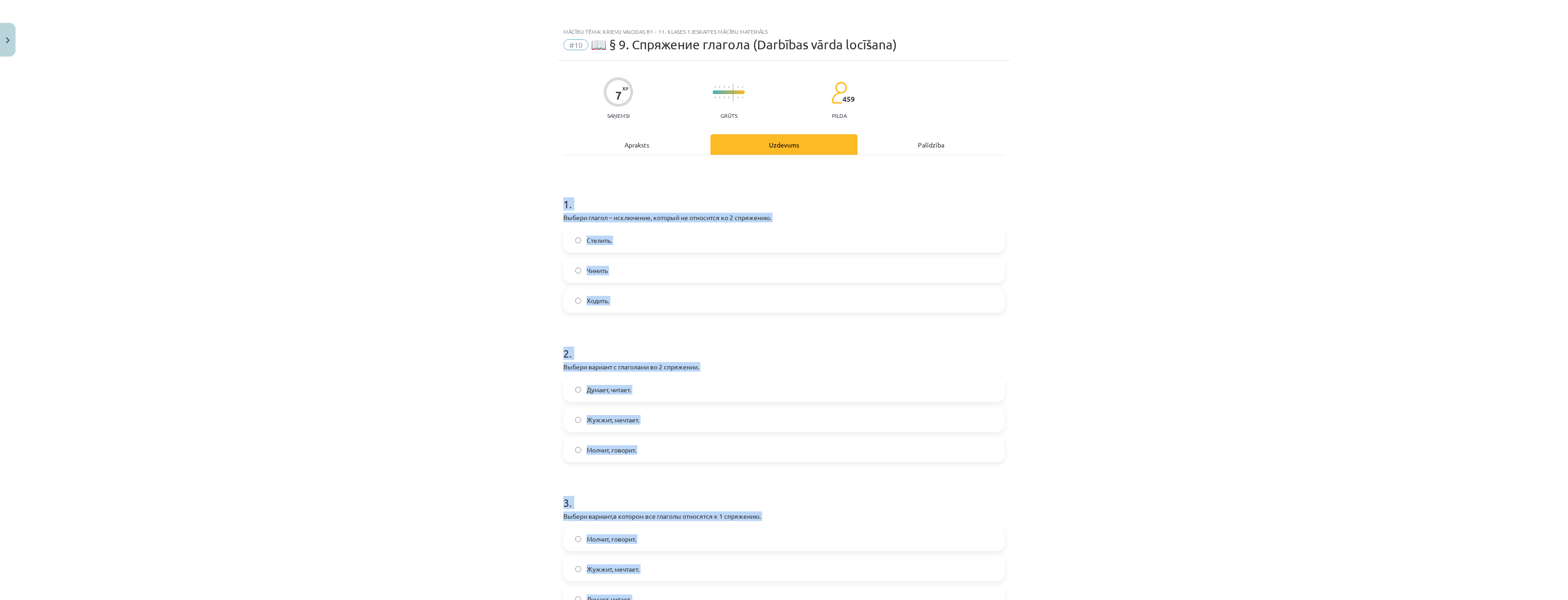
click at [477, 386] on div "Mācību tēma: Krievu valodas b1 - 11. klases 1.ieskaites mācību materiāls #10 📖 …" at bounding box center [784, 300] width 1568 height 600
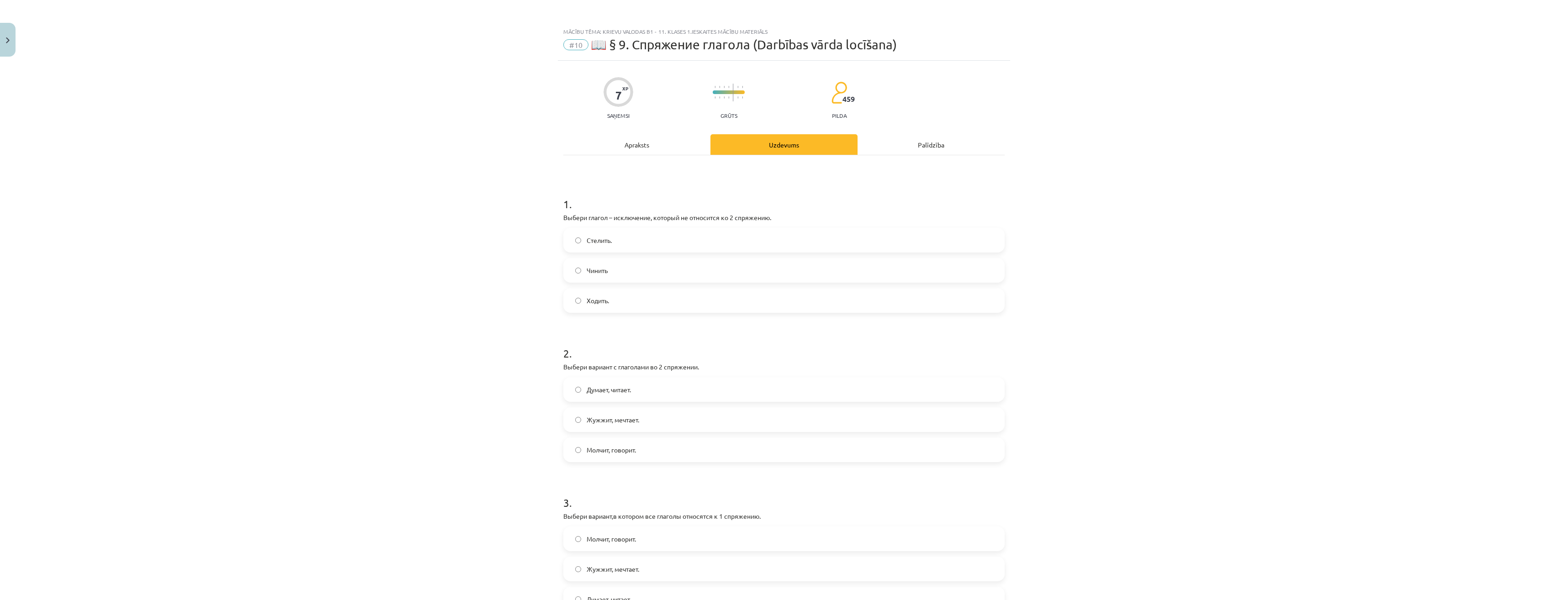
click at [580, 247] on label "Стелить." at bounding box center [784, 240] width 439 height 23
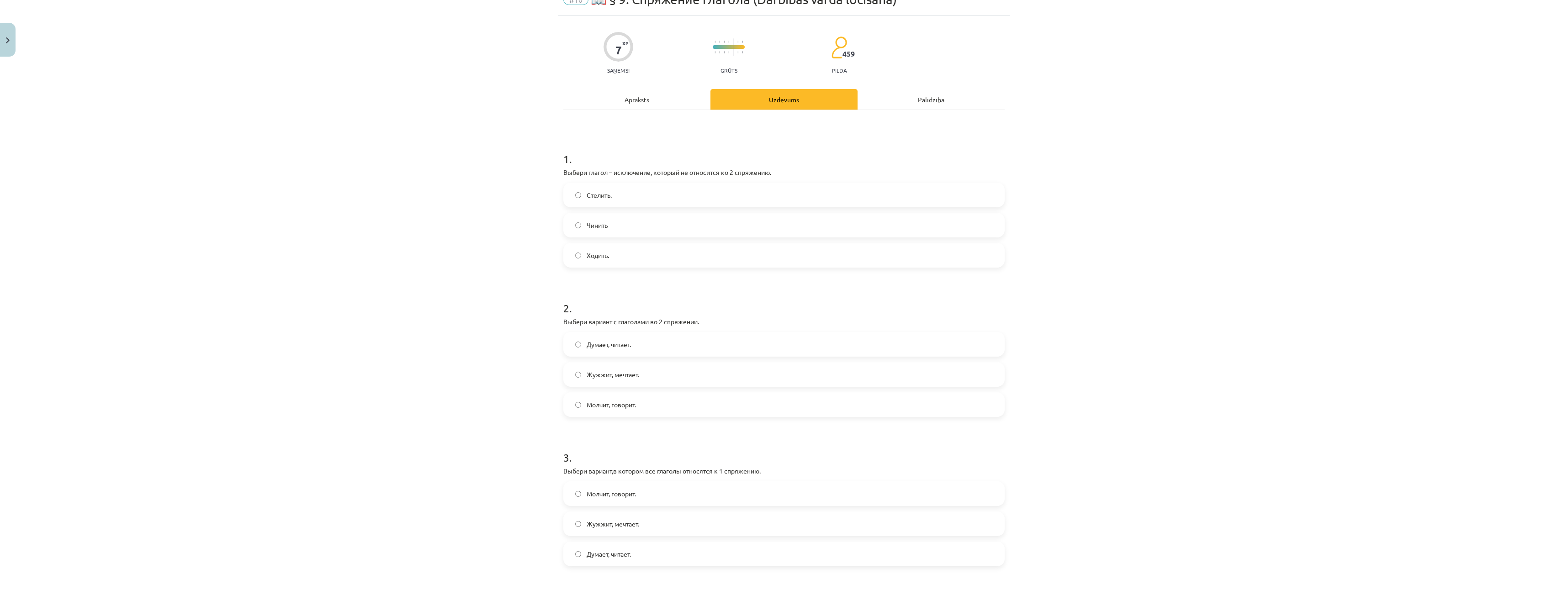
scroll to position [46, 0]
click at [611, 411] on label "Молчит, говорит." at bounding box center [784, 405] width 439 height 23
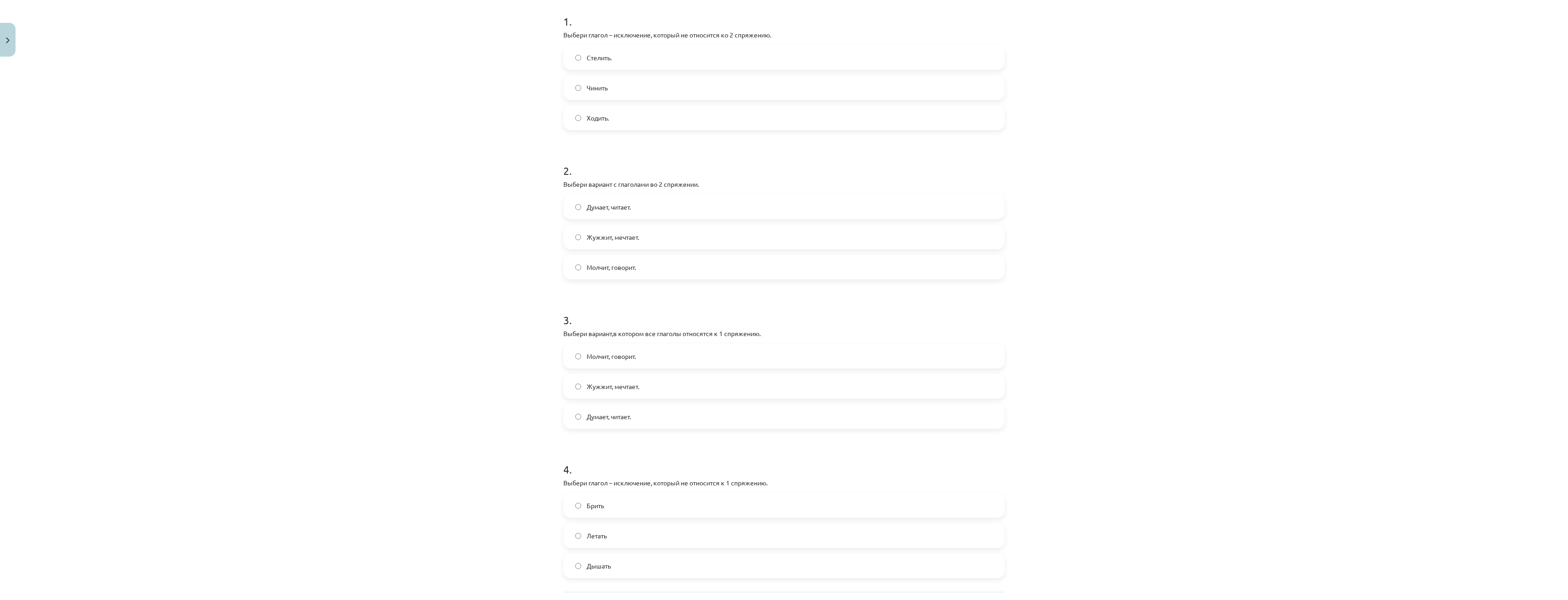
click at [598, 422] on label "Думает, читает." at bounding box center [784, 417] width 439 height 23
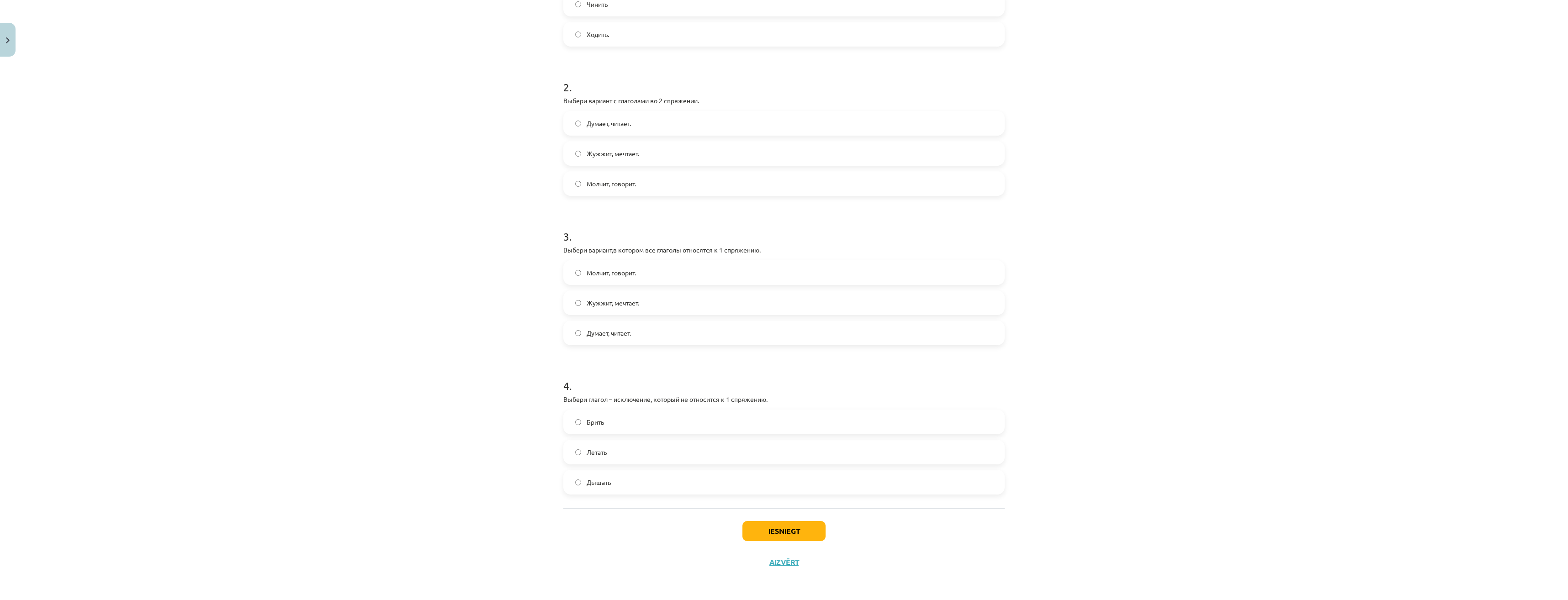
scroll to position [267, 0]
click at [602, 418] on label "Брить" at bounding box center [784, 422] width 439 height 23
click at [745, 537] on button "Iesniegt" at bounding box center [784, 531] width 83 height 20
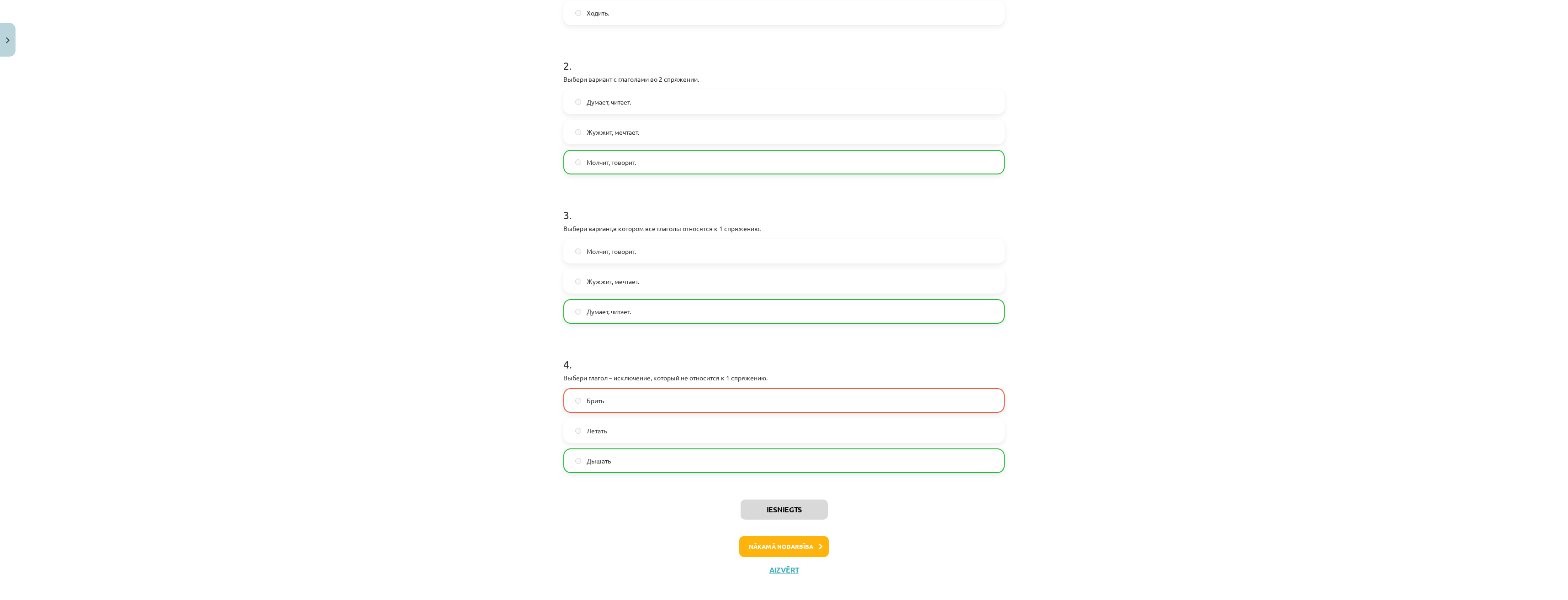
scroll to position [296, 0]
click at [807, 542] on button "Nākamā nodarbība" at bounding box center [783, 539] width 89 height 21
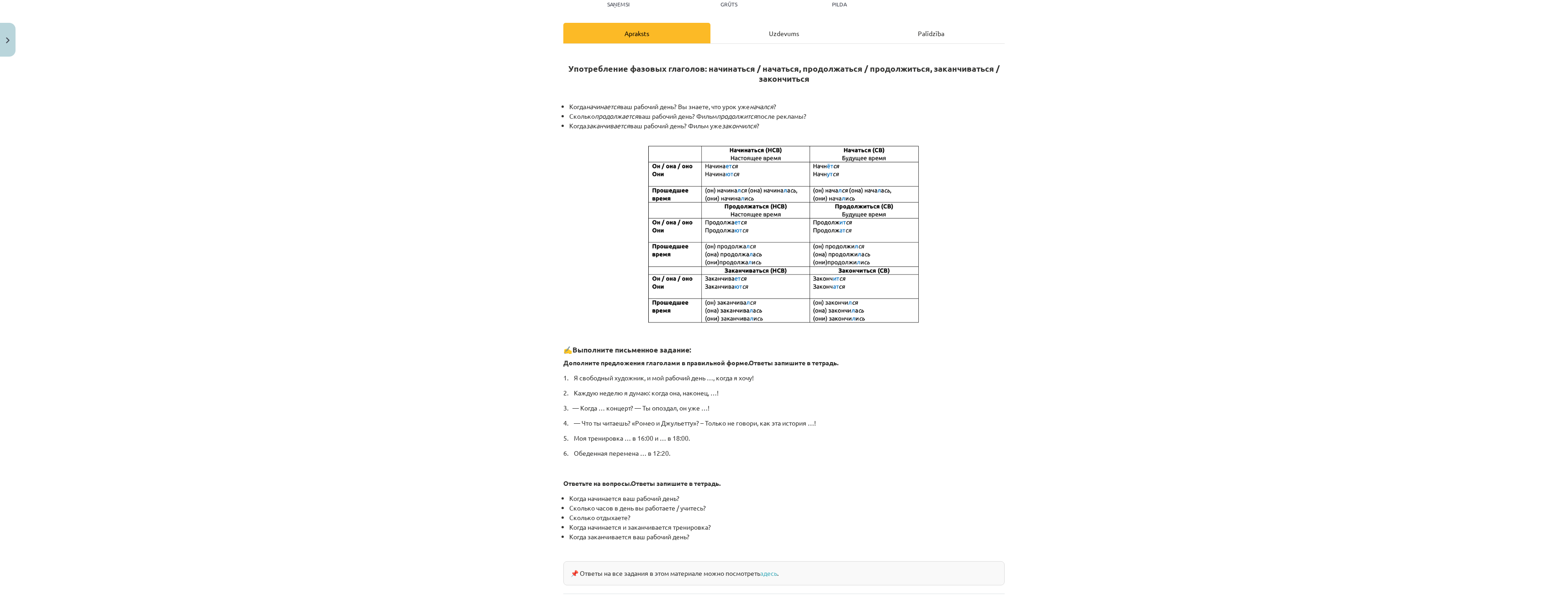
scroll to position [23, 0]
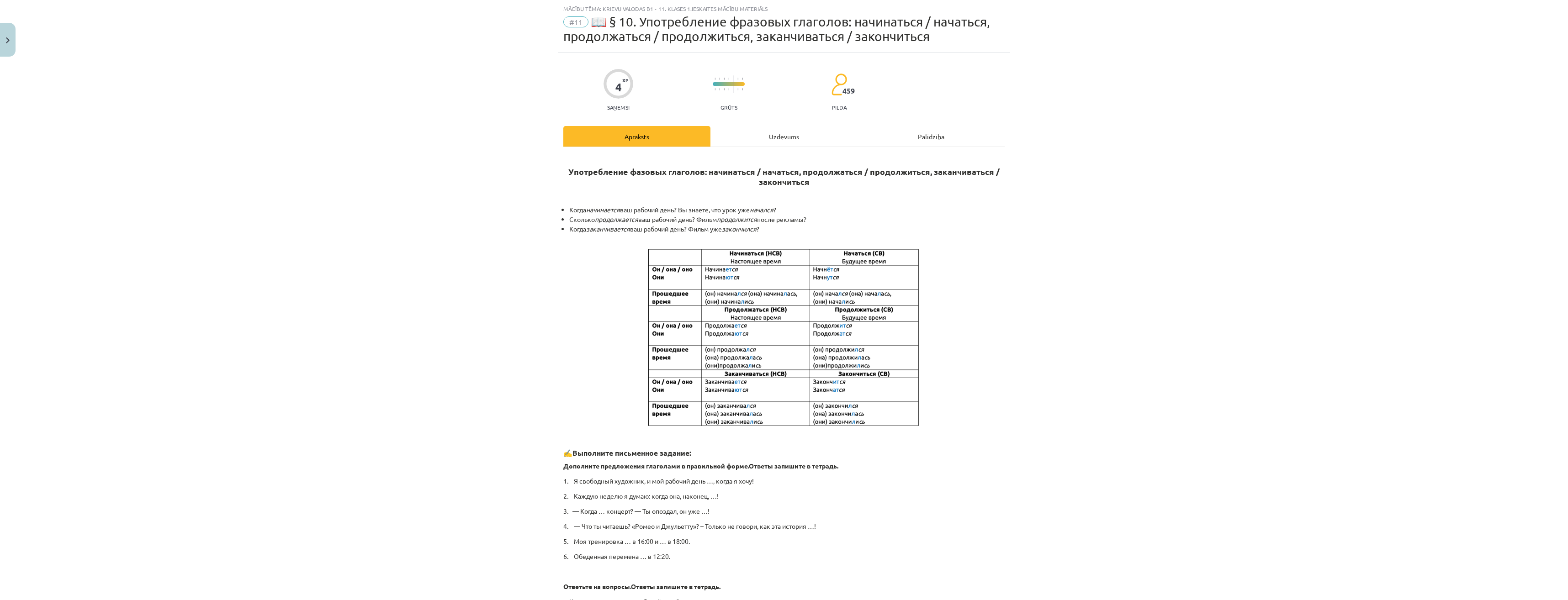
click at [774, 134] on div "Uzdevums" at bounding box center [784, 136] width 147 height 21
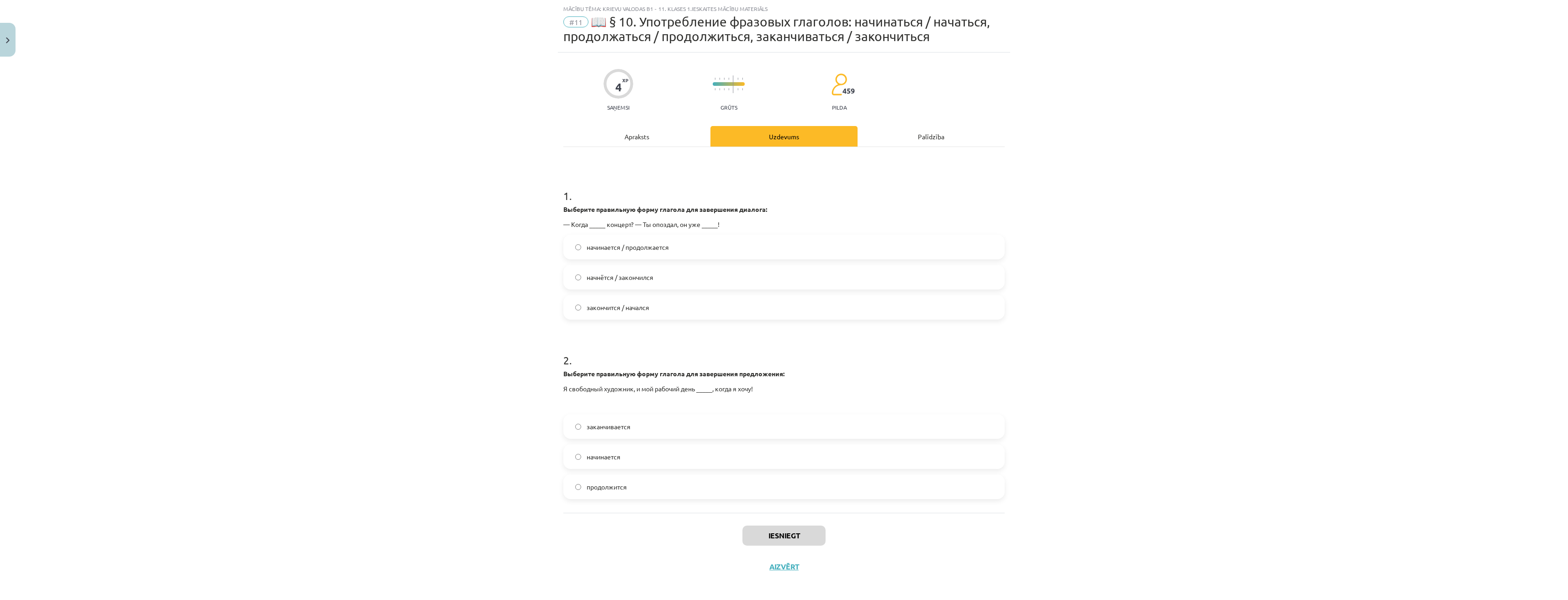
click at [603, 279] on span "начнётся / закончился" at bounding box center [620, 277] width 67 height 10
click at [611, 461] on span "начинается" at bounding box center [604, 457] width 34 height 10
click at [769, 528] on button "Iesniegt" at bounding box center [784, 535] width 83 height 20
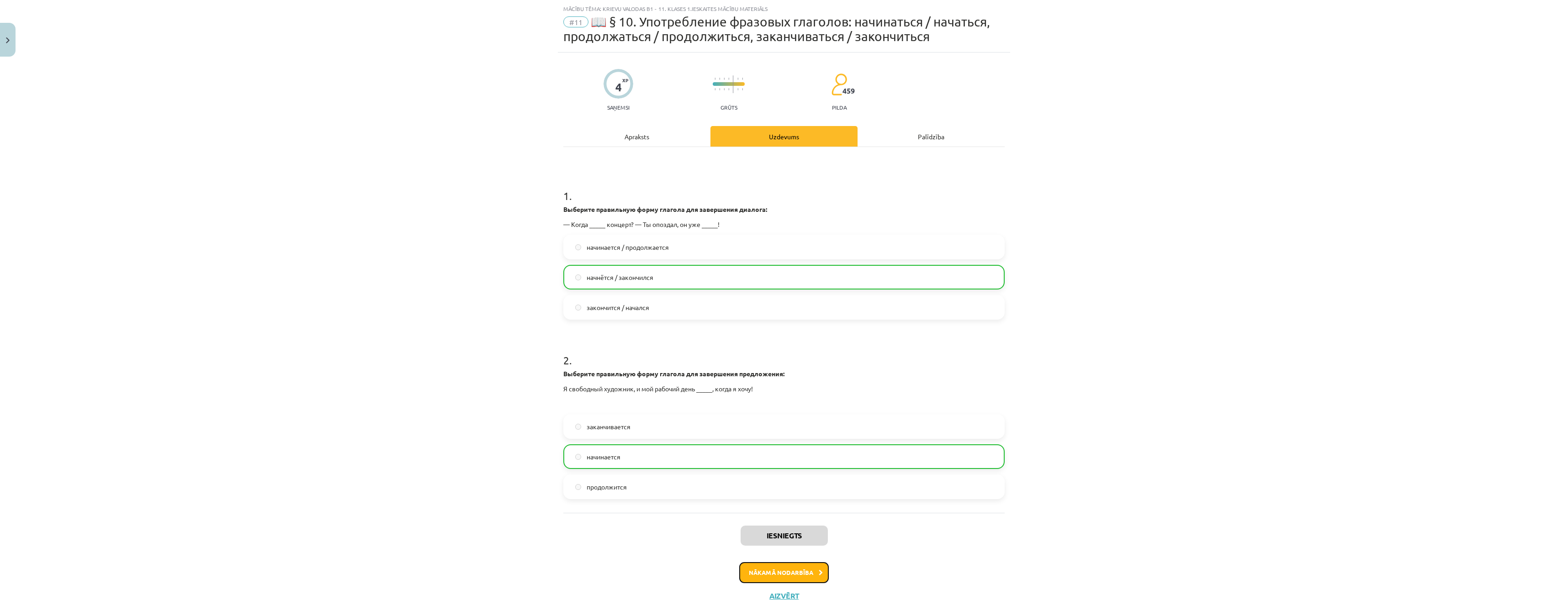
click at [789, 571] on button "Nākamā nodarbība" at bounding box center [783, 573] width 89 height 21
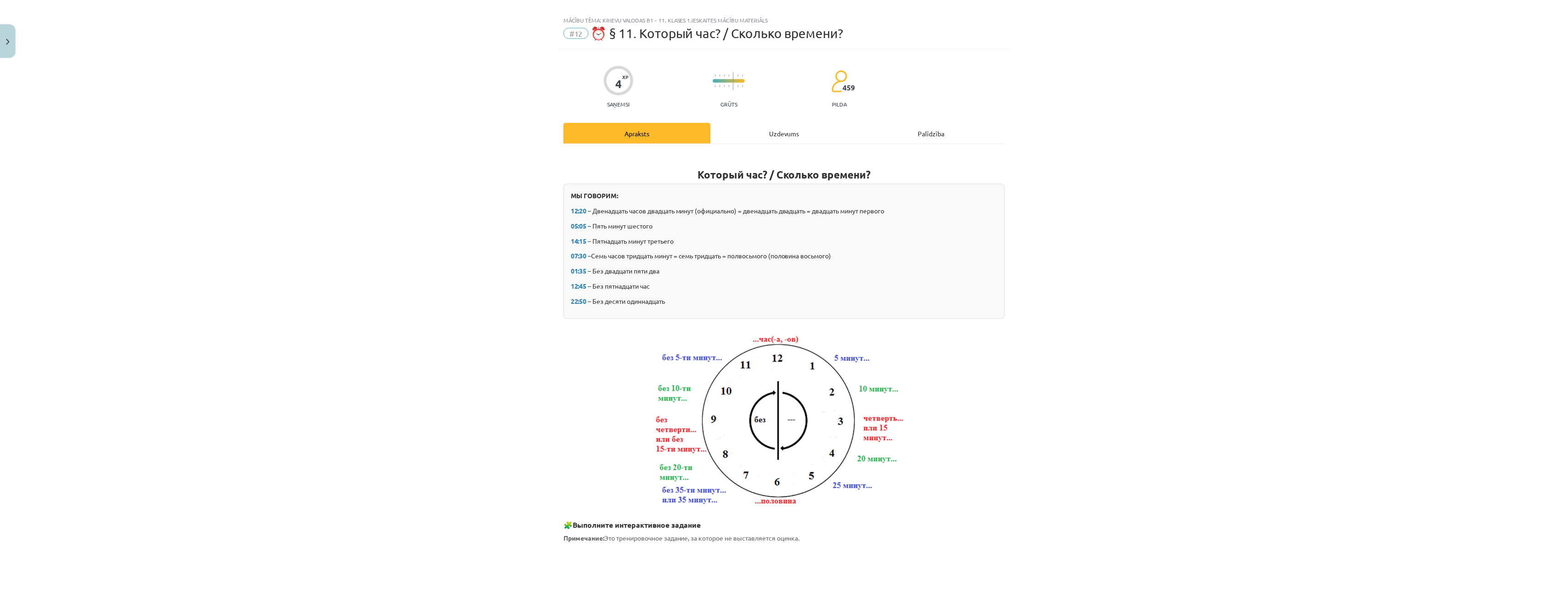
scroll to position [0, 0]
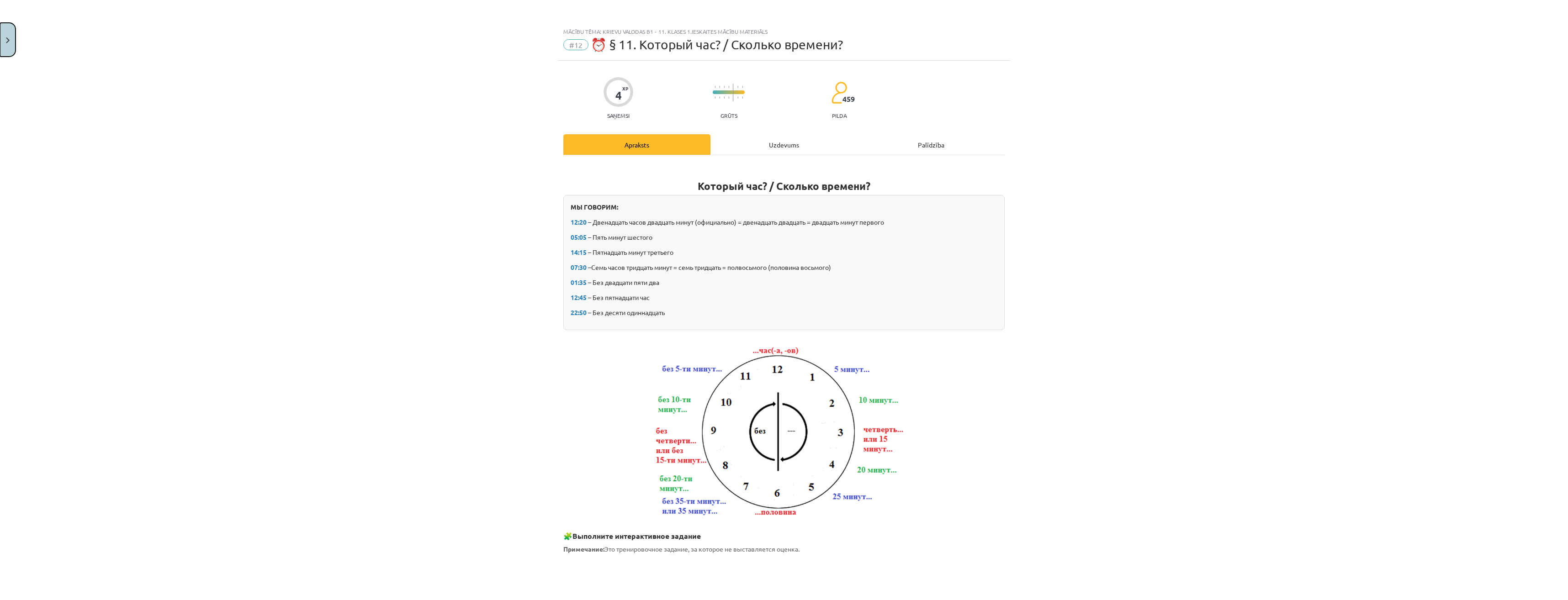
click at [5, 32] on button "Close" at bounding box center [8, 40] width 16 height 34
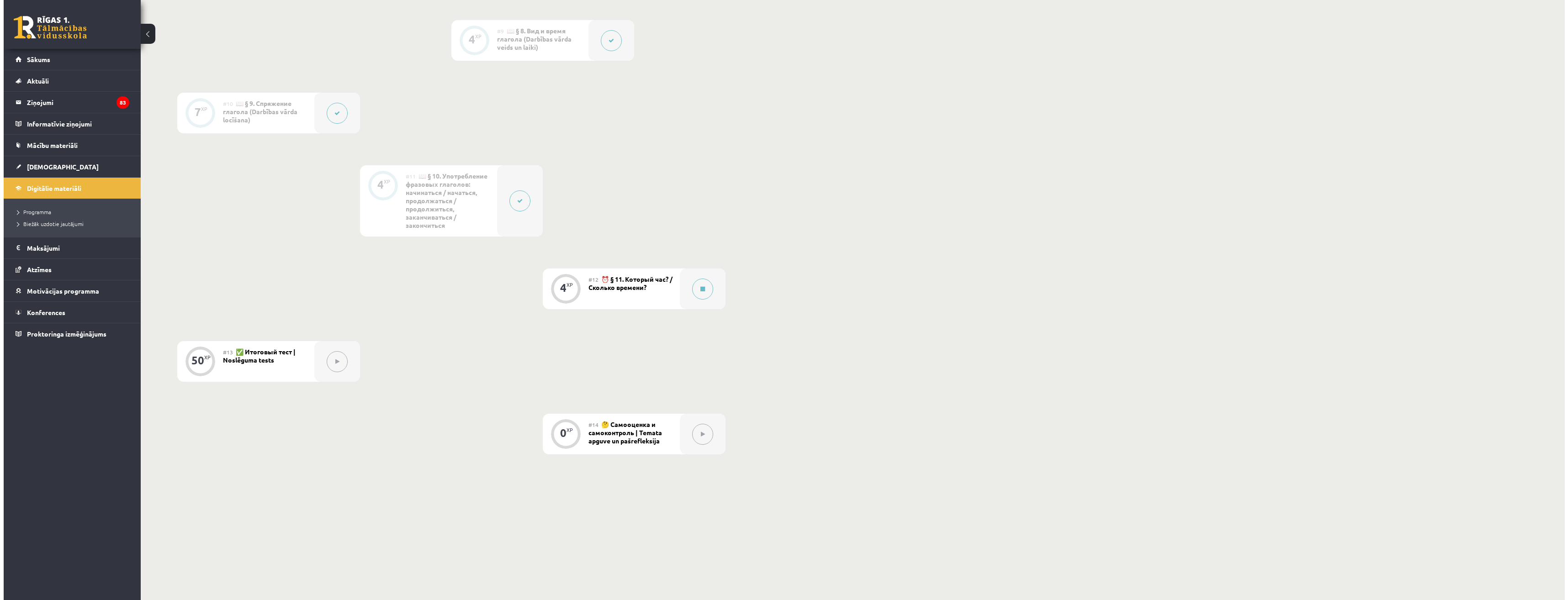
scroll to position [905, 0]
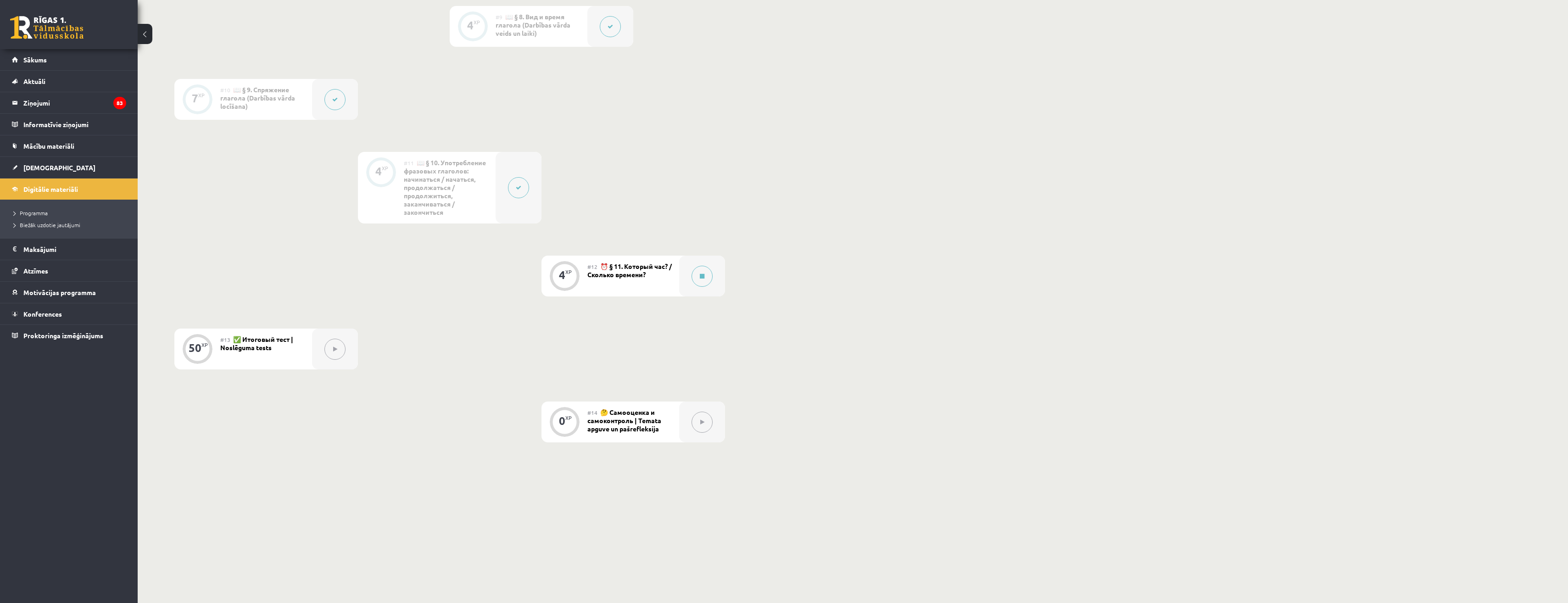
click at [658, 272] on div "#12 ⏰ § 11. Который час? / Сколько времени?" at bounding box center [633, 276] width 92 height 41
drag, startPoint x: 658, startPoint y: 272, endPoint x: 695, endPoint y: 276, distance: 37.2
click at [695, 276] on button at bounding box center [702, 276] width 21 height 21
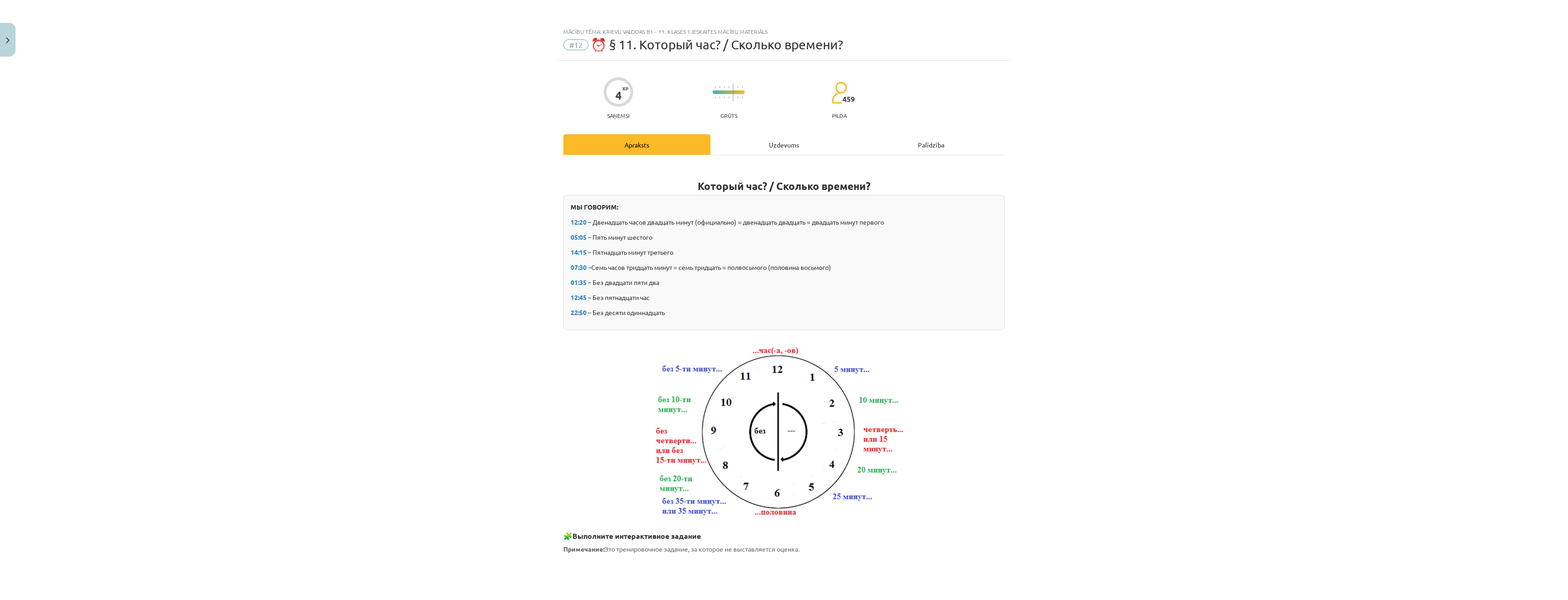
click at [816, 139] on div "Uzdevums" at bounding box center [784, 145] width 147 height 21
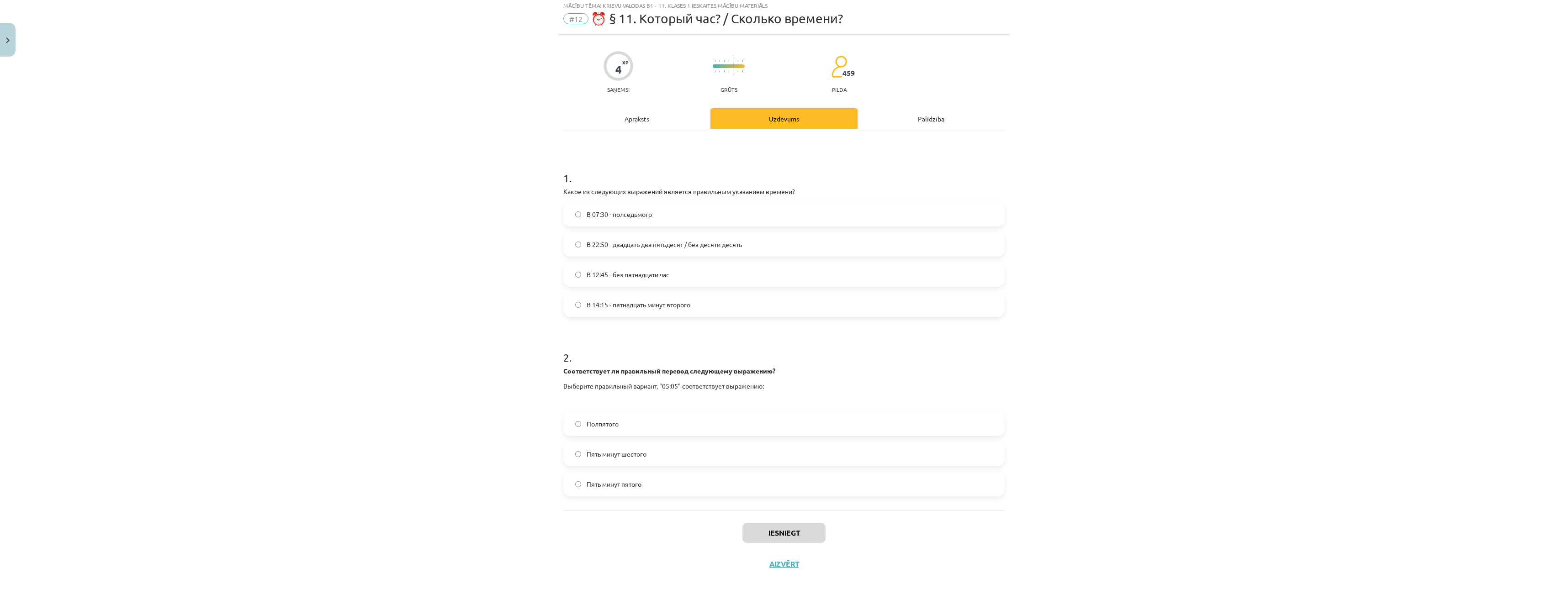
scroll to position [29, 0]
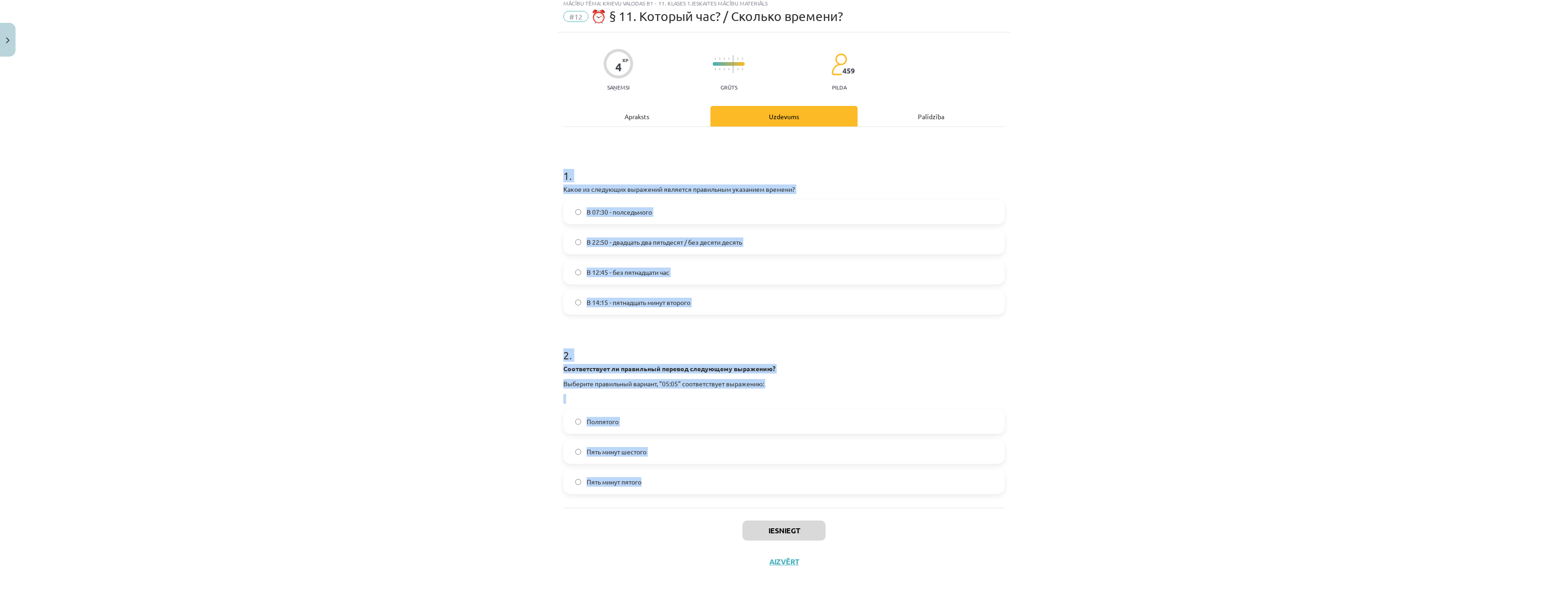
drag, startPoint x: 548, startPoint y: 162, endPoint x: 916, endPoint y: 473, distance: 481.8
click at [916, 473] on div "Mācību tēma: Krievu valodas b1 - 11. klases 1.ieskaites mācību materiāls #12 ⏰ …" at bounding box center [784, 300] width 1568 height 600
copy form "1 . Какое из следующих выражений является правильным указанием времени? В 07:30…"
drag, startPoint x: 544, startPoint y: 284, endPoint x: 561, endPoint y: 290, distance: 18.0
click at [544, 284] on div "Mācību tēma: Krievu valodas b1 - 11. klases 1.ieskaites mācību materiāls #12 ⏰ …" at bounding box center [784, 300] width 1568 height 600
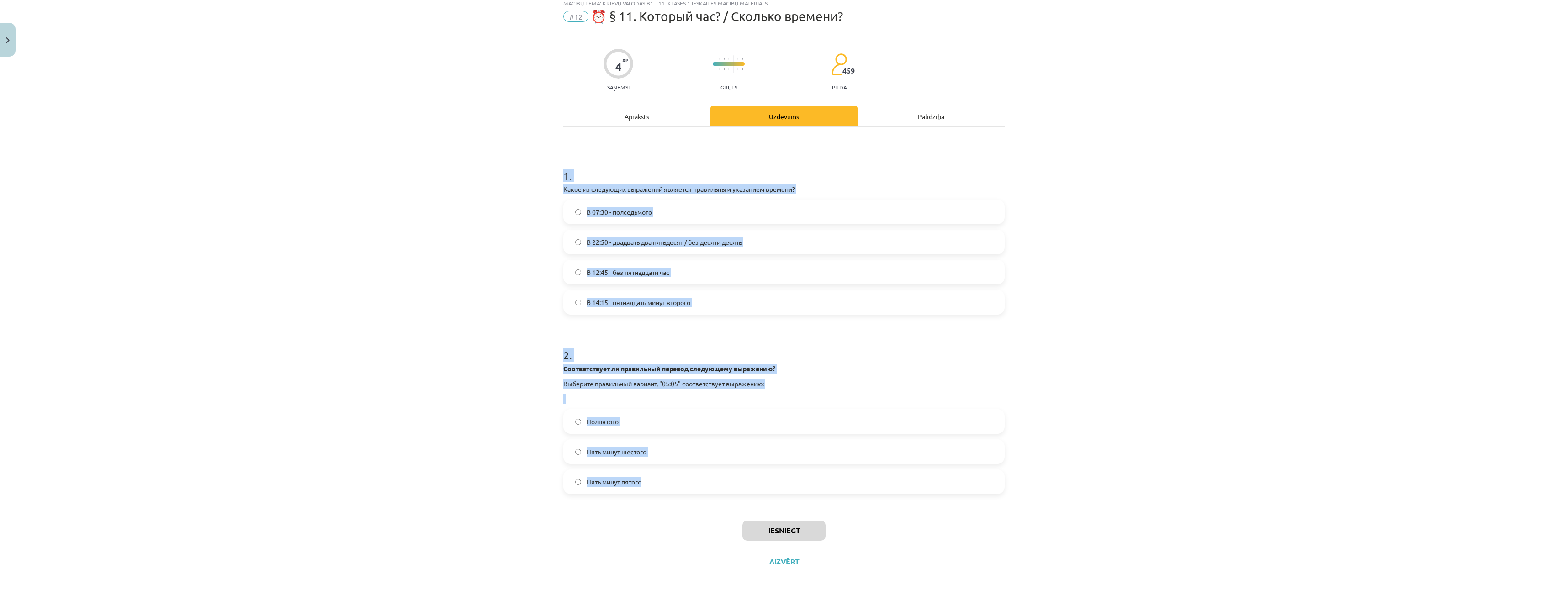
click at [673, 281] on label "В 12:45 - без пятнадцати час" at bounding box center [784, 273] width 439 height 23
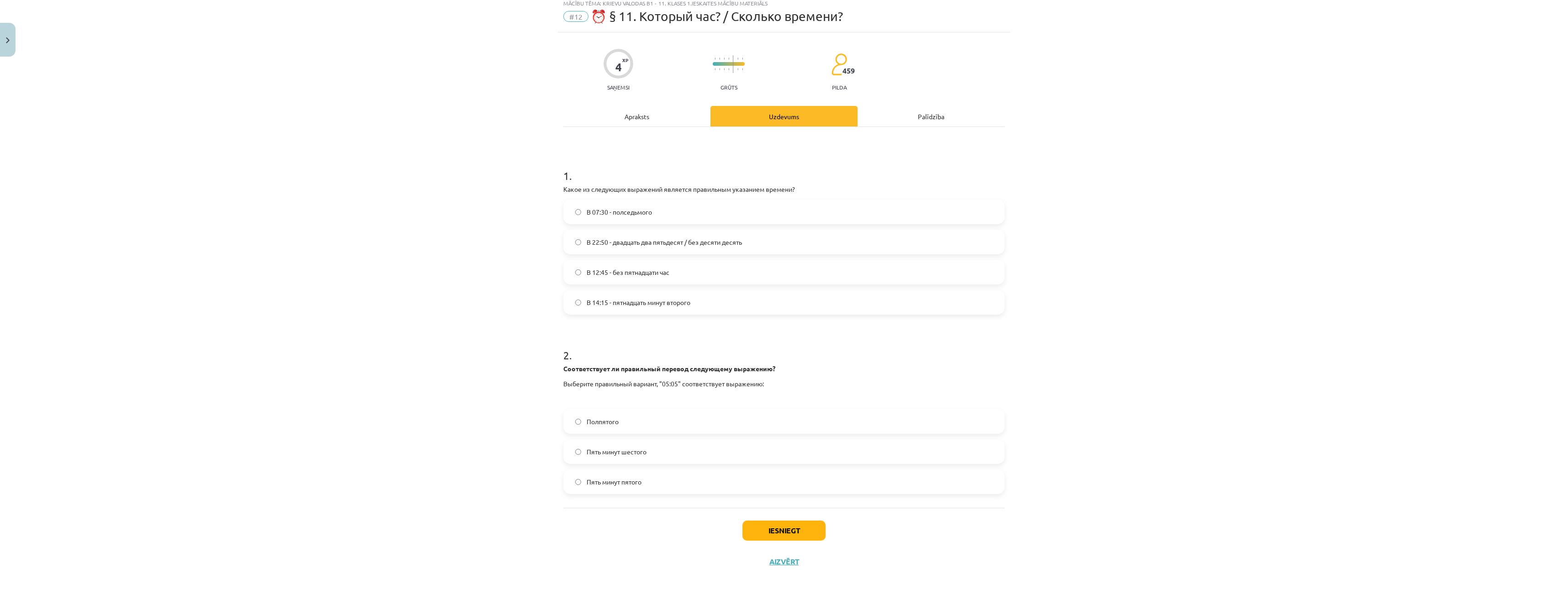
click at [616, 276] on span "В 12:45 - без пятнадцати час" at bounding box center [628, 273] width 83 height 10
click at [637, 450] on span "Пять минут шестого" at bounding box center [617, 452] width 60 height 10
click at [777, 534] on button "Iesniegt" at bounding box center [784, 531] width 83 height 20
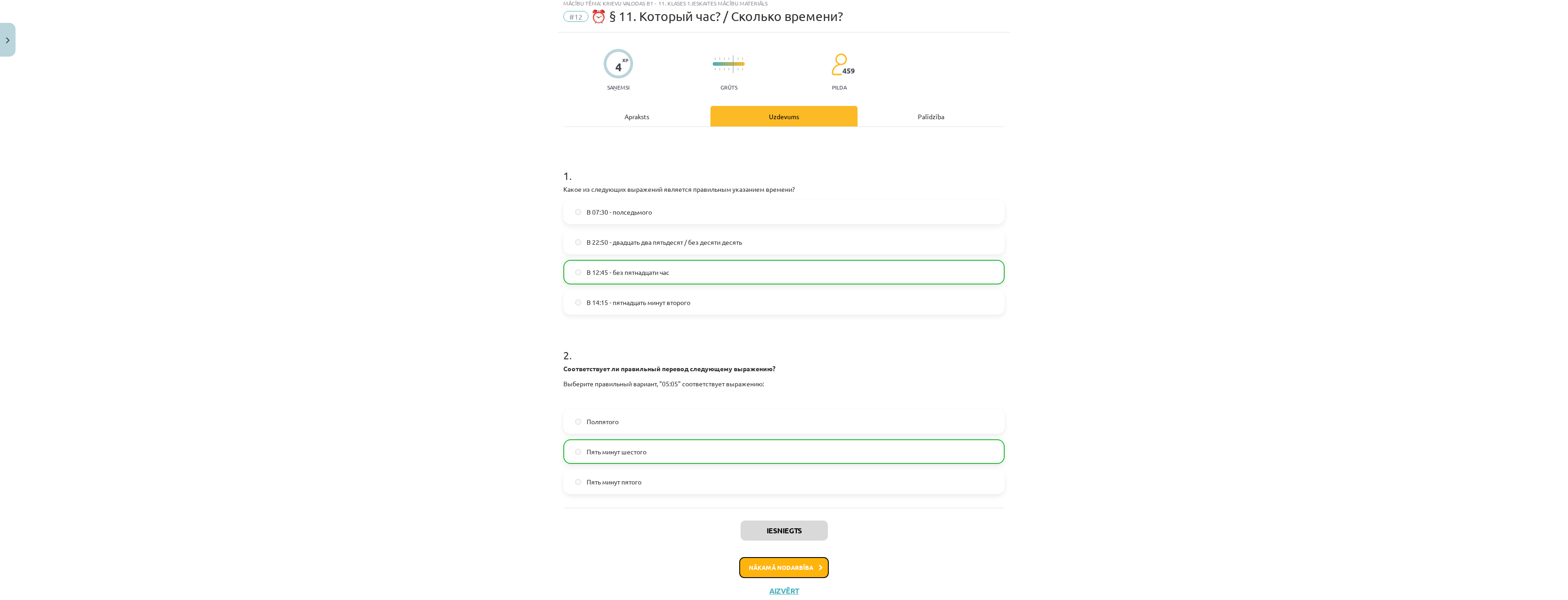
click at [798, 572] on button "Nākamā nodarbība" at bounding box center [783, 568] width 89 height 21
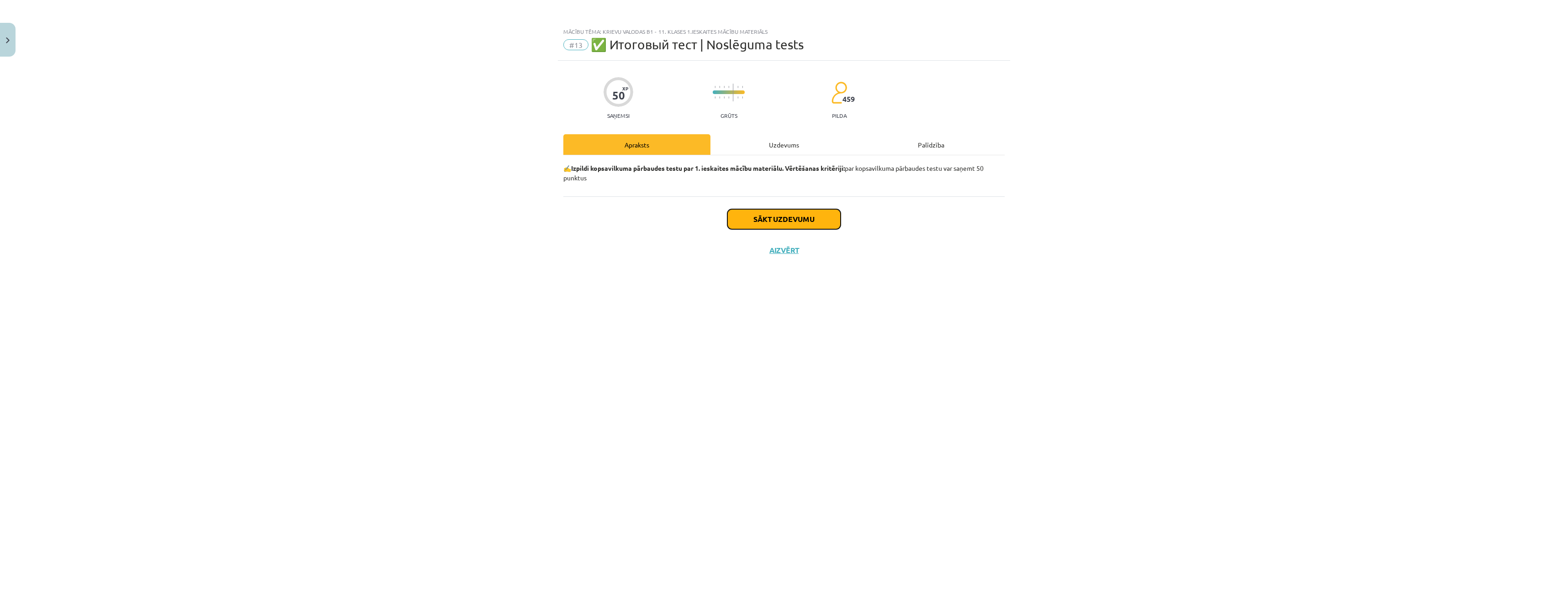
click at [805, 221] on button "Sākt uzdevumu" at bounding box center [784, 219] width 113 height 20
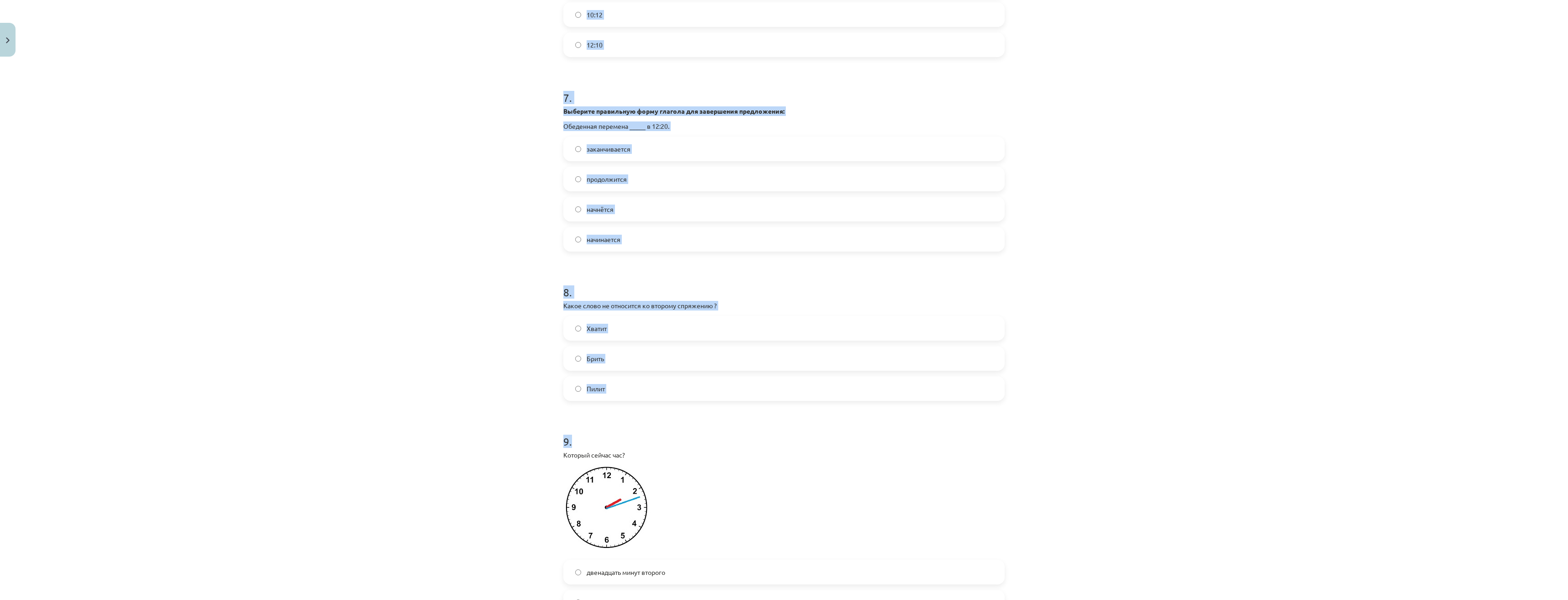
scroll to position [1527, 0]
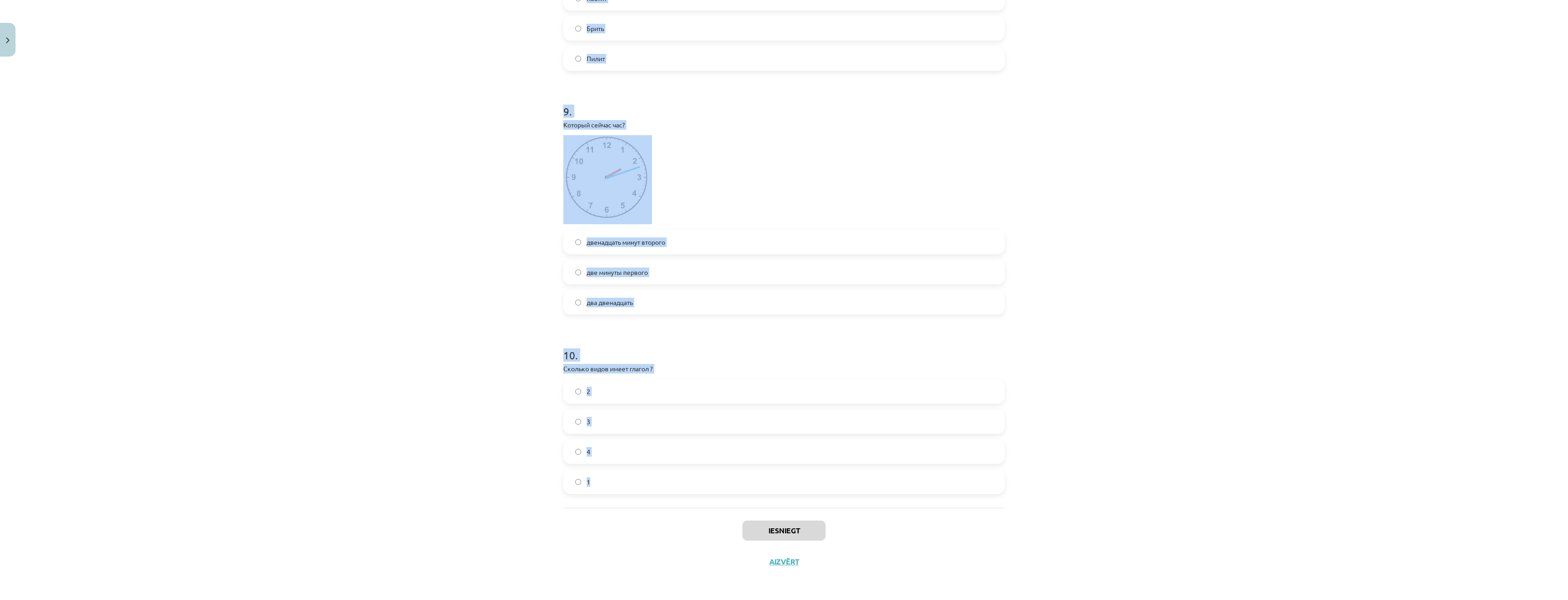
drag, startPoint x: 551, startPoint y: 199, endPoint x: 796, endPoint y: 493, distance: 382.7
click at [796, 493] on div "Mācību tēma: Krievu valodas b1 - 11. klases 1.ieskaites mācību materiāls #13 ✅ …" at bounding box center [784, 300] width 1568 height 600
copy form "2 . Lor ipsumdolor sitame consectetura elit? Sed doeius tempo. Incididu utl etd…"
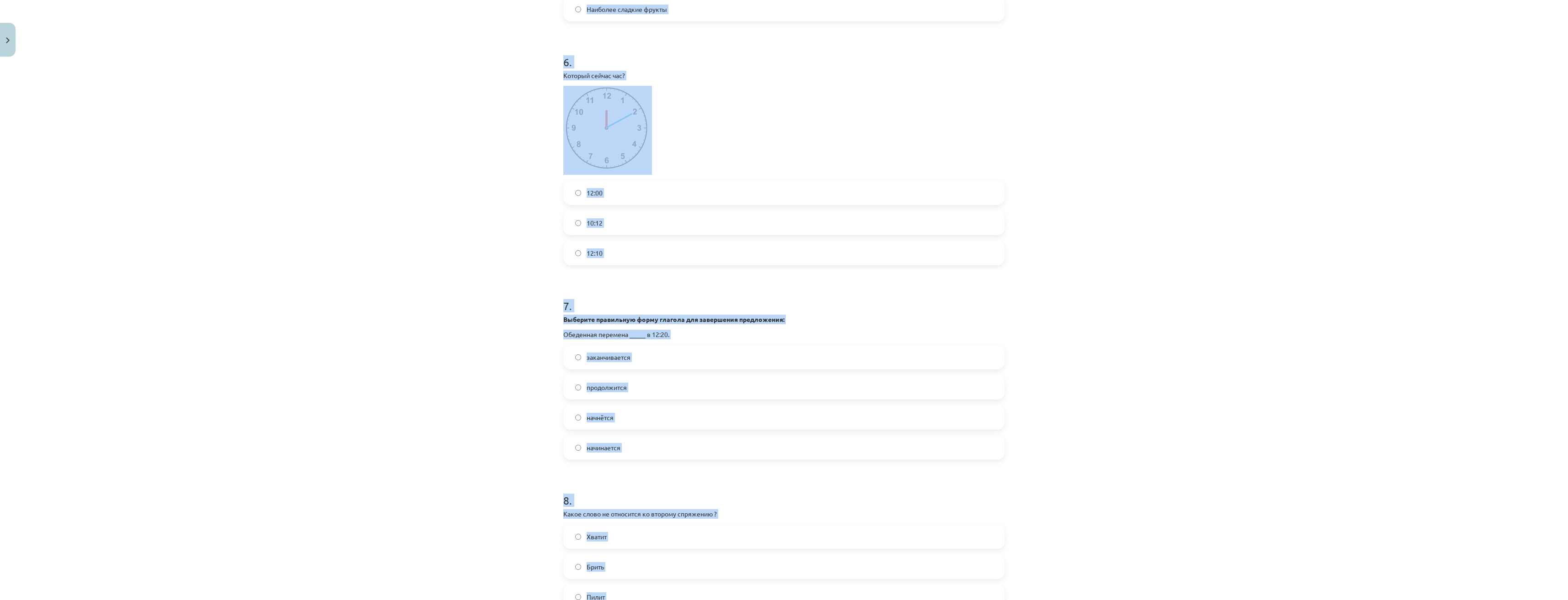
click at [500, 305] on div "Mācību tēma: Krievu valodas b1 - 11. klases 1.ieskaites mācību materiāls #13 ✅ …" at bounding box center [784, 300] width 1568 height 600
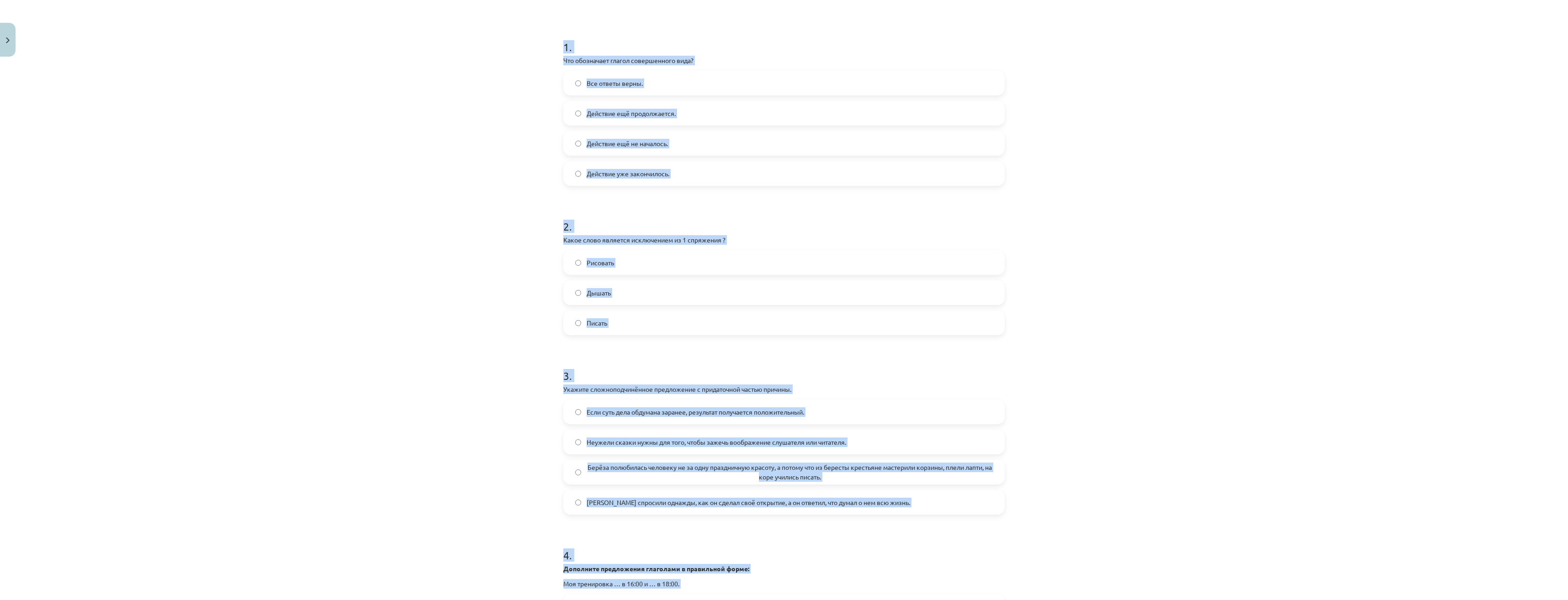
scroll to position [0, 0]
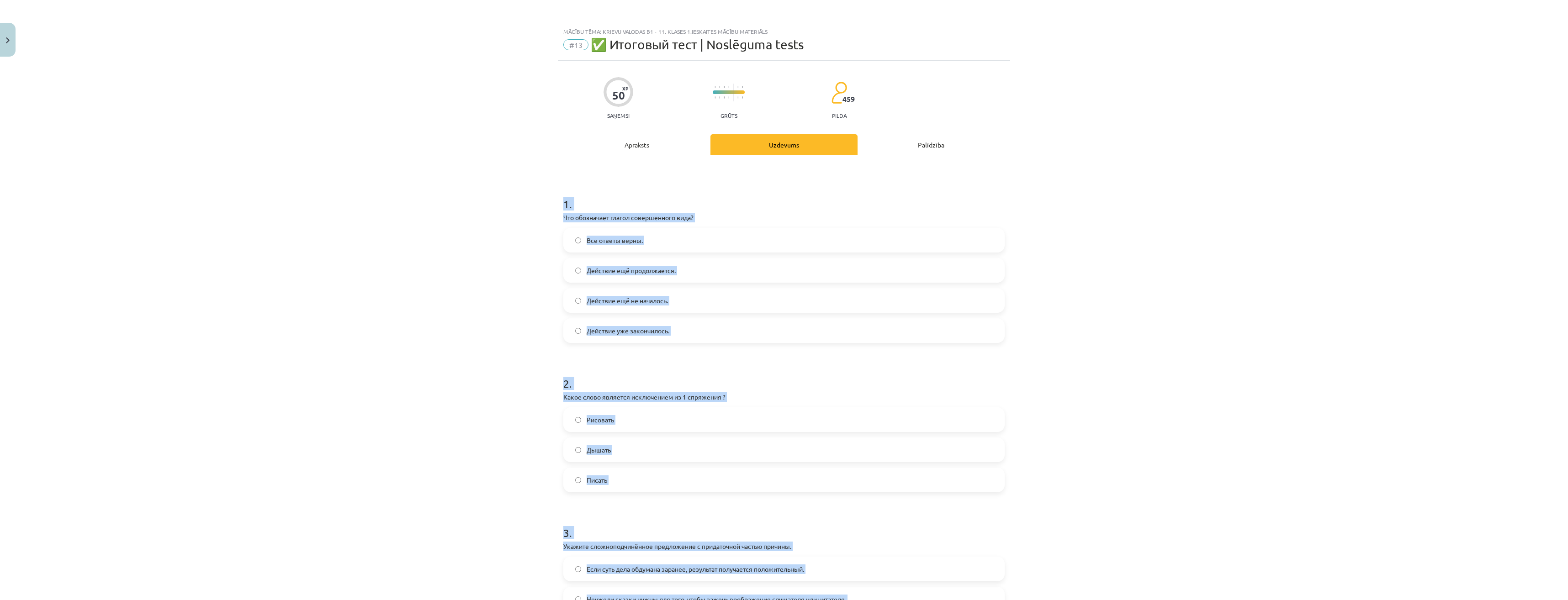
click at [631, 330] on span "Действие уже закончилось." at bounding box center [628, 331] width 83 height 10
click at [521, 276] on div "Mācību tēma: Krievu valodas b1 - 11. klases 1.ieskaites mācību materiāls #13 ✅ …" at bounding box center [784, 300] width 1568 height 600
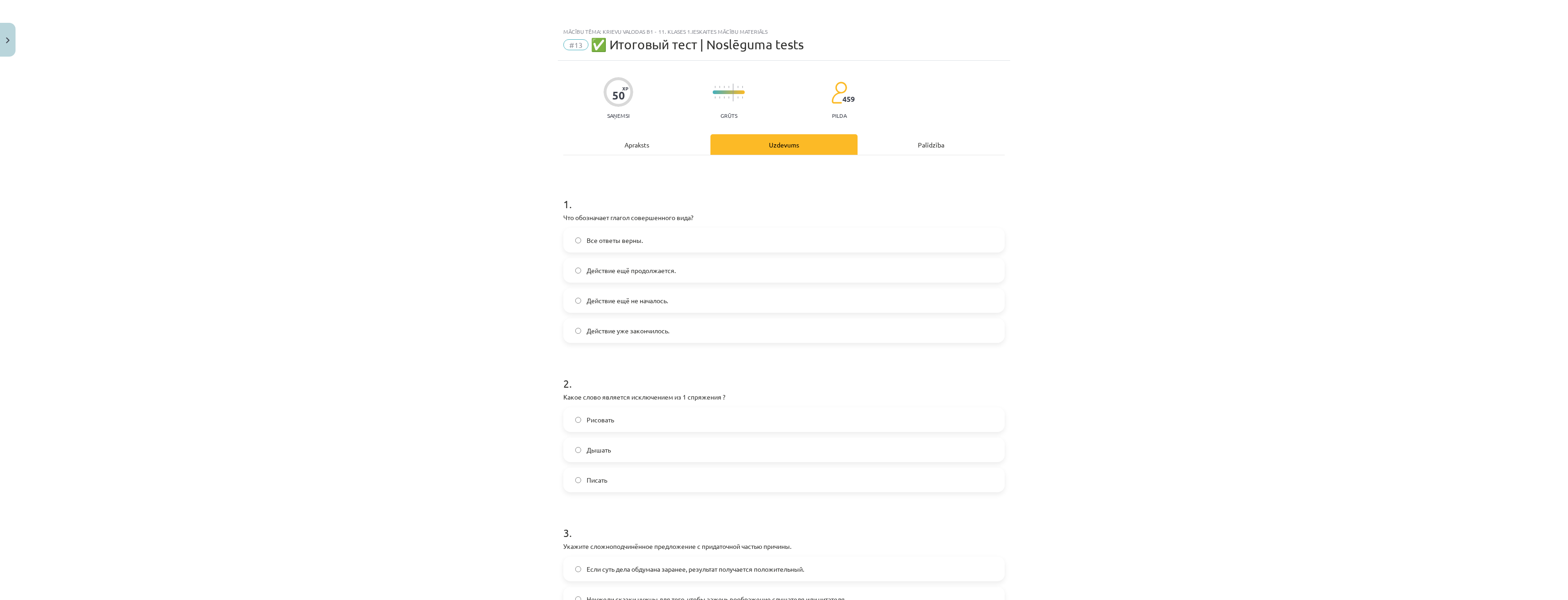
click at [587, 476] on span "Писать" at bounding box center [597, 480] width 21 height 10
click at [587, 446] on span "Дышать" at bounding box center [599, 450] width 24 height 10
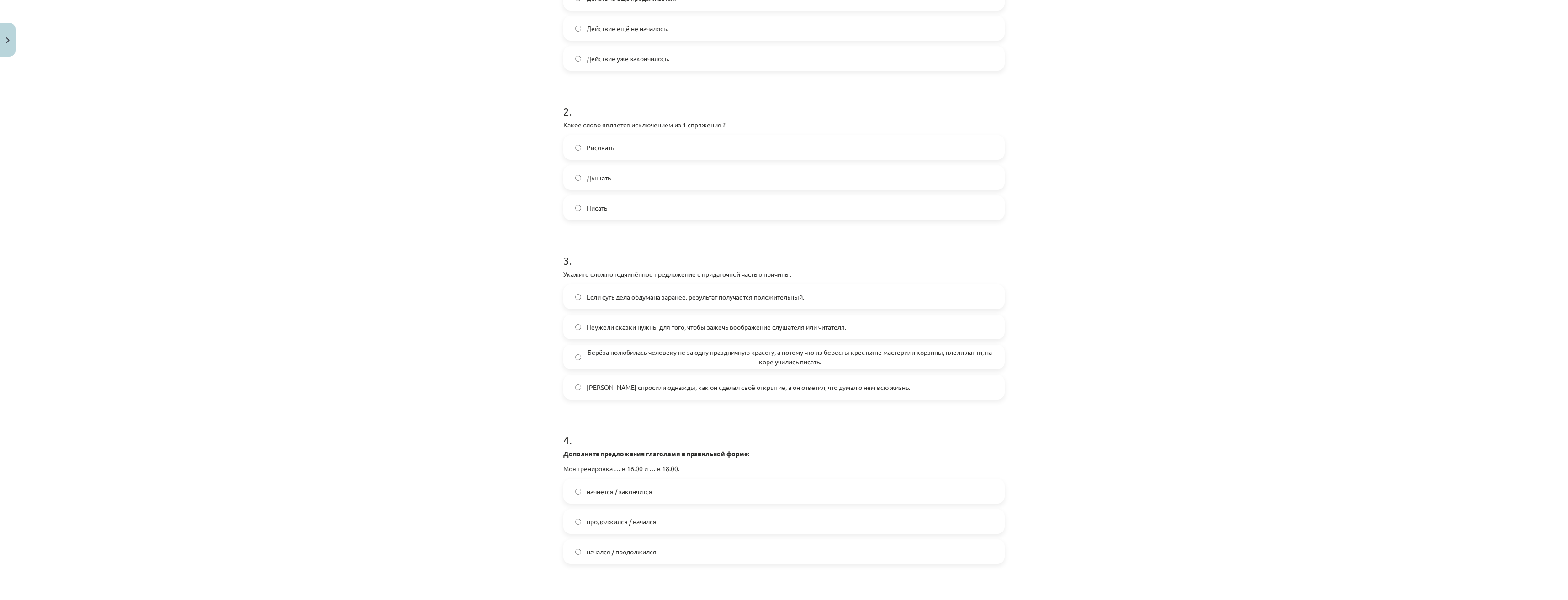
scroll to position [274, 0]
click at [607, 358] on span "Берёза полюбилась человеку не за одну праздничную красоту, а потому что из бере…" at bounding box center [789, 355] width 406 height 19
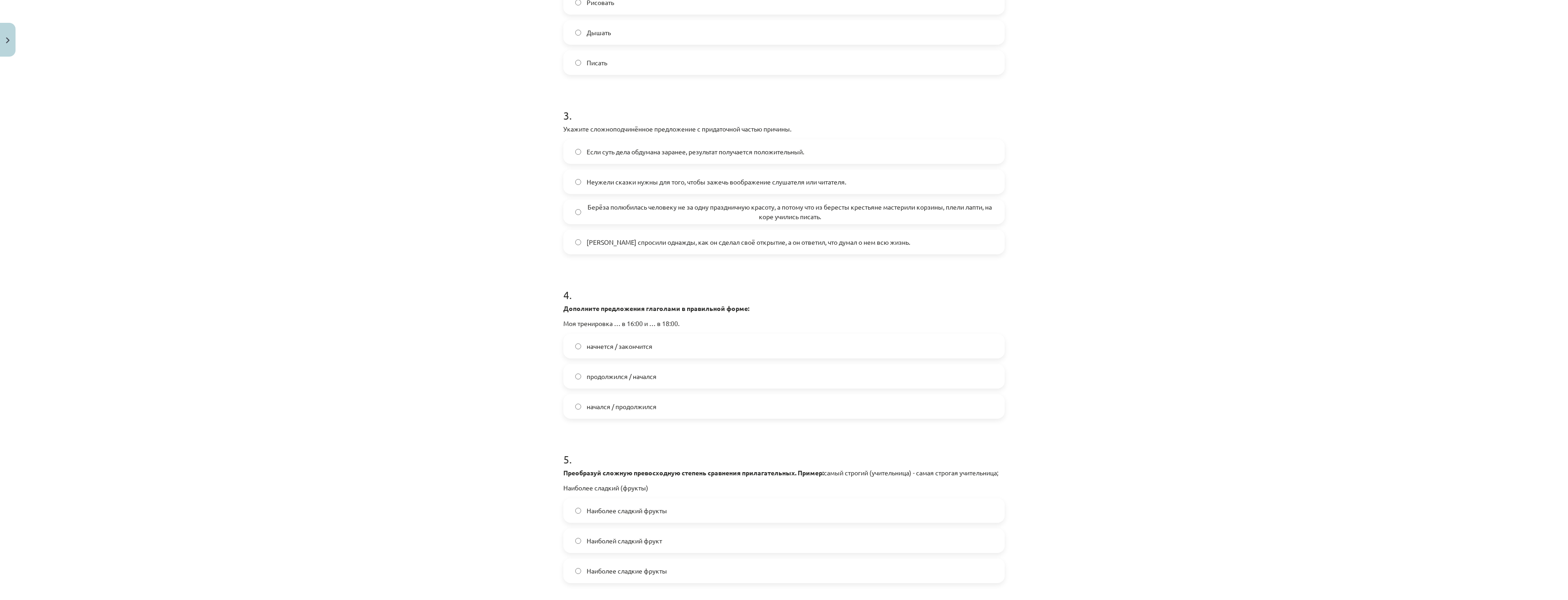
scroll to position [457, 0]
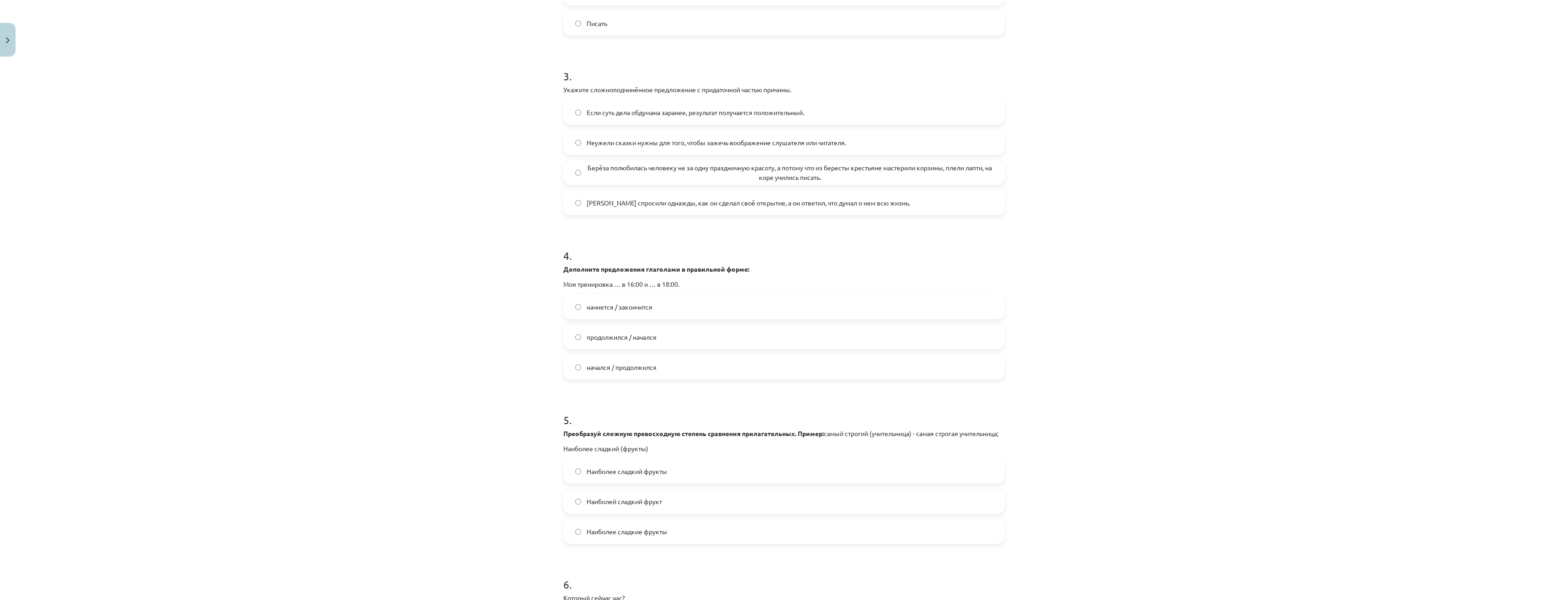
click at [609, 310] on span "начнется / закончится" at bounding box center [620, 307] width 66 height 10
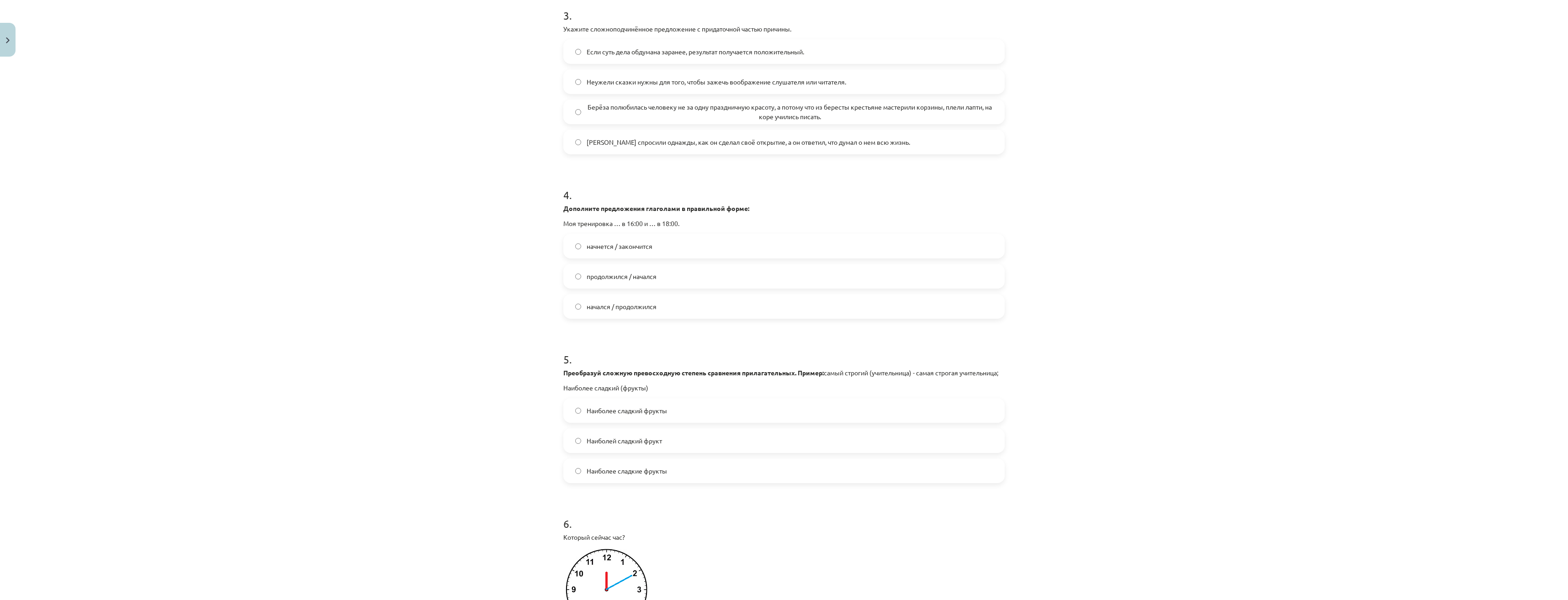
scroll to position [548, 0]
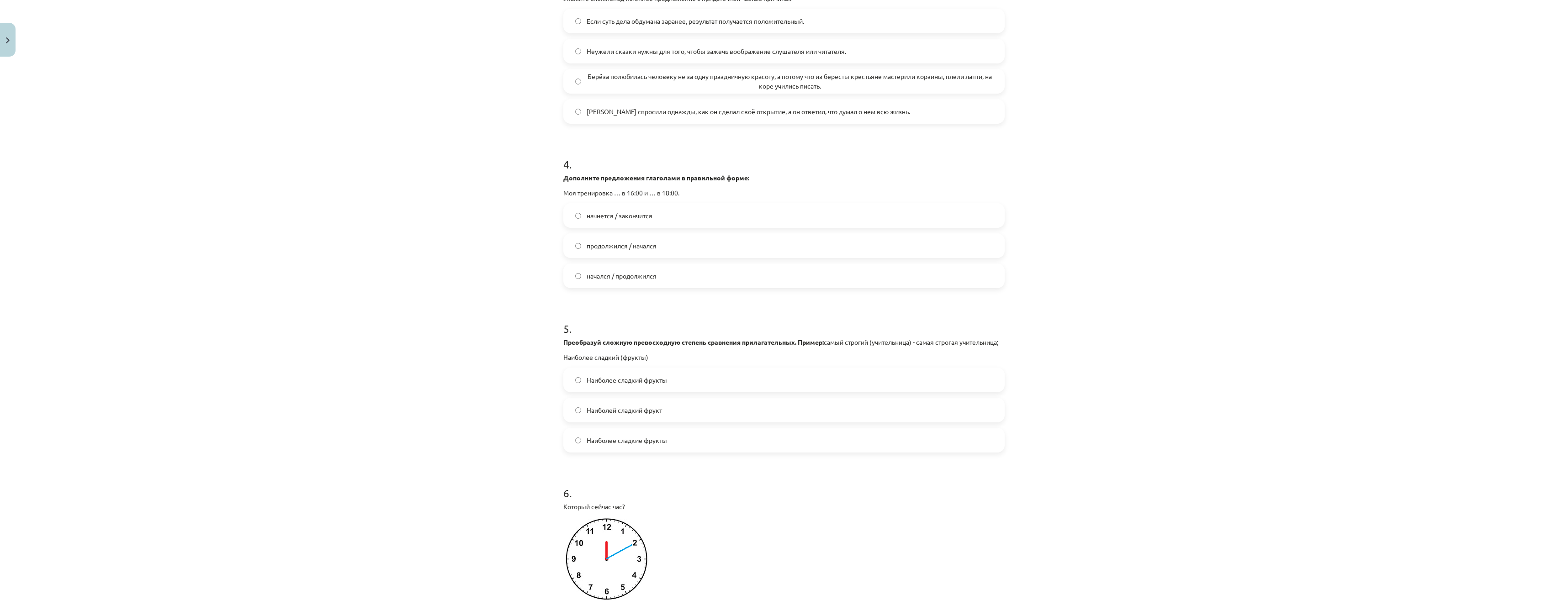
click at [653, 445] on span "Наиболее сладкие фрукты" at bounding box center [627, 441] width 80 height 10
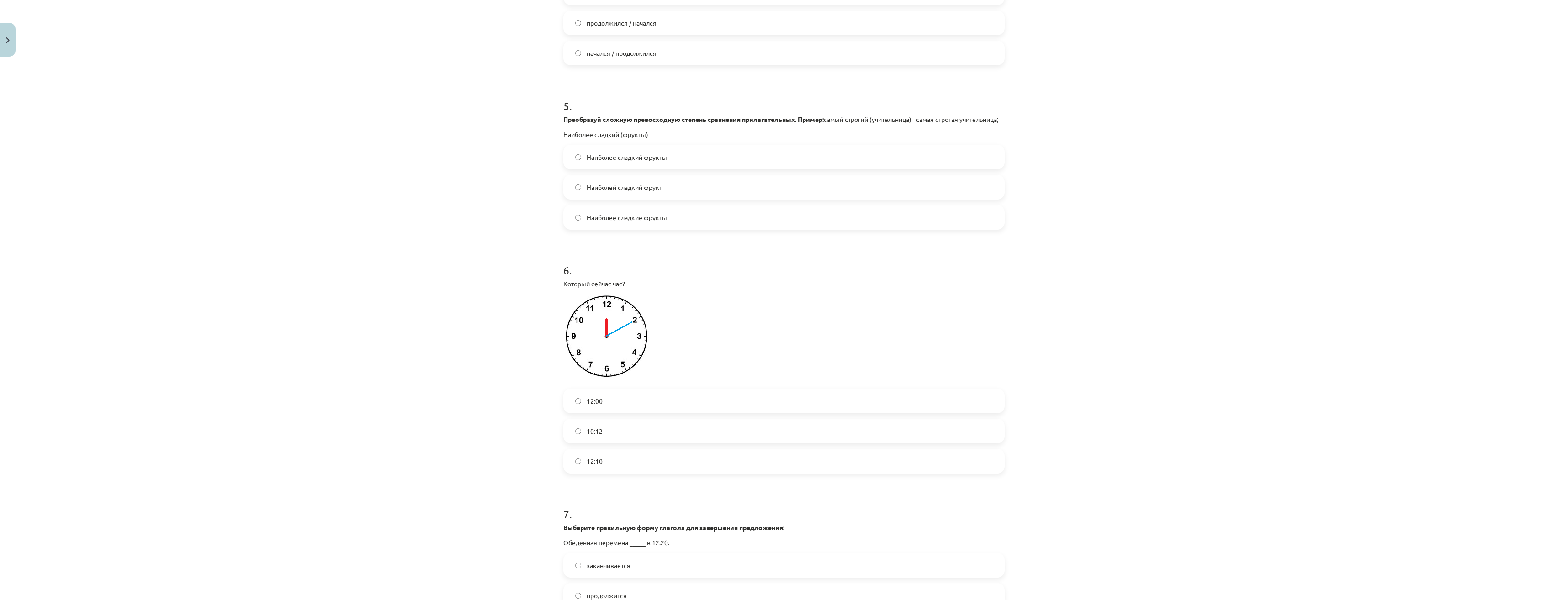
scroll to position [776, 0]
click at [598, 461] on span "12:10" at bounding box center [595, 456] width 16 height 10
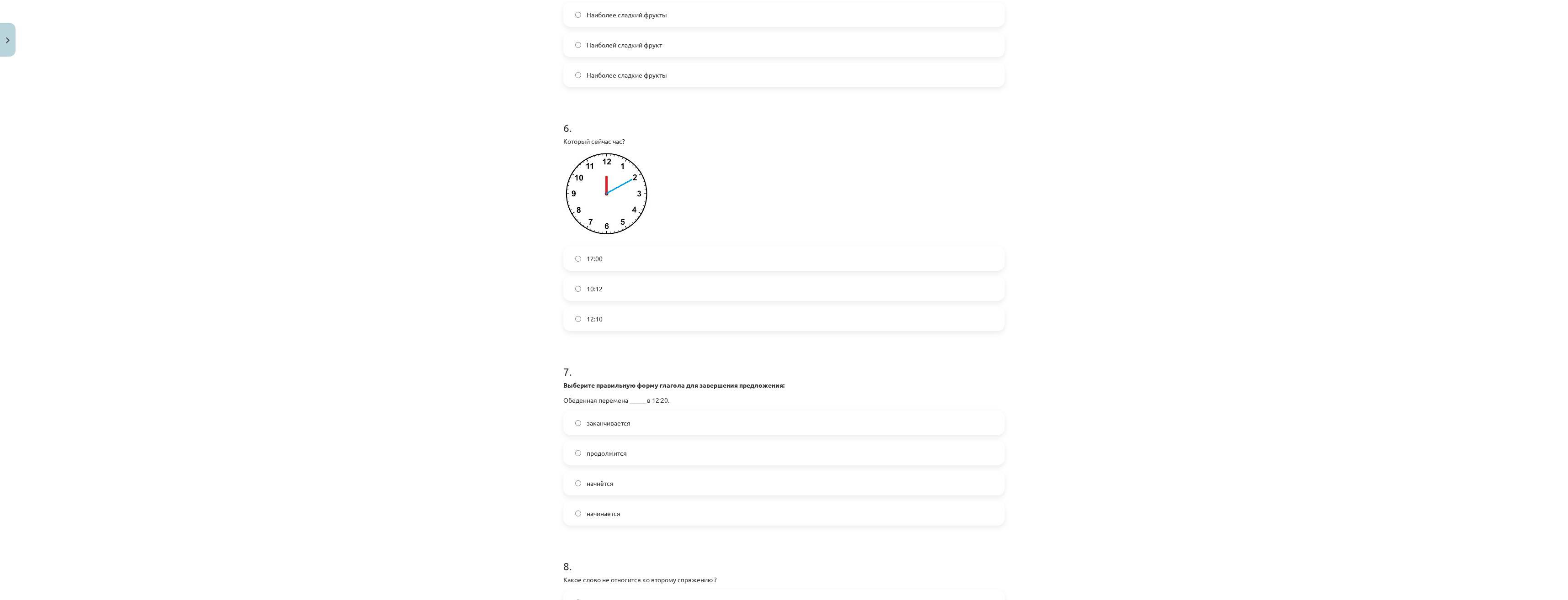
scroll to position [959, 0]
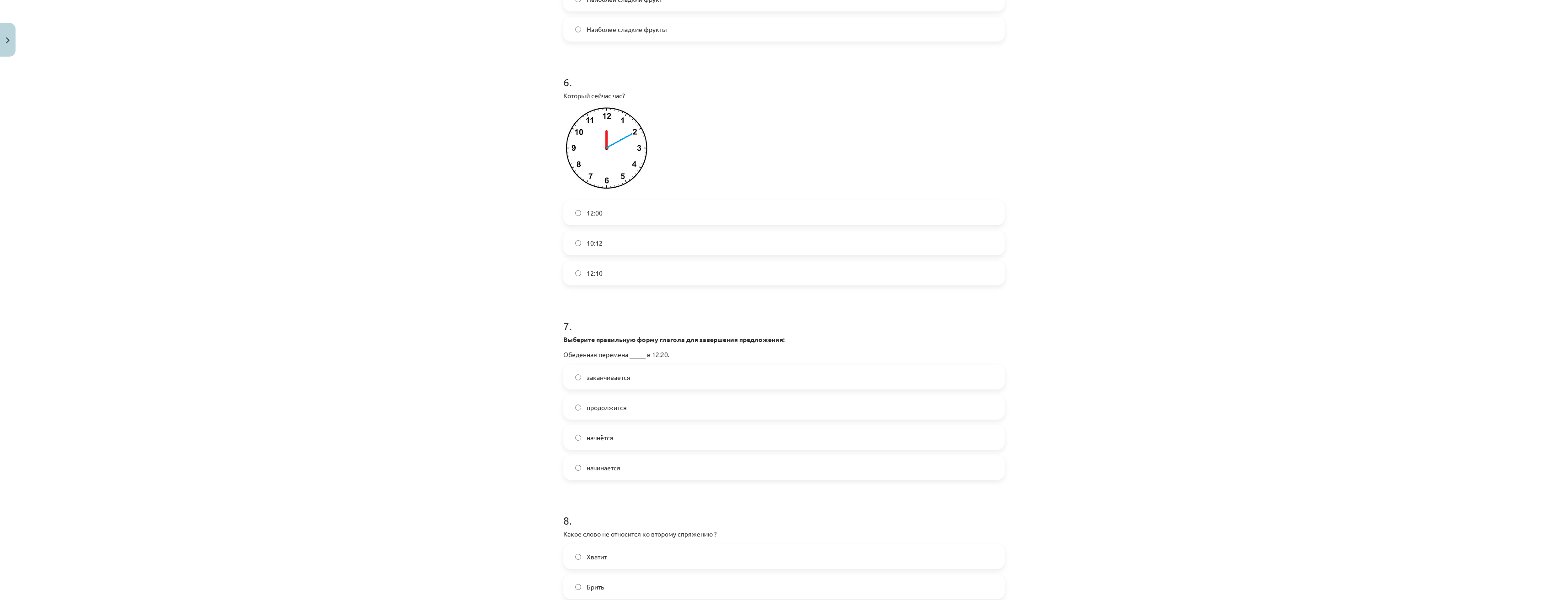
click at [607, 449] on label "начнётся" at bounding box center [784, 438] width 439 height 23
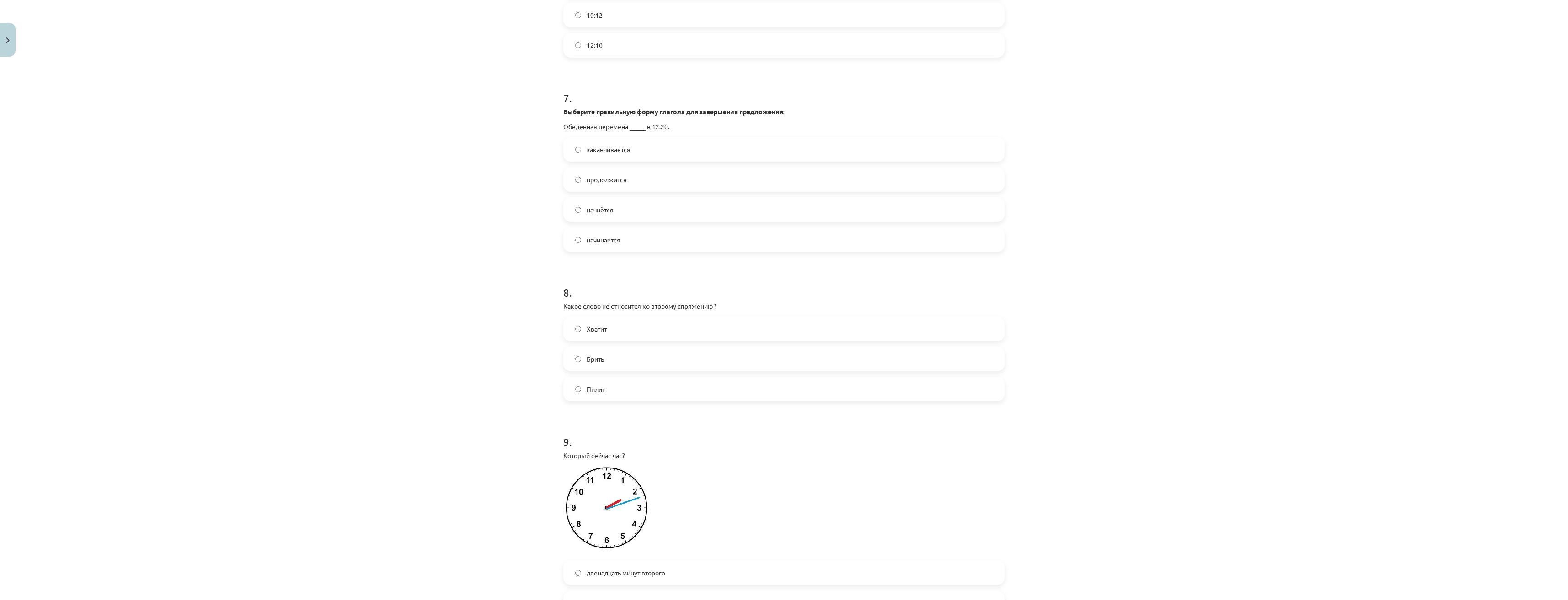
scroll to position [1188, 0]
click at [598, 333] on span "Хватит" at bounding box center [597, 329] width 20 height 10
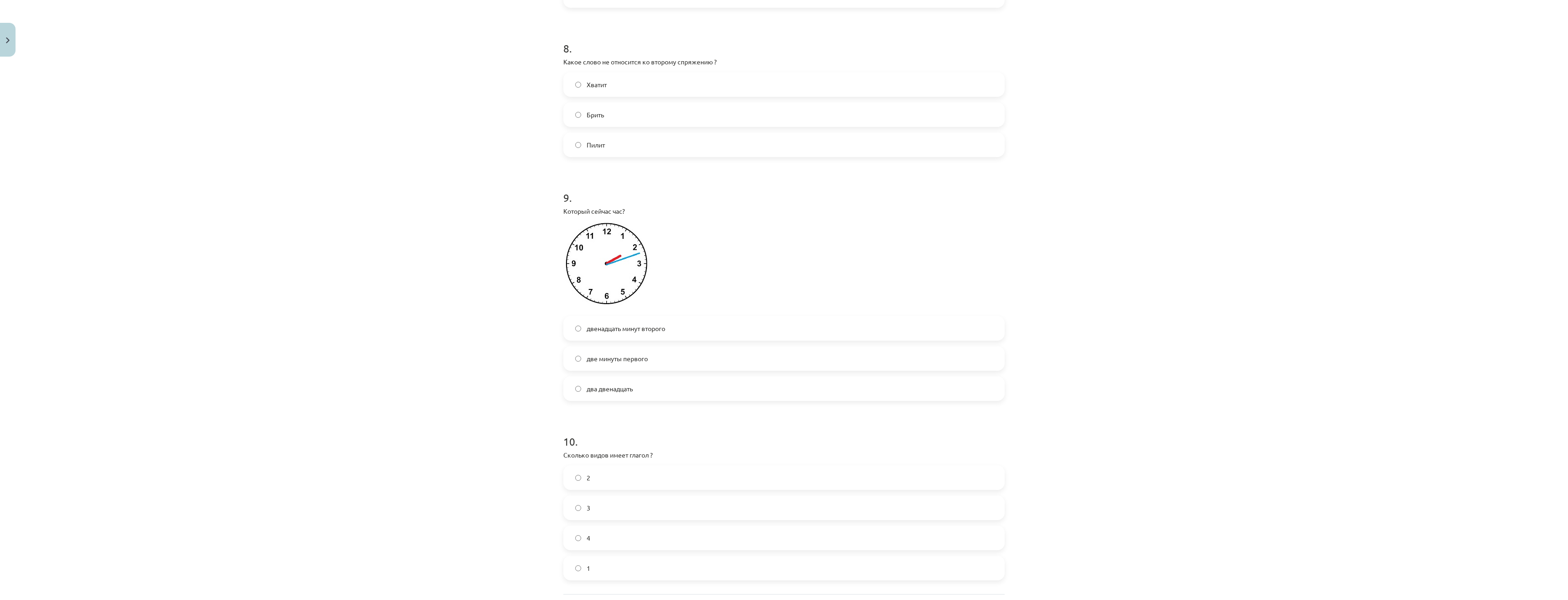
scroll to position [1527, 0]
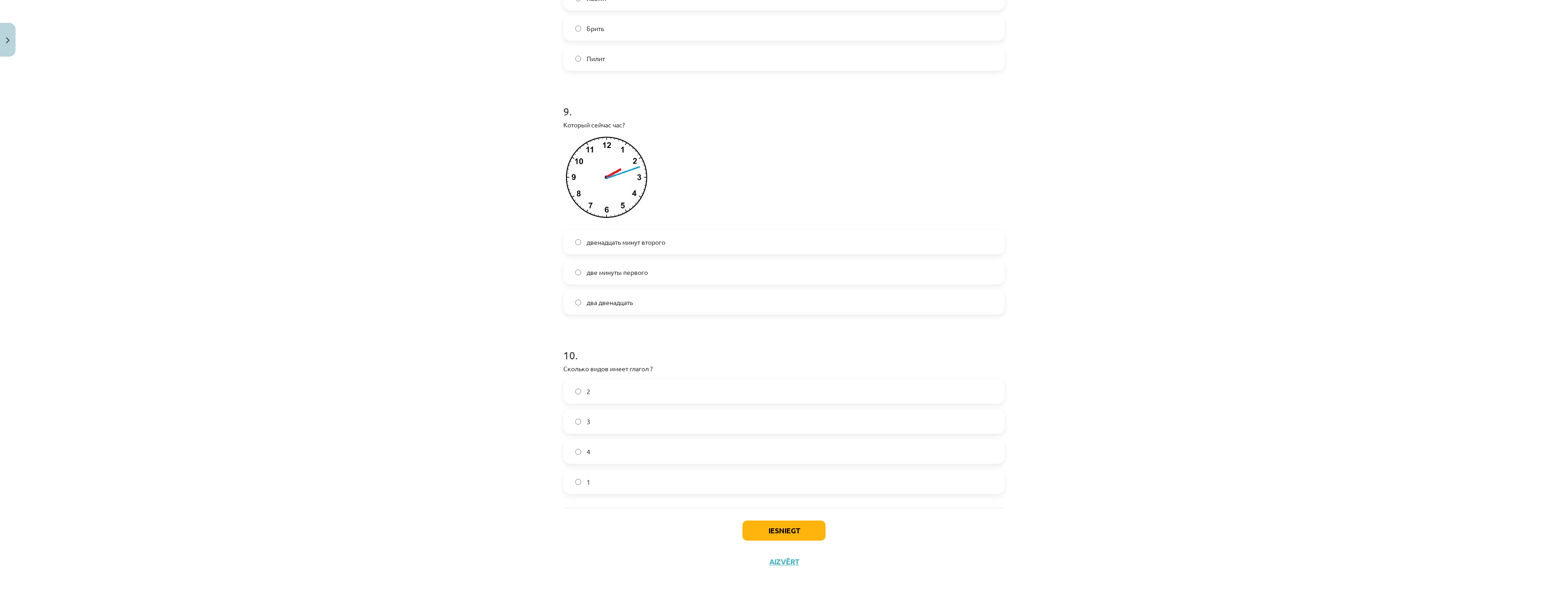
click at [617, 307] on span "два двенадцать" at bounding box center [610, 302] width 46 height 10
click at [598, 389] on label "2" at bounding box center [784, 391] width 439 height 23
click at [796, 531] on button "Iesniegt" at bounding box center [784, 531] width 83 height 20
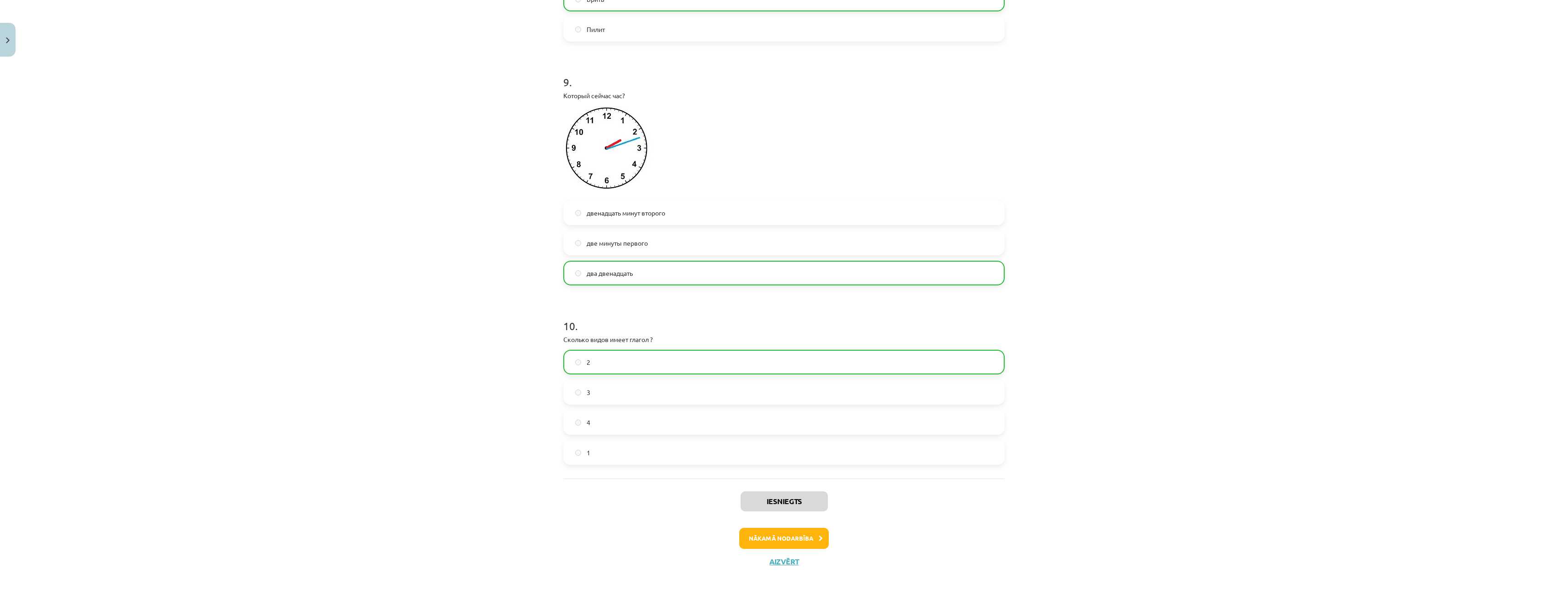
scroll to position [1557, 0]
click at [789, 539] on button "Nākamā nodarbība" at bounding box center [783, 539] width 89 height 21
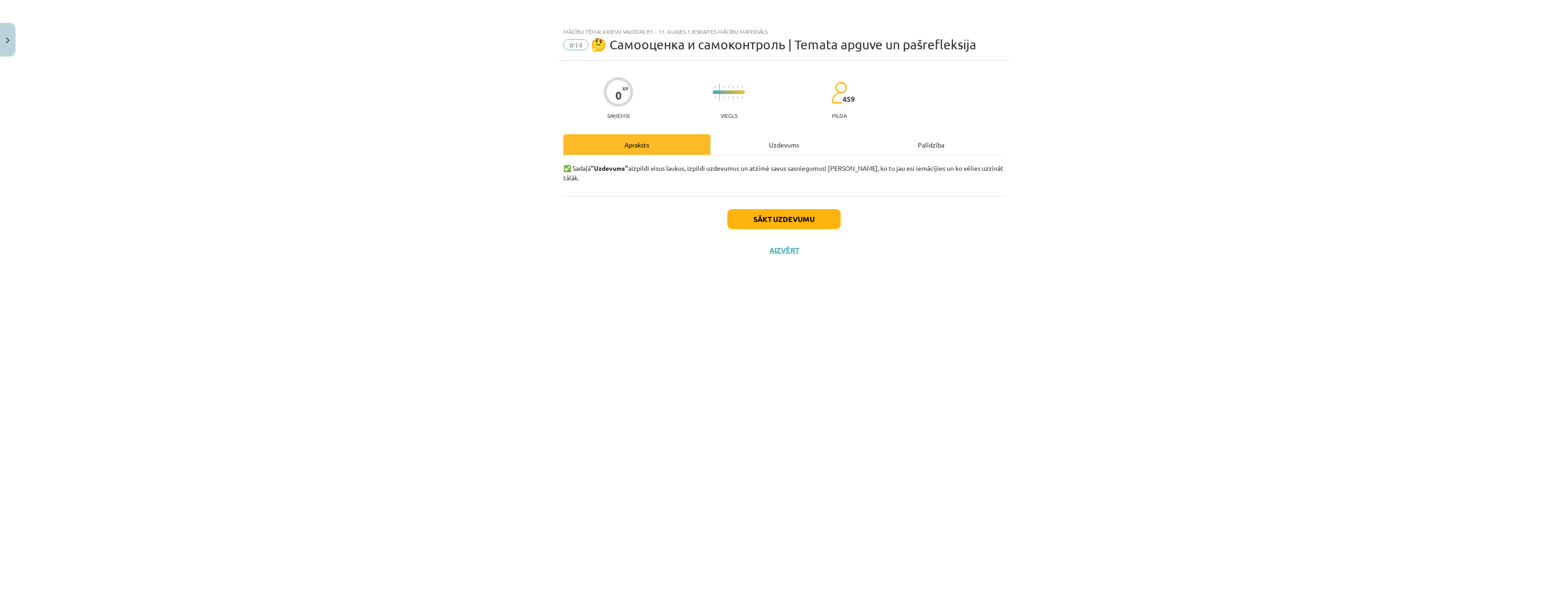
scroll to position [0, 0]
click at [787, 212] on button "Sākt uzdevumu" at bounding box center [784, 219] width 113 height 20
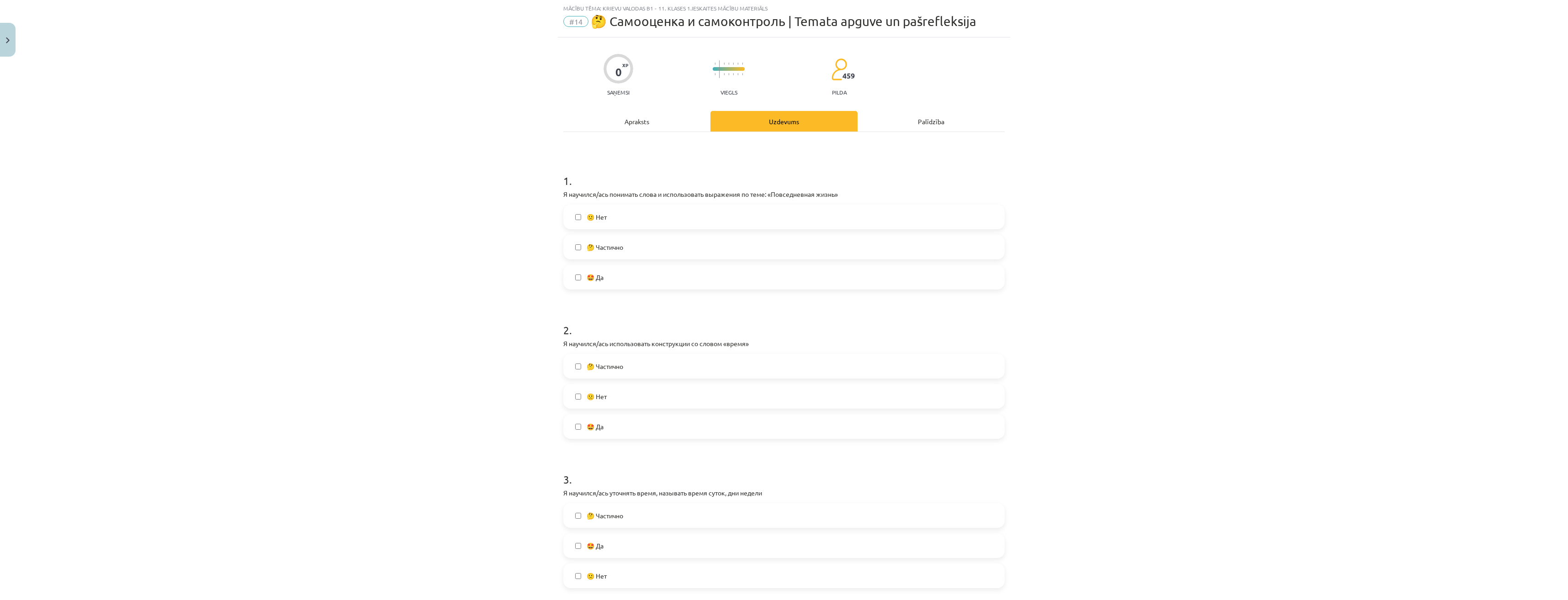
scroll to position [46, 0]
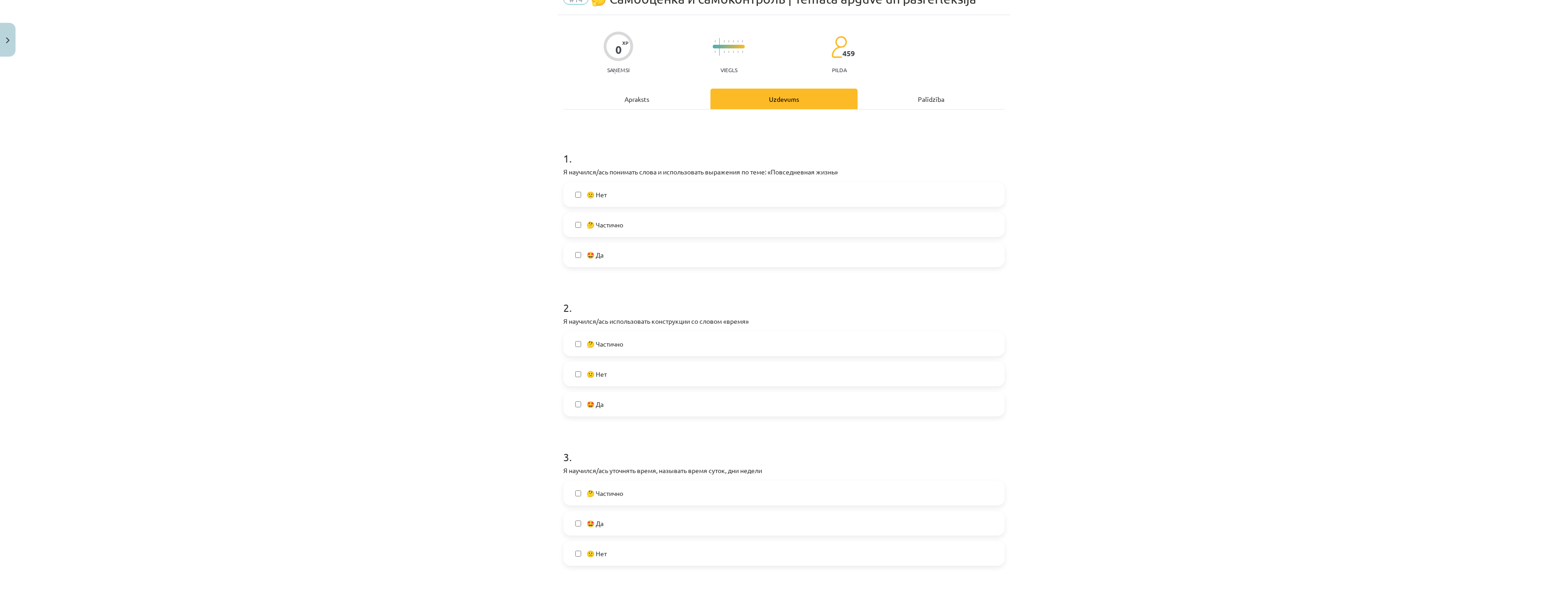
click at [615, 347] on span "🤔 Частично" at bounding box center [605, 344] width 37 height 10
click at [634, 229] on label "🤔 Частично" at bounding box center [784, 225] width 439 height 23
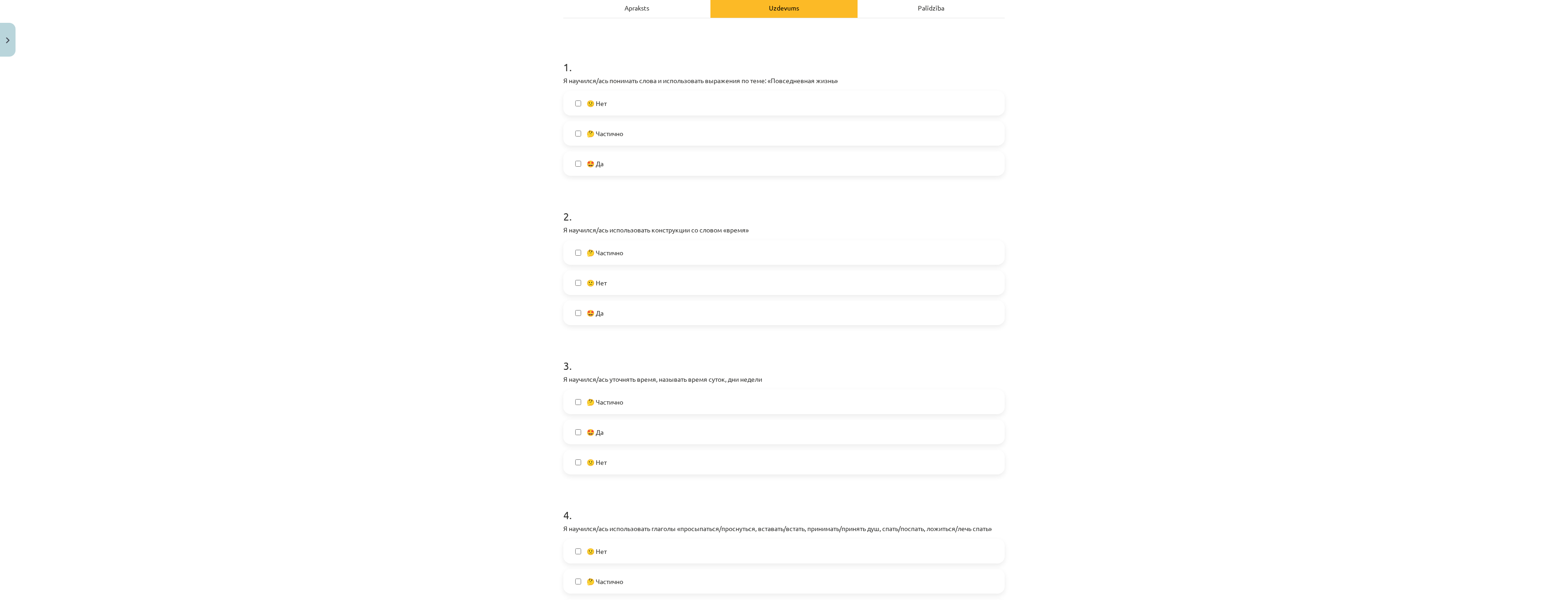
scroll to position [183, 0]
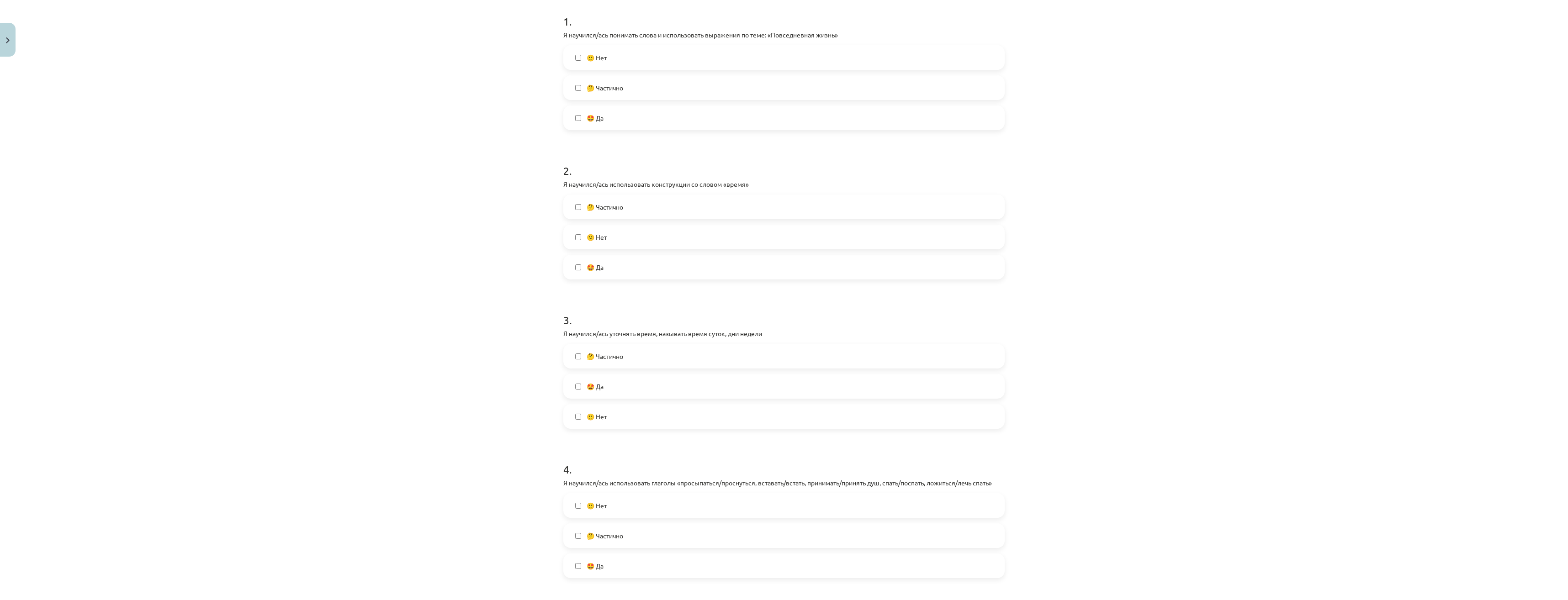
click at [632, 361] on label "🤔 Частично" at bounding box center [784, 357] width 439 height 23
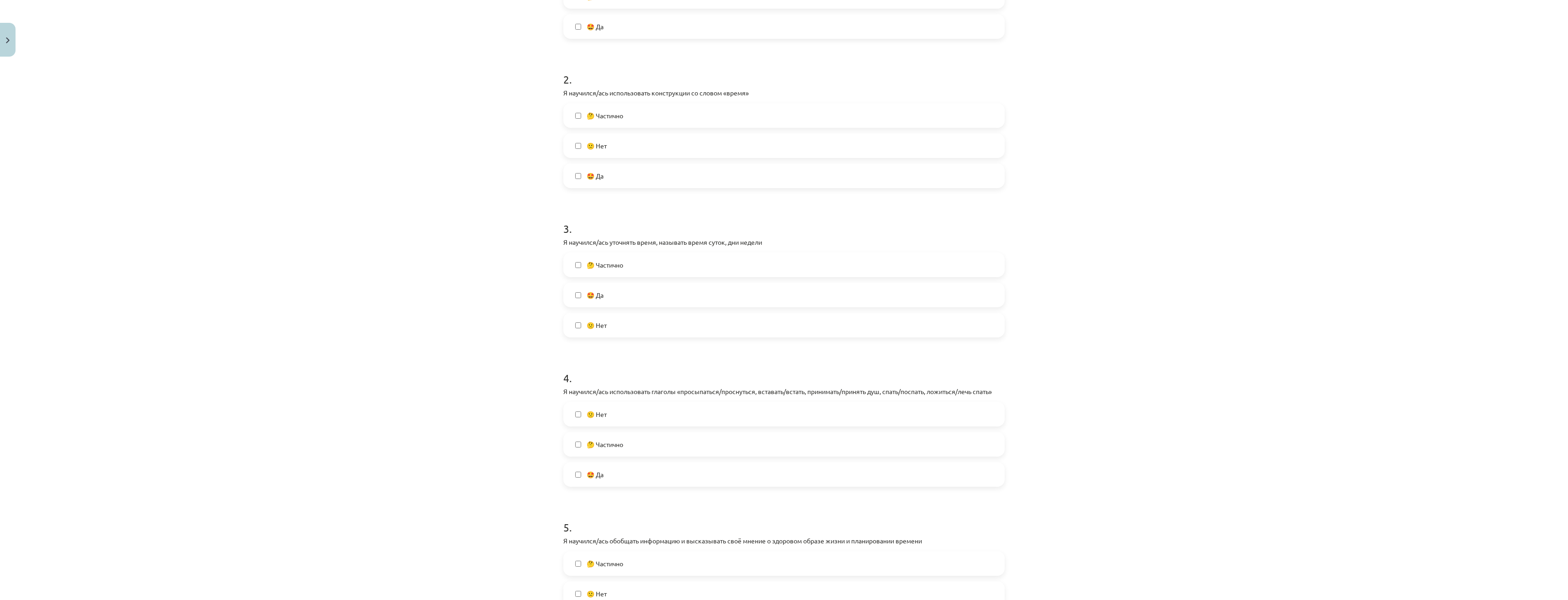
click at [614, 444] on span "🤔 Частично" at bounding box center [605, 445] width 37 height 10
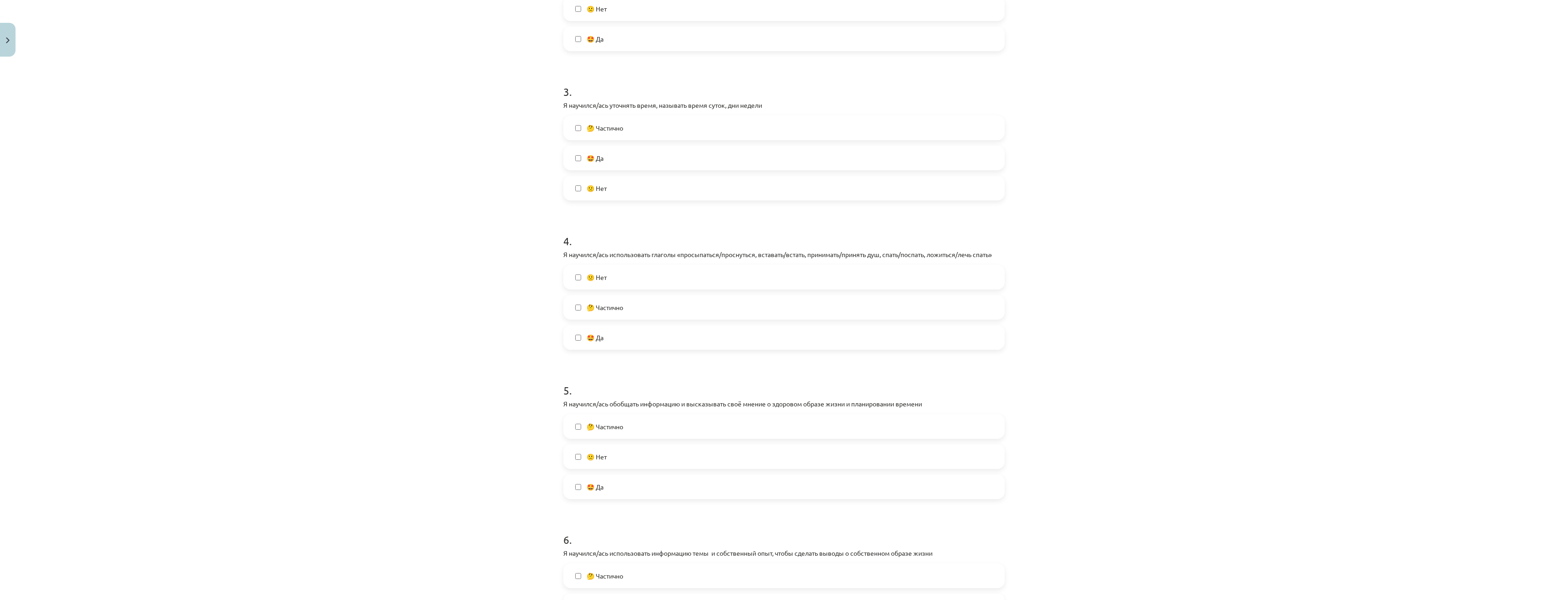
click at [626, 430] on label "🤔 Частично" at bounding box center [784, 427] width 439 height 23
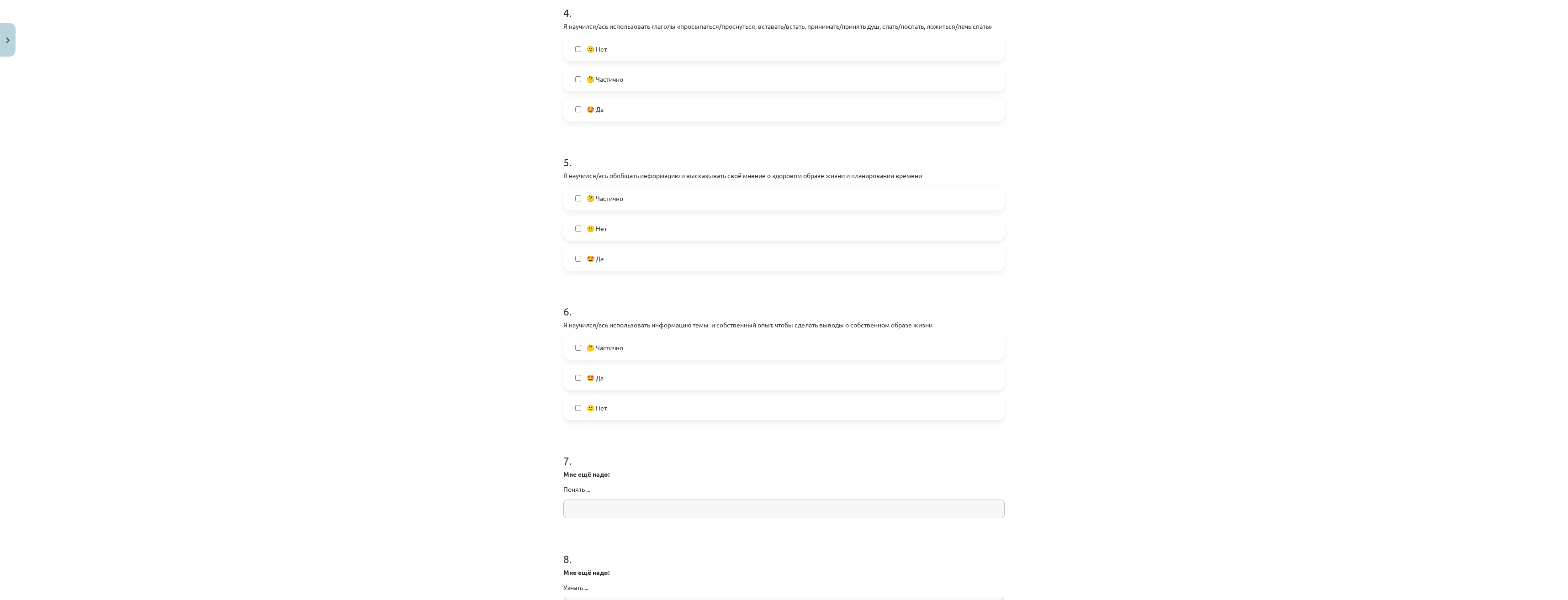
click at [644, 351] on label "🤔 Частично" at bounding box center [784, 347] width 439 height 23
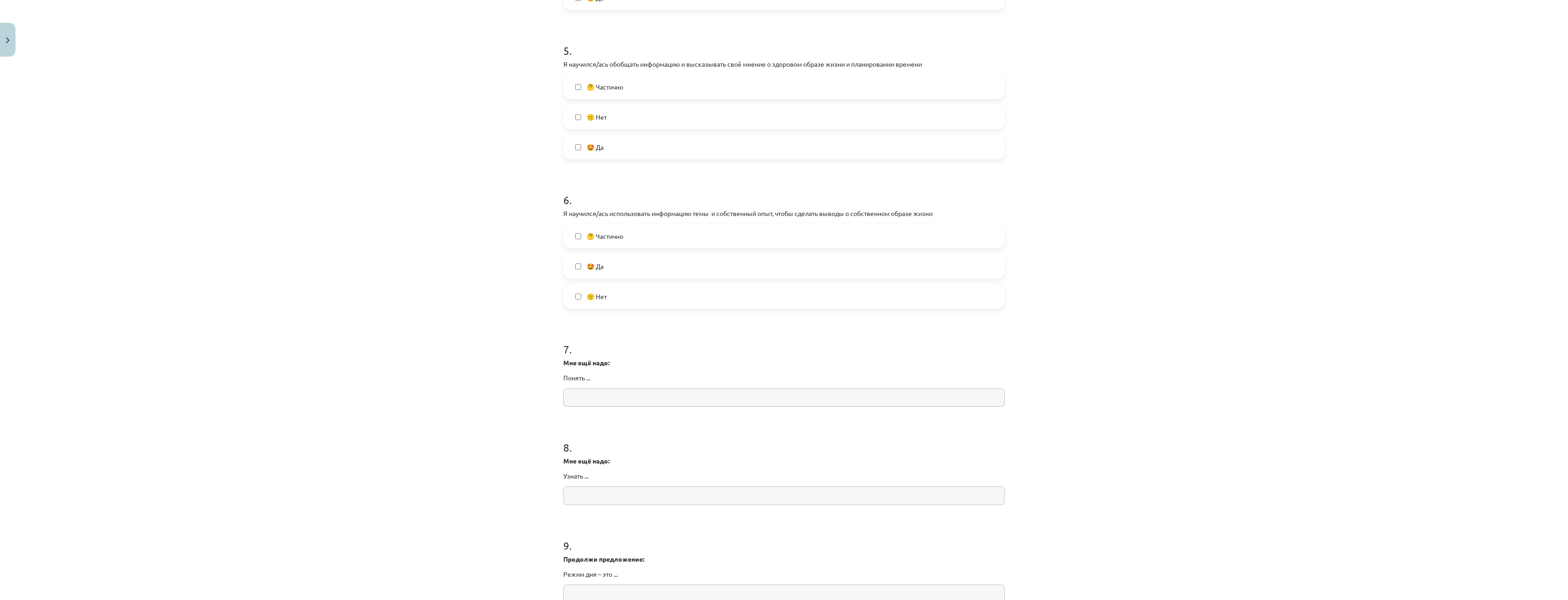
scroll to position [776, 0]
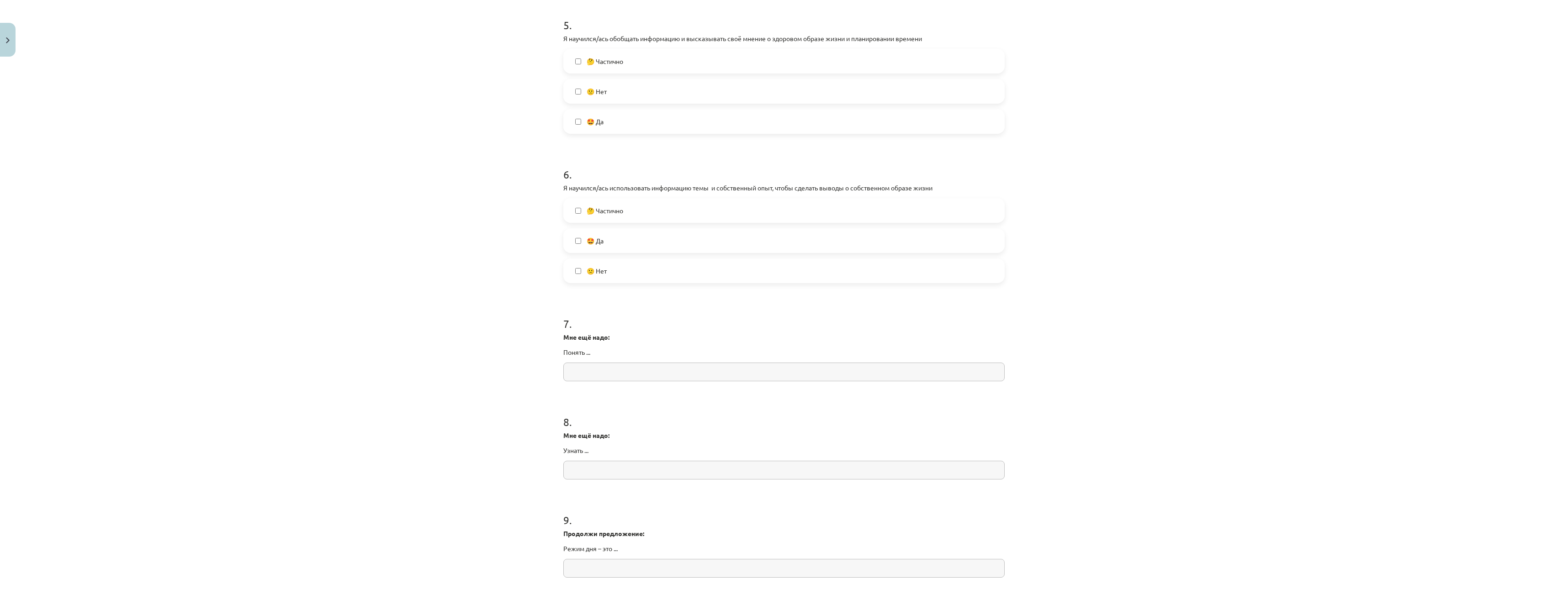
click at [633, 372] on input "text" at bounding box center [783, 372] width 441 height 19
type input "*"
type input "********"
click at [617, 467] on input "text" at bounding box center [783, 470] width 441 height 19
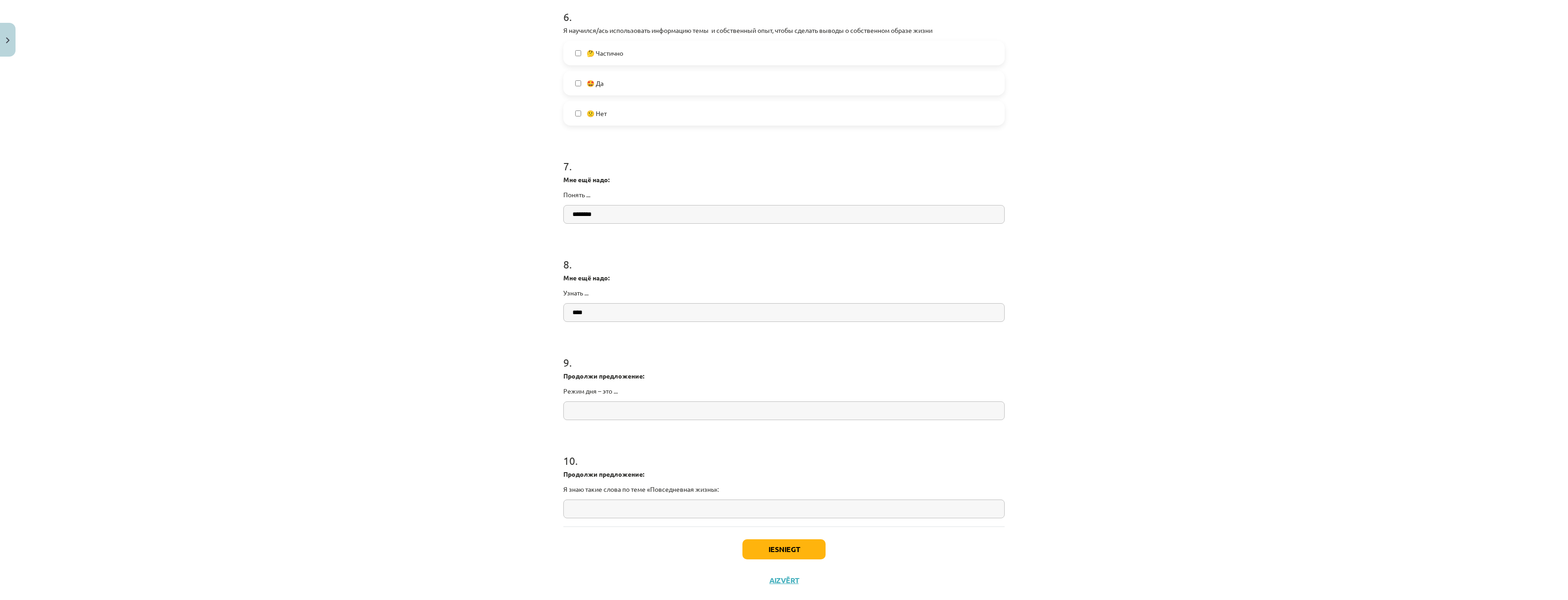
scroll to position [953, 0]
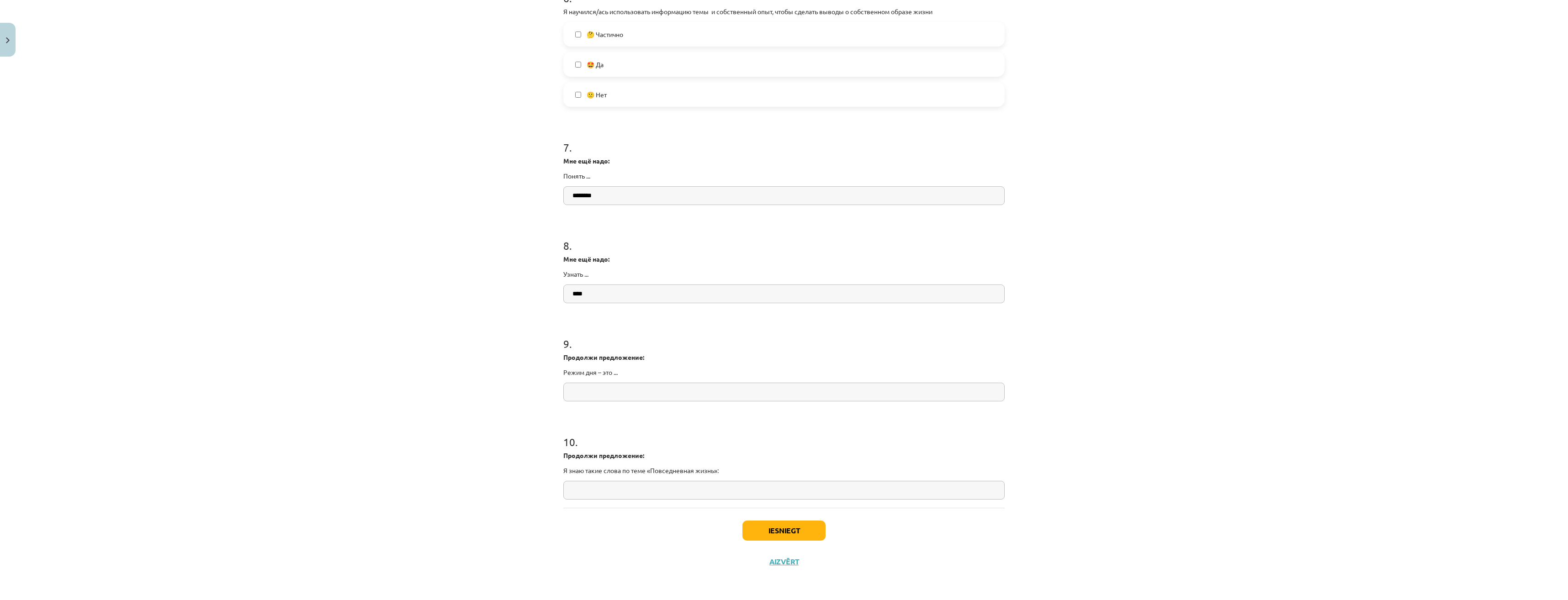
type input "****"
click at [771, 532] on button "Iesniegt" at bounding box center [784, 531] width 83 height 20
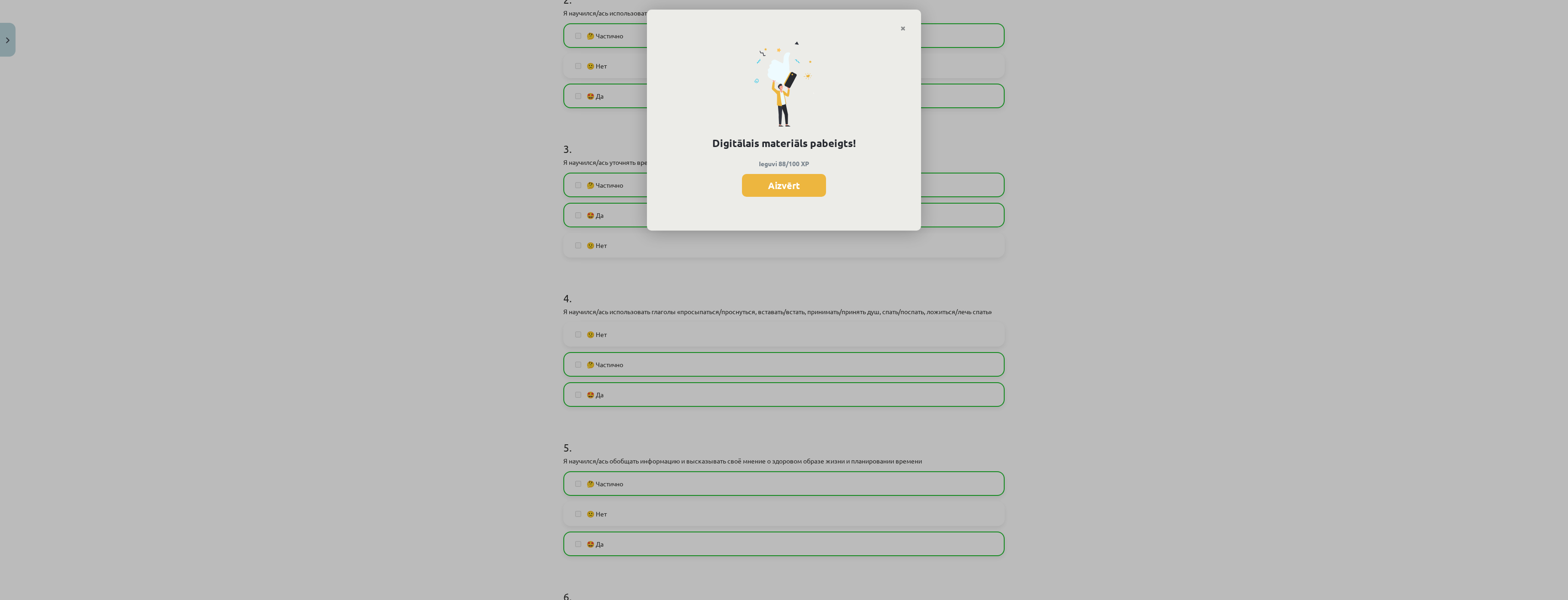
scroll to position [268, 0]
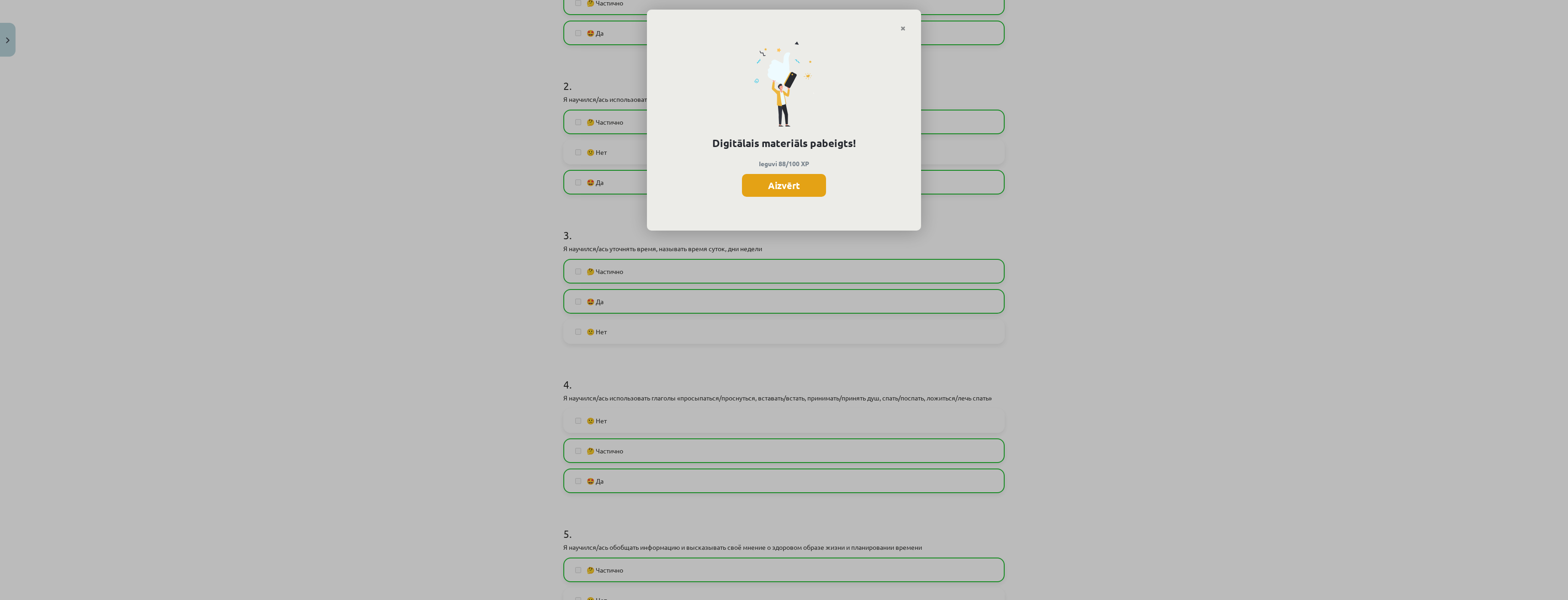
click at [784, 174] on button "Aizvērt" at bounding box center [784, 186] width 84 height 23
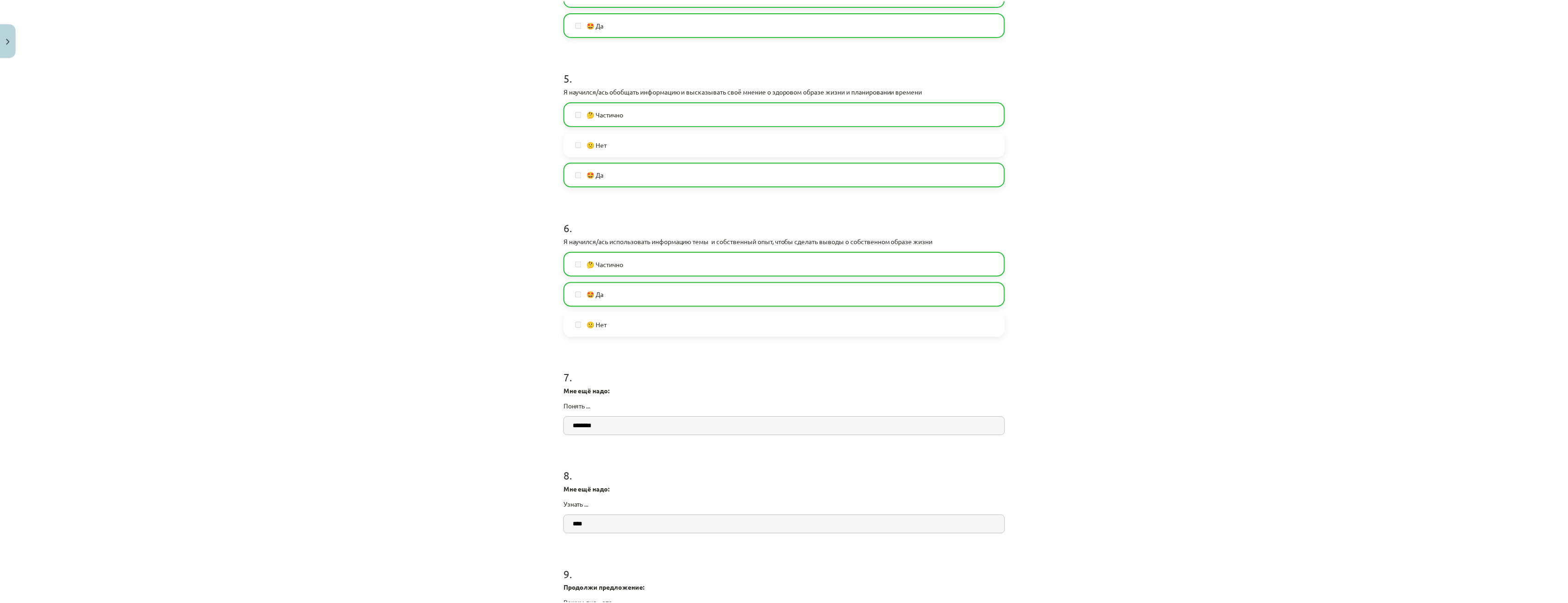
scroll to position [958, 0]
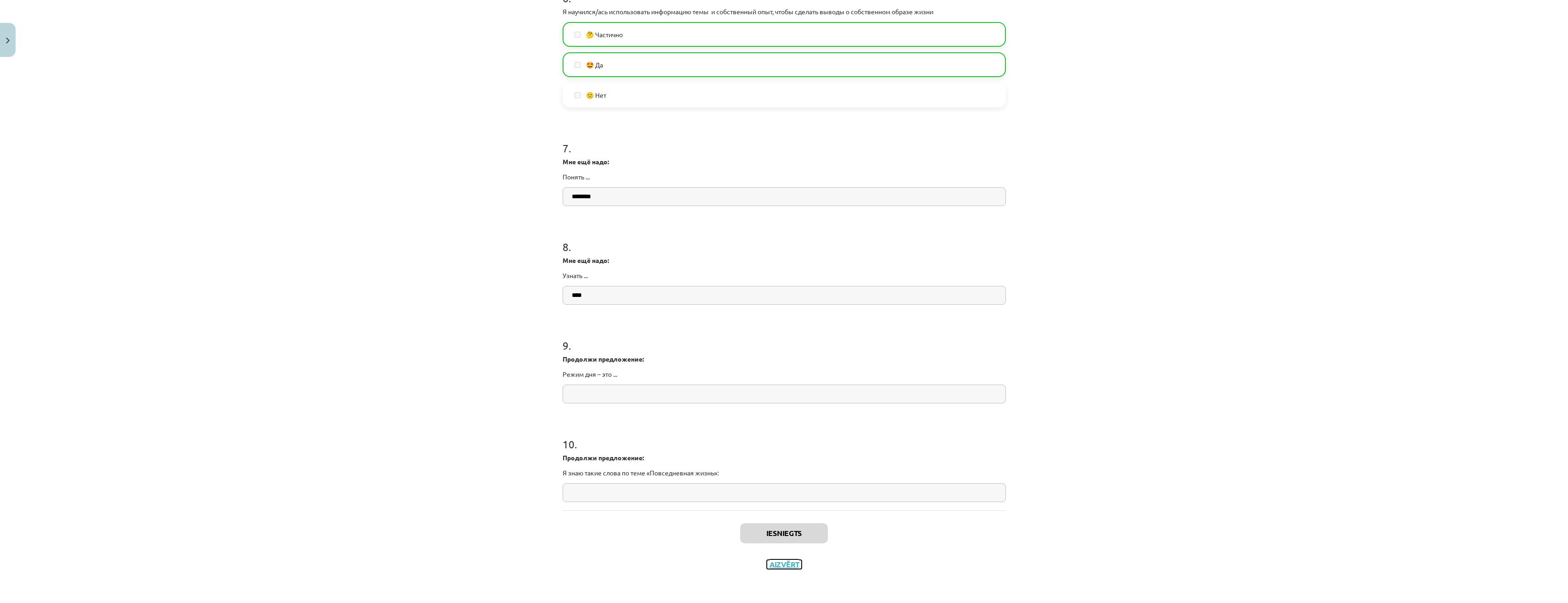
click at [785, 562] on button "Aizvērt" at bounding box center [784, 564] width 35 height 9
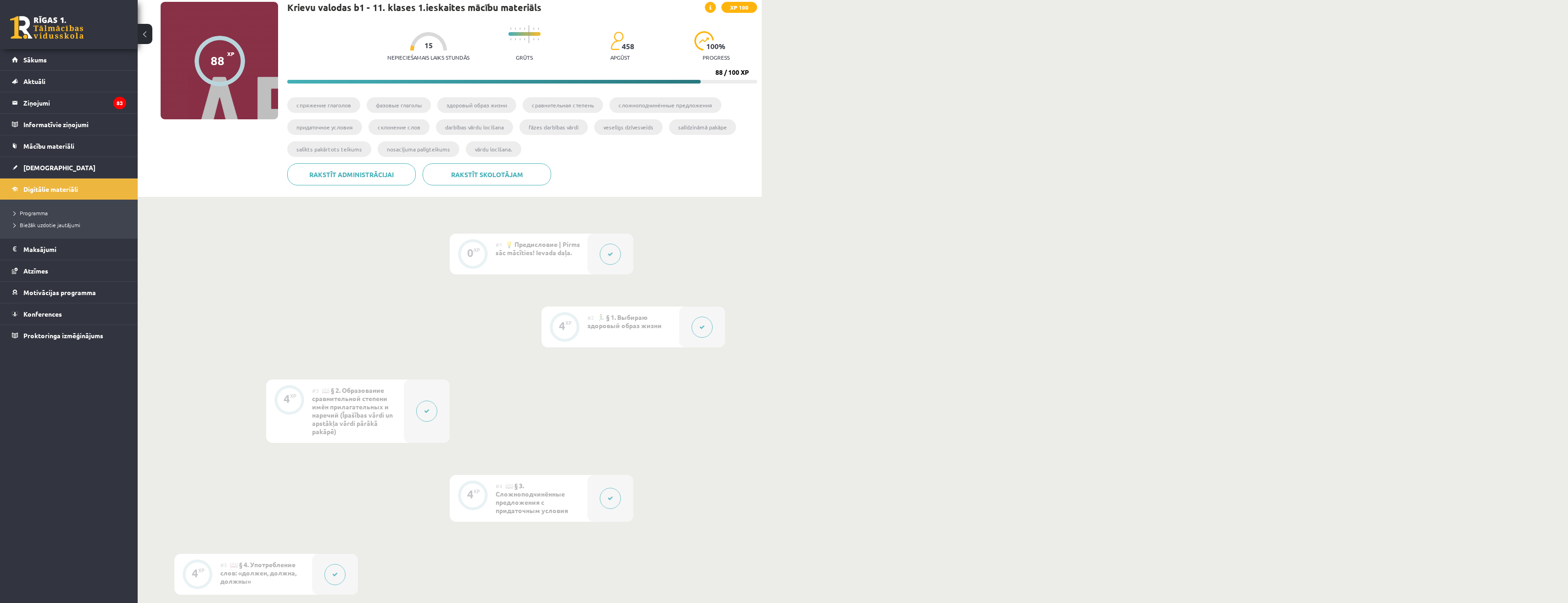
scroll to position [0, 0]
